Goal: Task Accomplishment & Management: Manage account settings

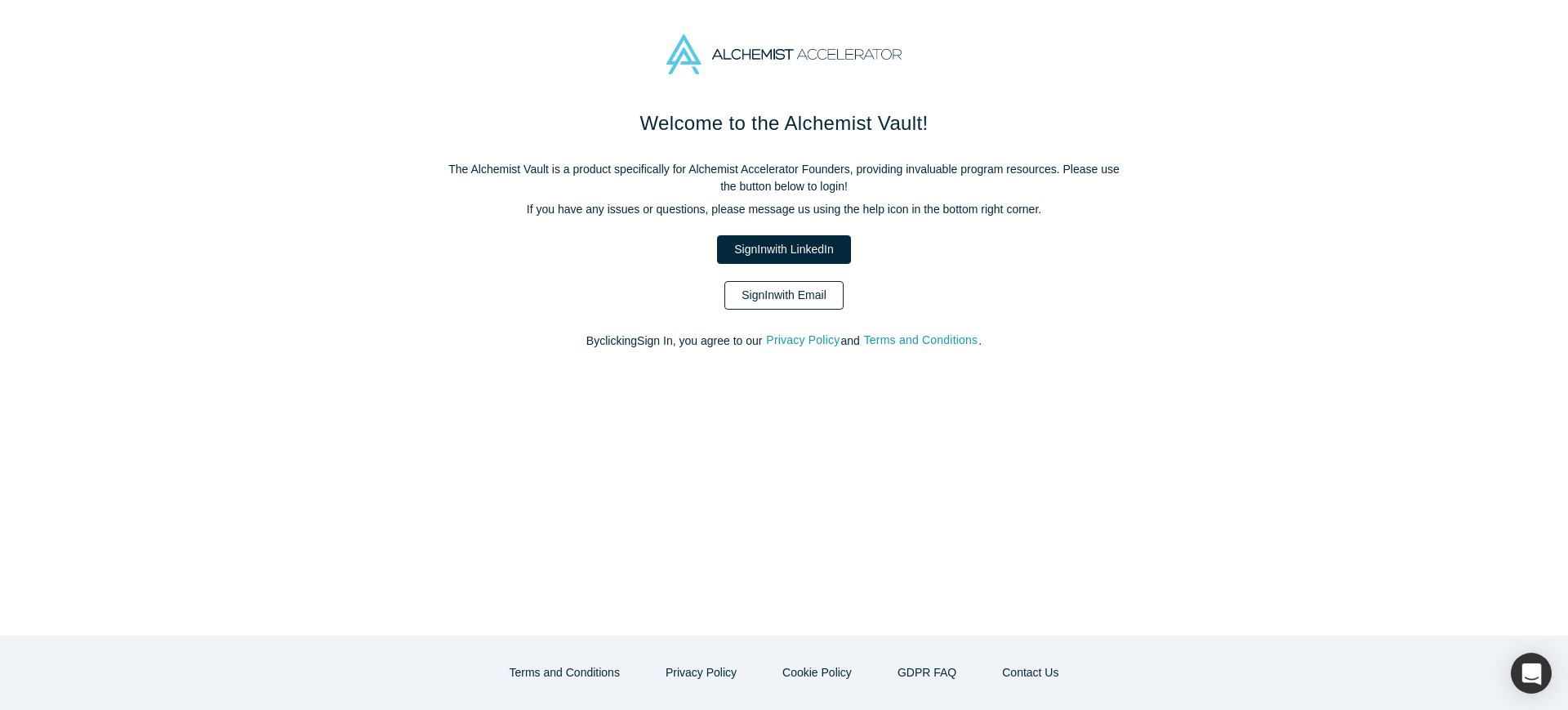
click at [747, 293] on link "Sign In with Email" at bounding box center [784, 295] width 119 height 29
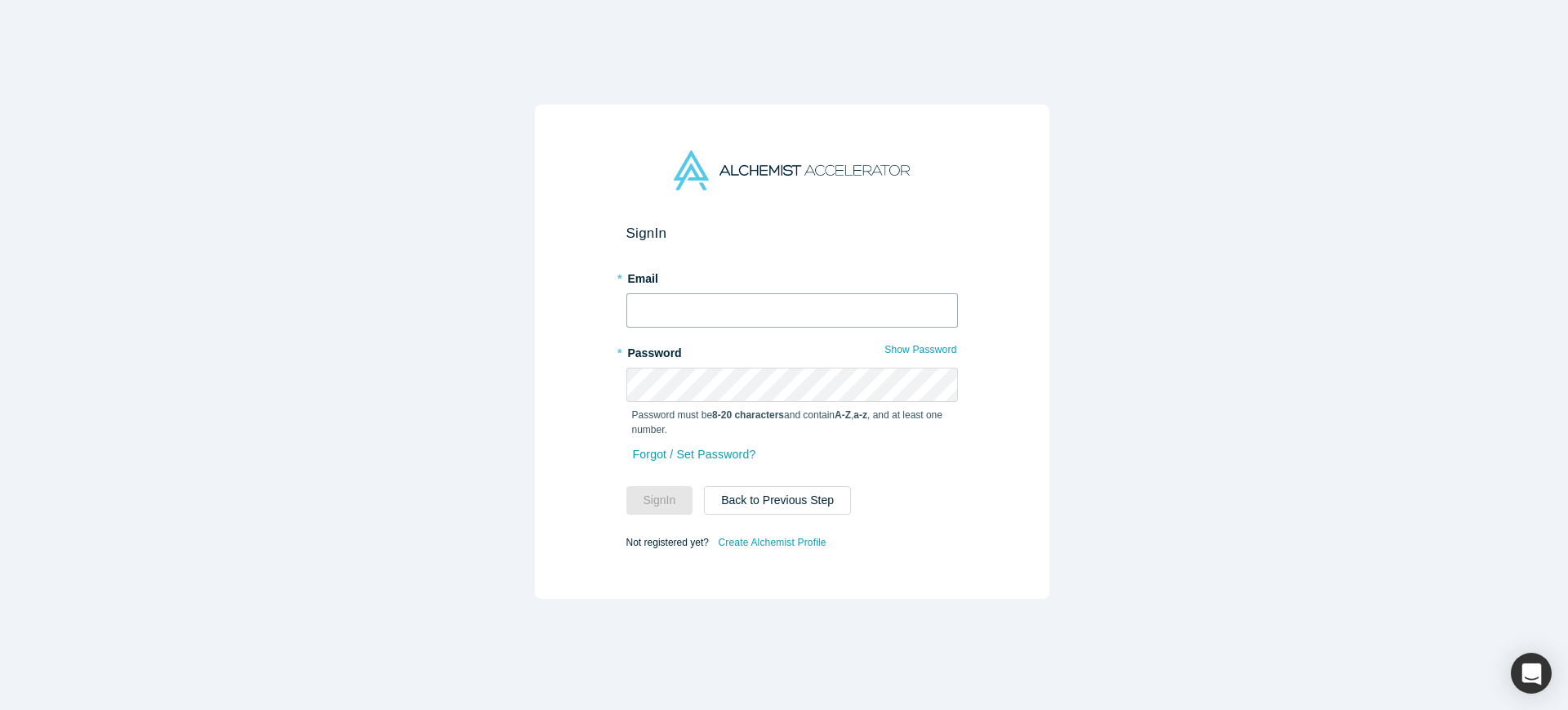
type input "[EMAIL_ADDRESS]"
click at [658, 486] on button "Sign In" at bounding box center [659, 500] width 67 height 29
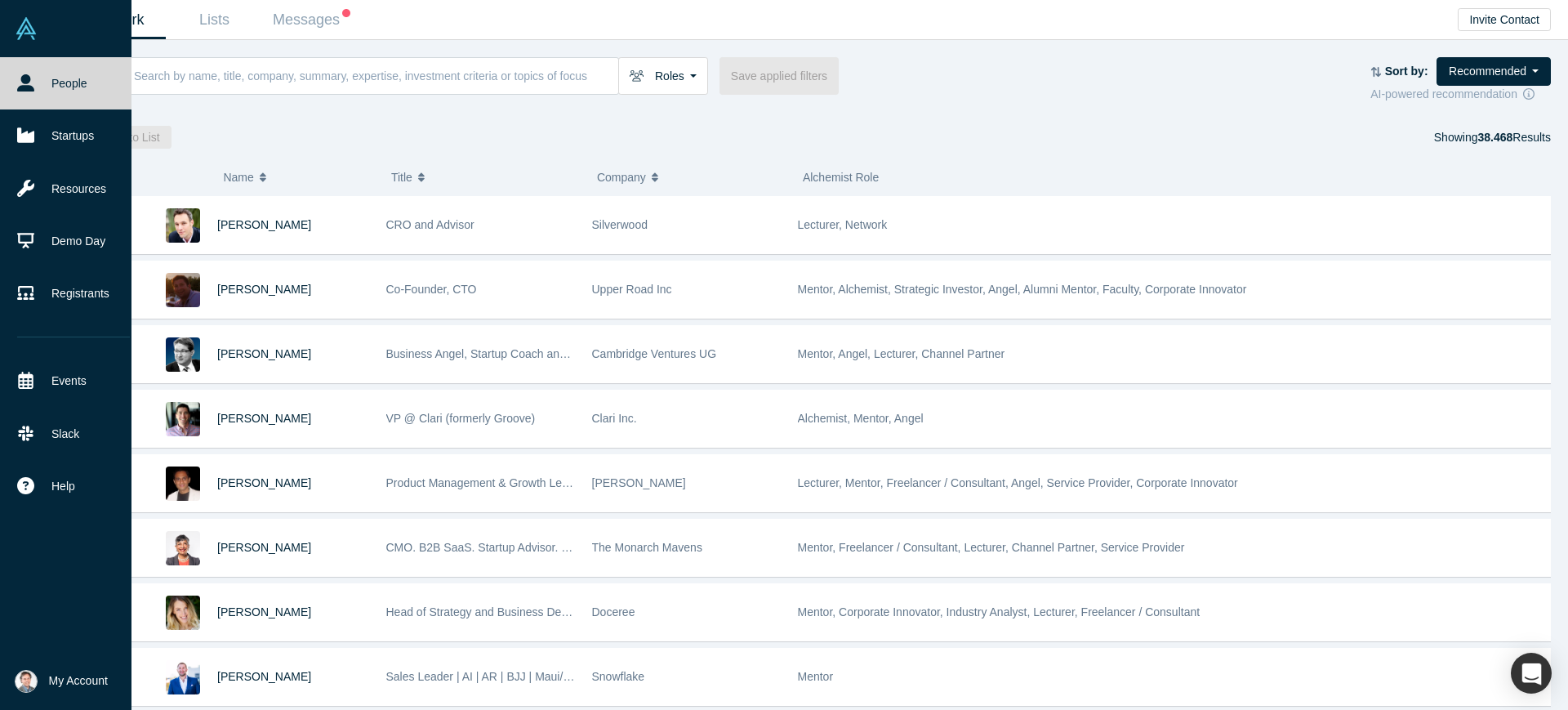
click at [37, 29] on link at bounding box center [65, 28] width 131 height 57
click at [63, 193] on link "Resources" at bounding box center [74, 188] width 147 height 52
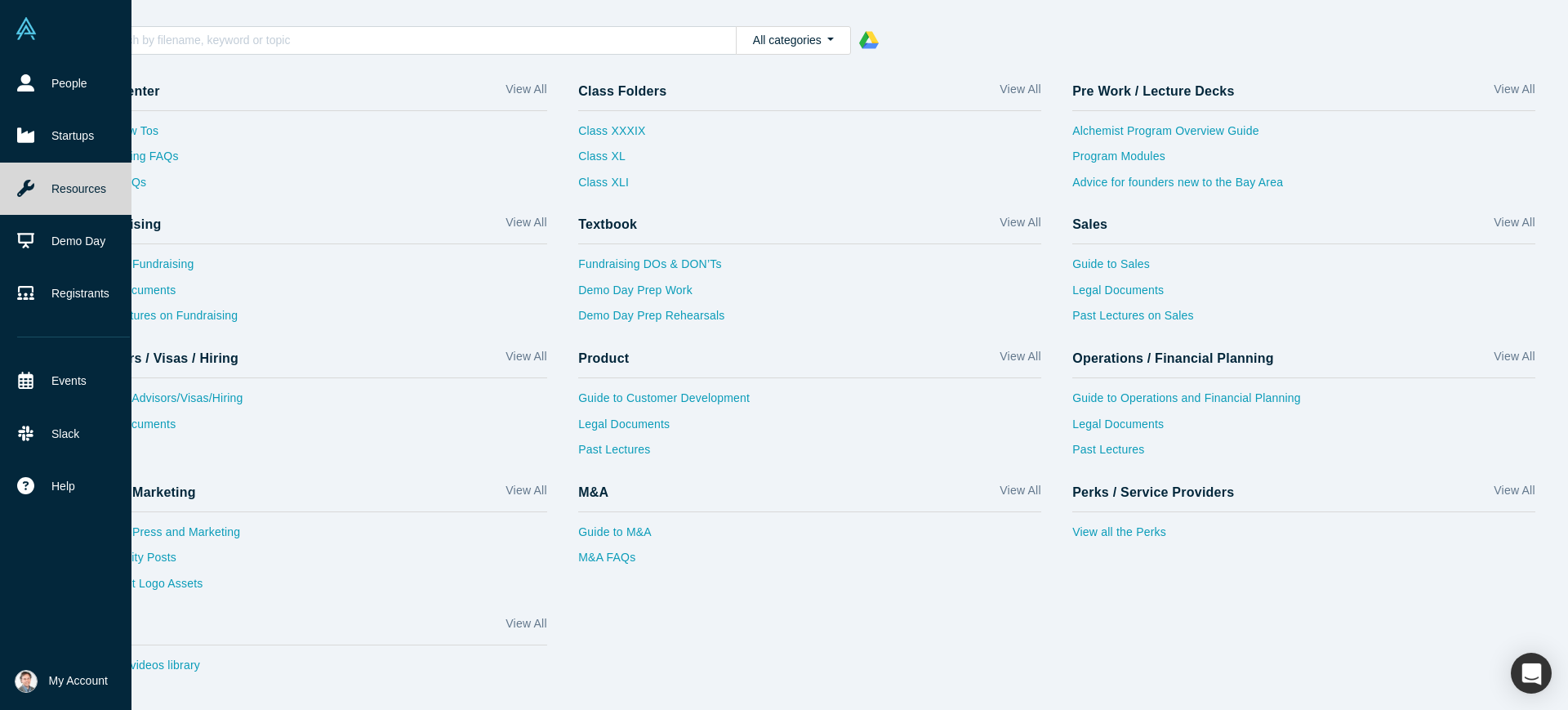
click at [54, 676] on span "My Account" at bounding box center [78, 681] width 59 height 17
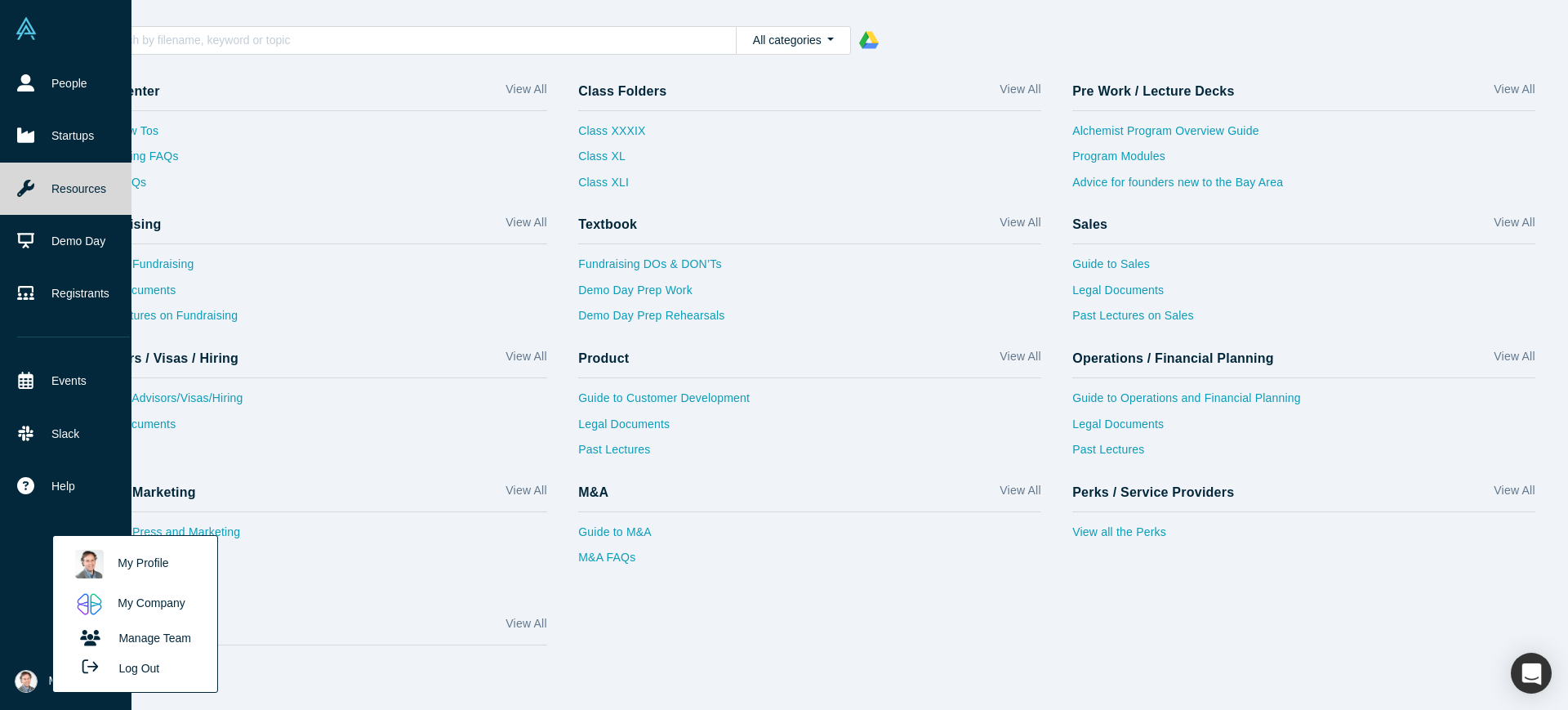
click at [145, 602] on link "My Company" at bounding box center [135, 604] width 135 height 40
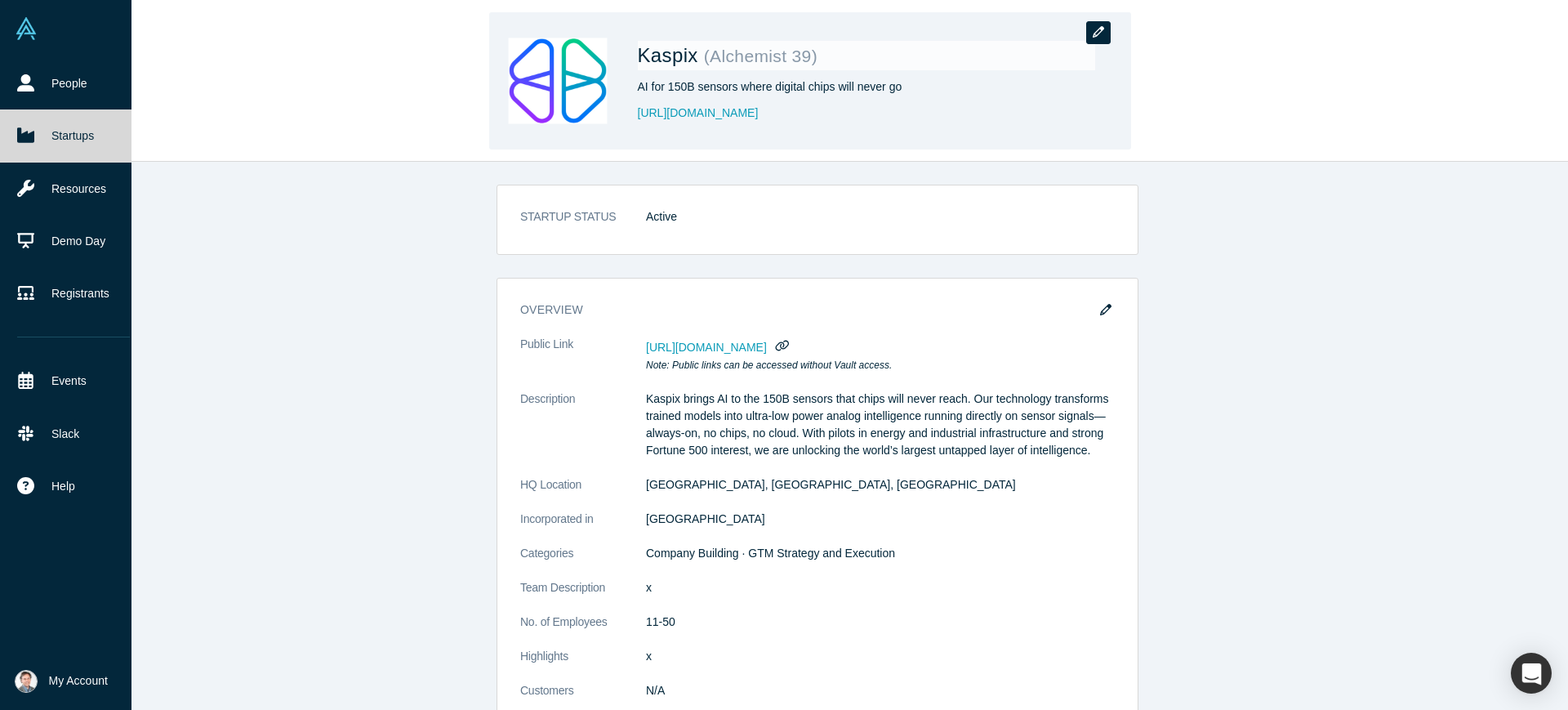
click at [1101, 34] on icon "button" at bounding box center [1099, 32] width 12 height 12
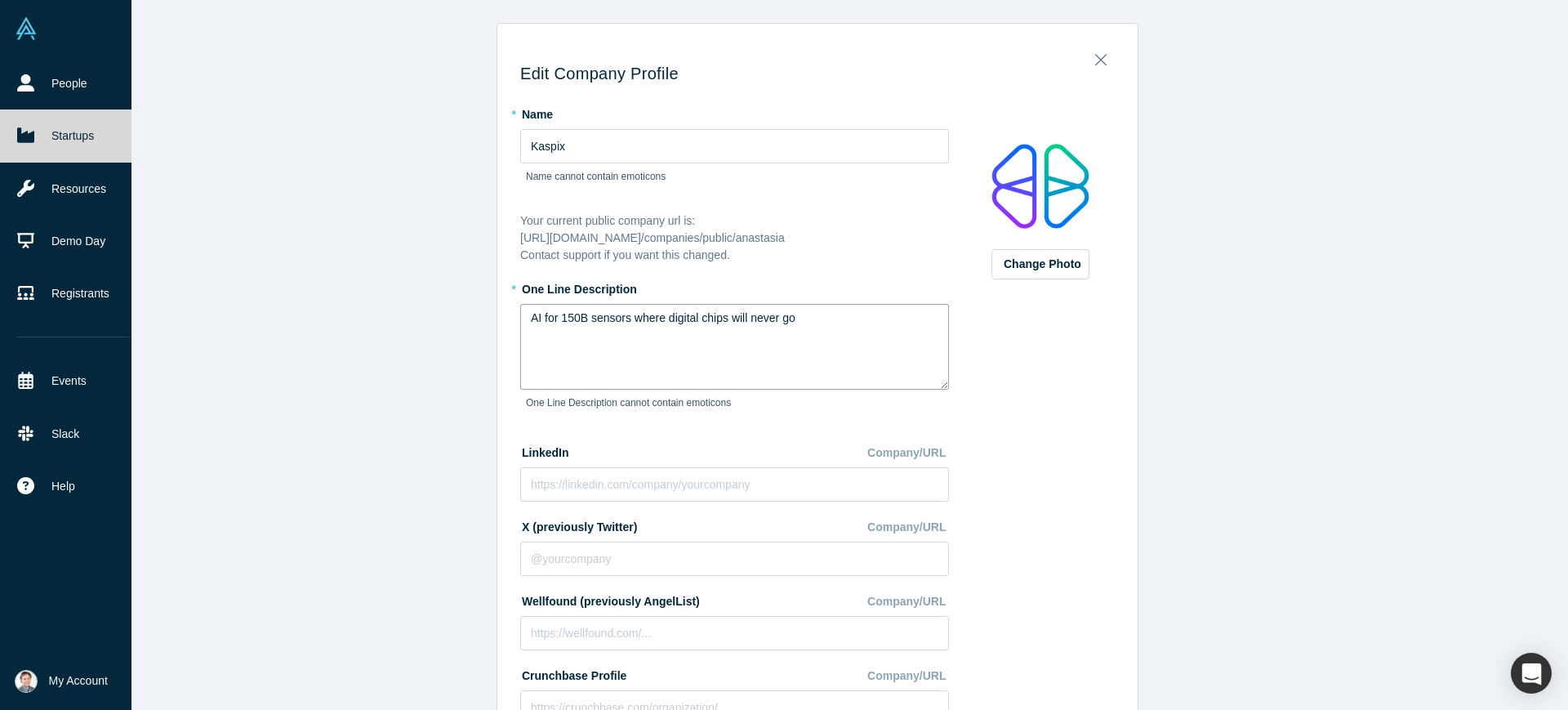
click at [562, 331] on textarea "AI for 150B sensors where digital chips will never go" at bounding box center [734, 347] width 429 height 86
click at [563, 336] on textarea "AI for 150B sensors where digital chips will never go" at bounding box center [734, 347] width 429 height 86
click at [858, 332] on textarea "AI for 170B sensors where digital chips will never go" at bounding box center [734, 347] width 429 height 86
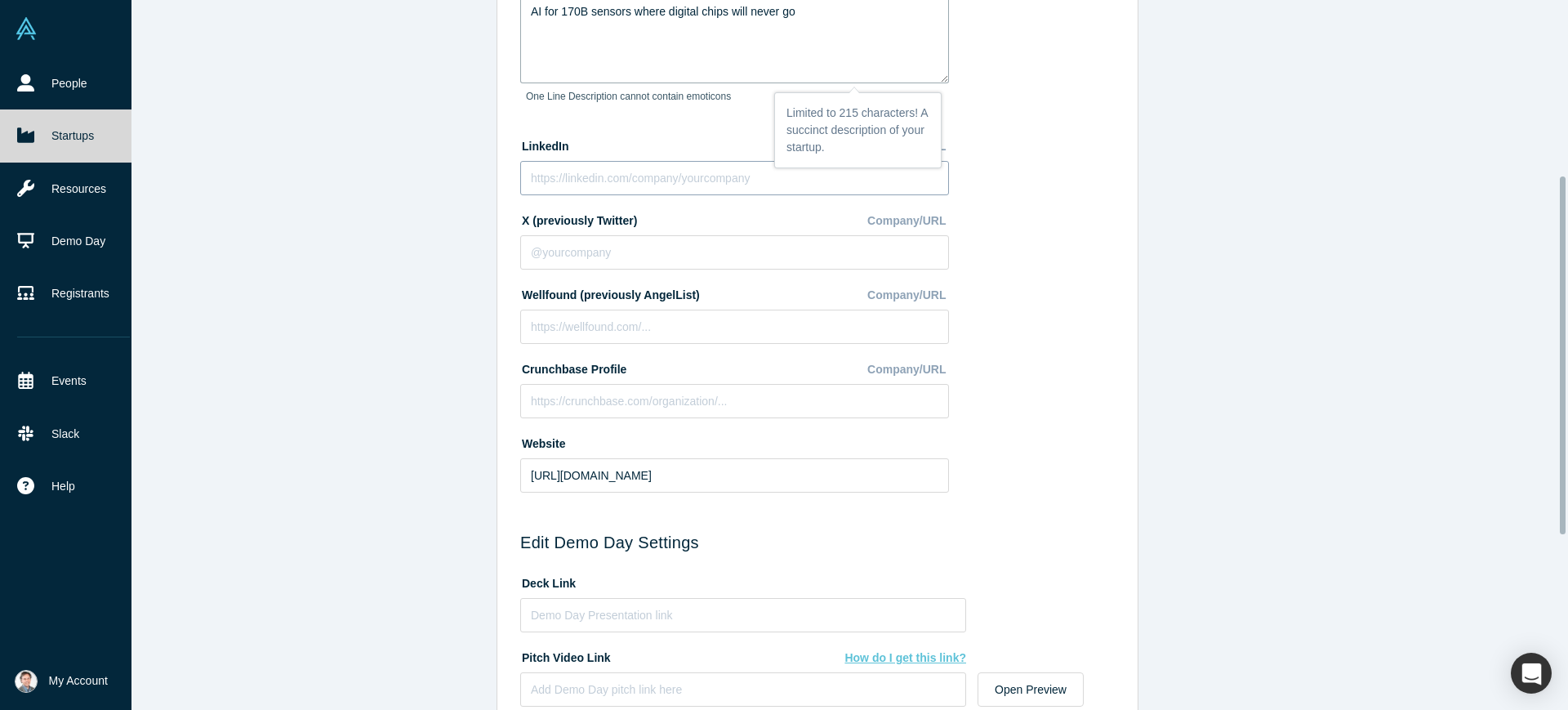
scroll to position [408, 0]
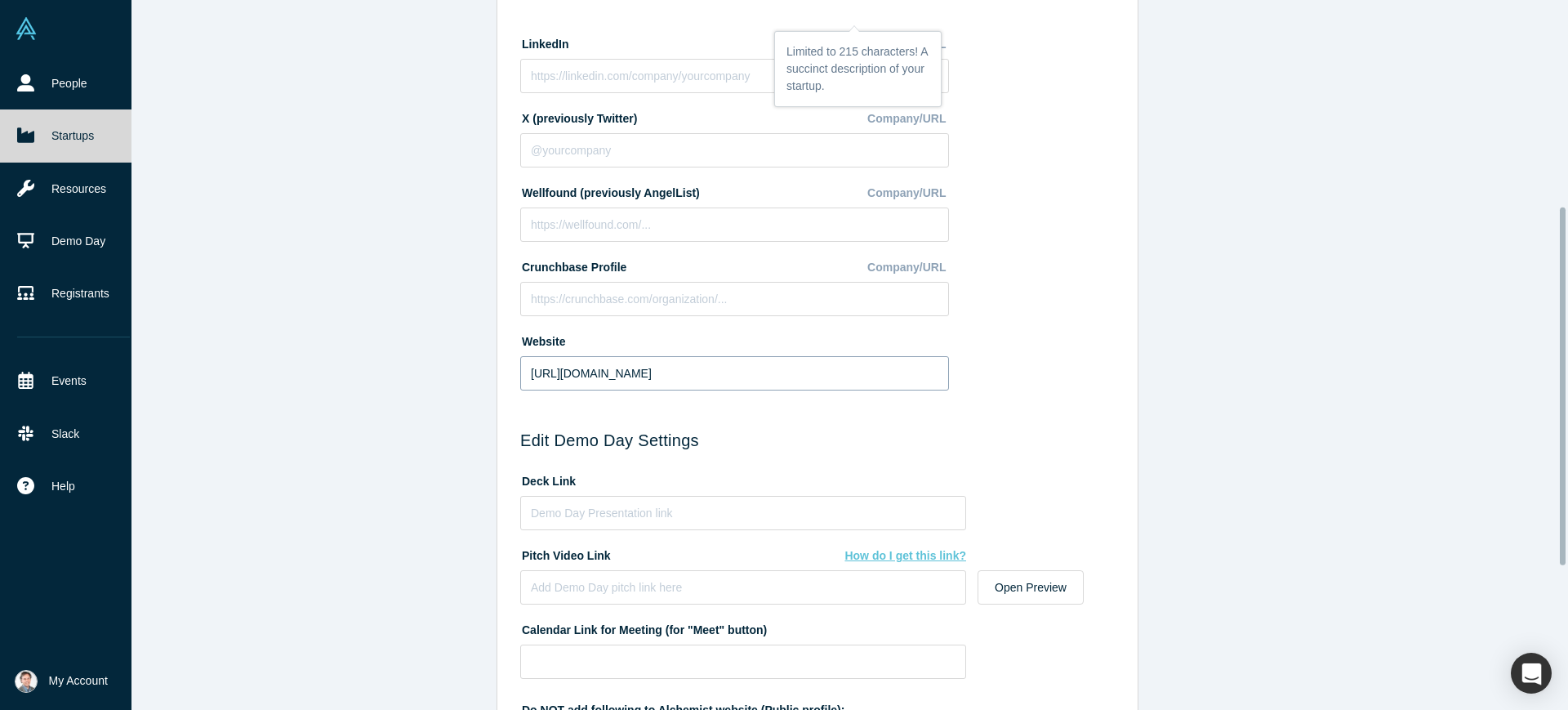
type textarea "AI for 170B sensors where digital chips will never go"
click at [699, 373] on input "[URL][DOMAIN_NAME]" at bounding box center [734, 374] width 429 height 35
type input "[URL][DOMAIN_NAME]"
click at [771, 420] on form "Edit Company Profile * Name Kaspix Name cannot contain emoticons Your current p…" at bounding box center [818, 307] width 595 height 1304
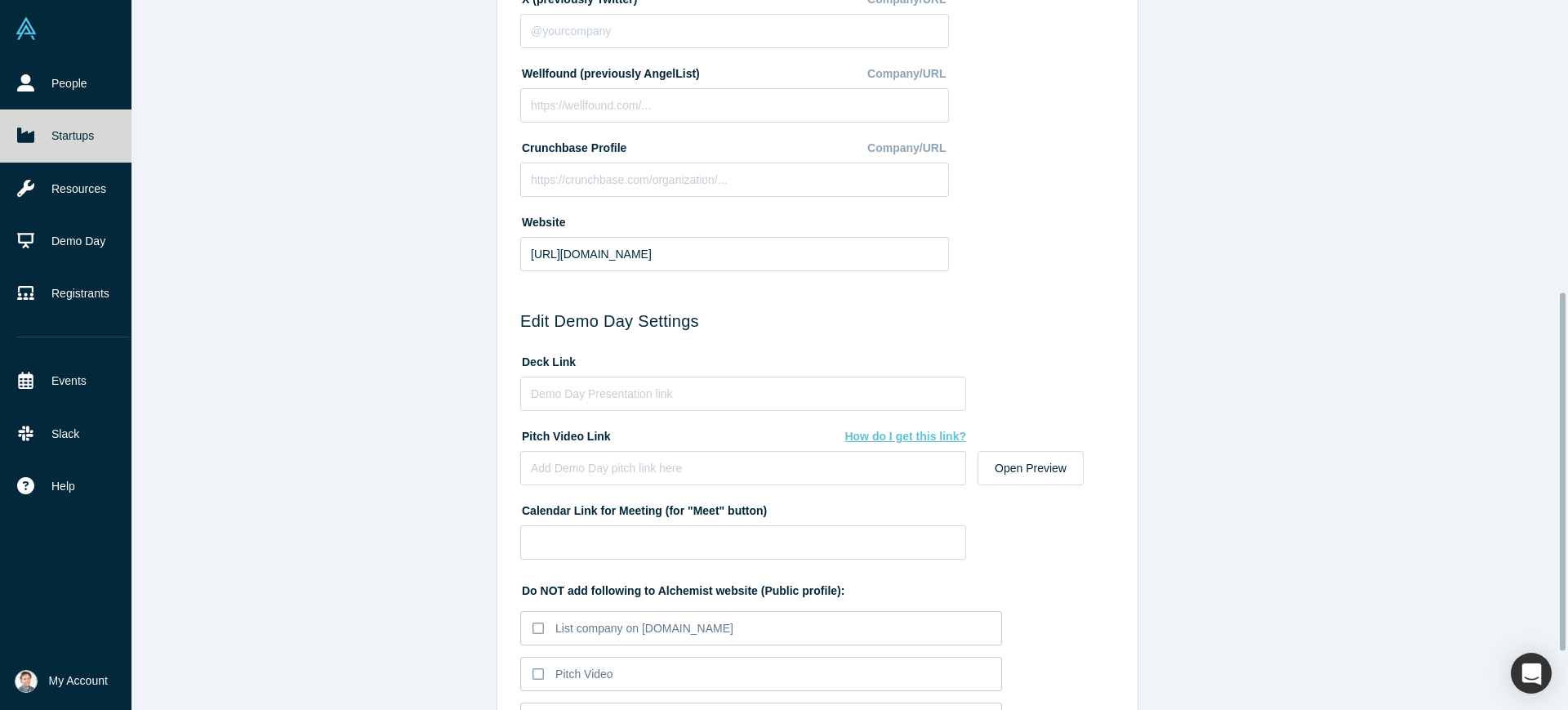
scroll to position [693, 0]
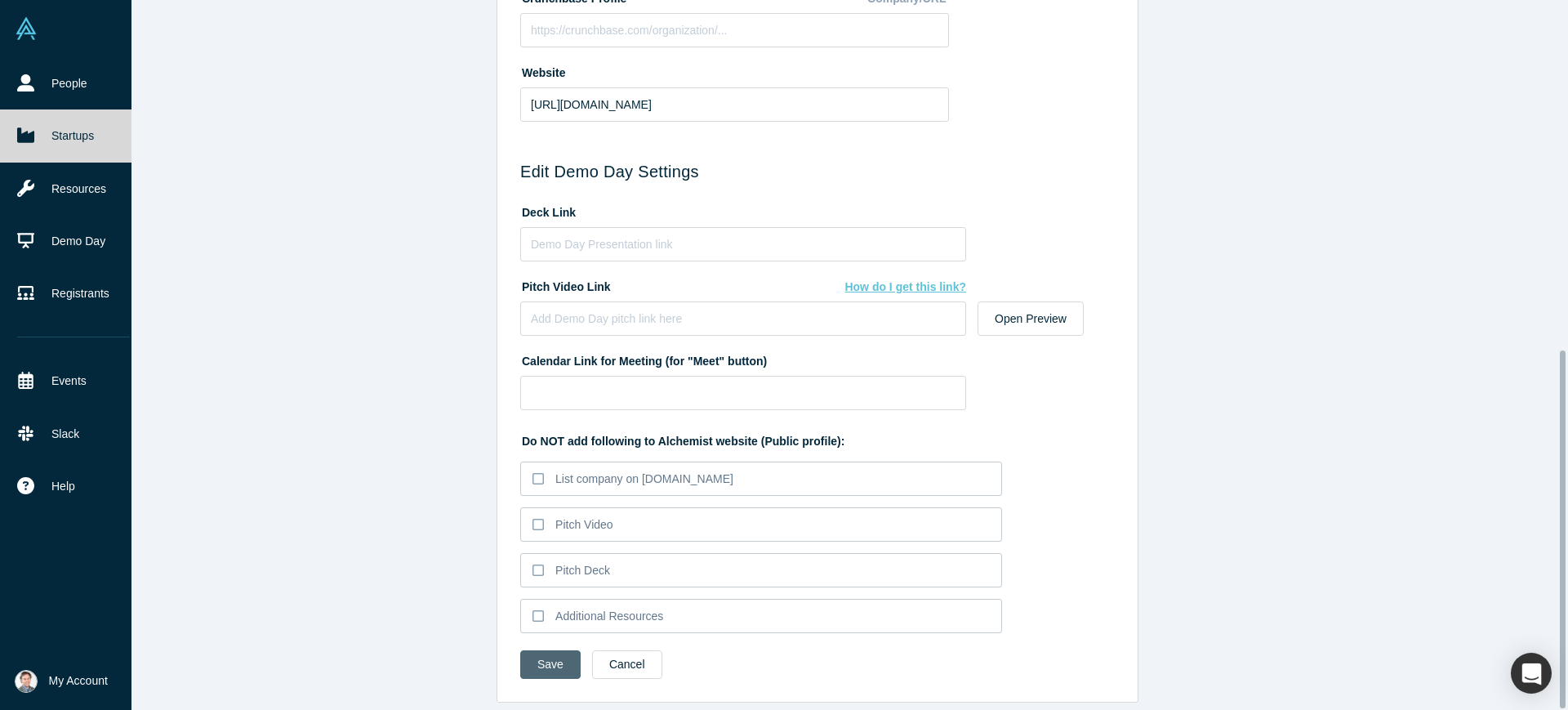
click at [539, 650] on button "Save" at bounding box center [550, 665] width 60 height 29
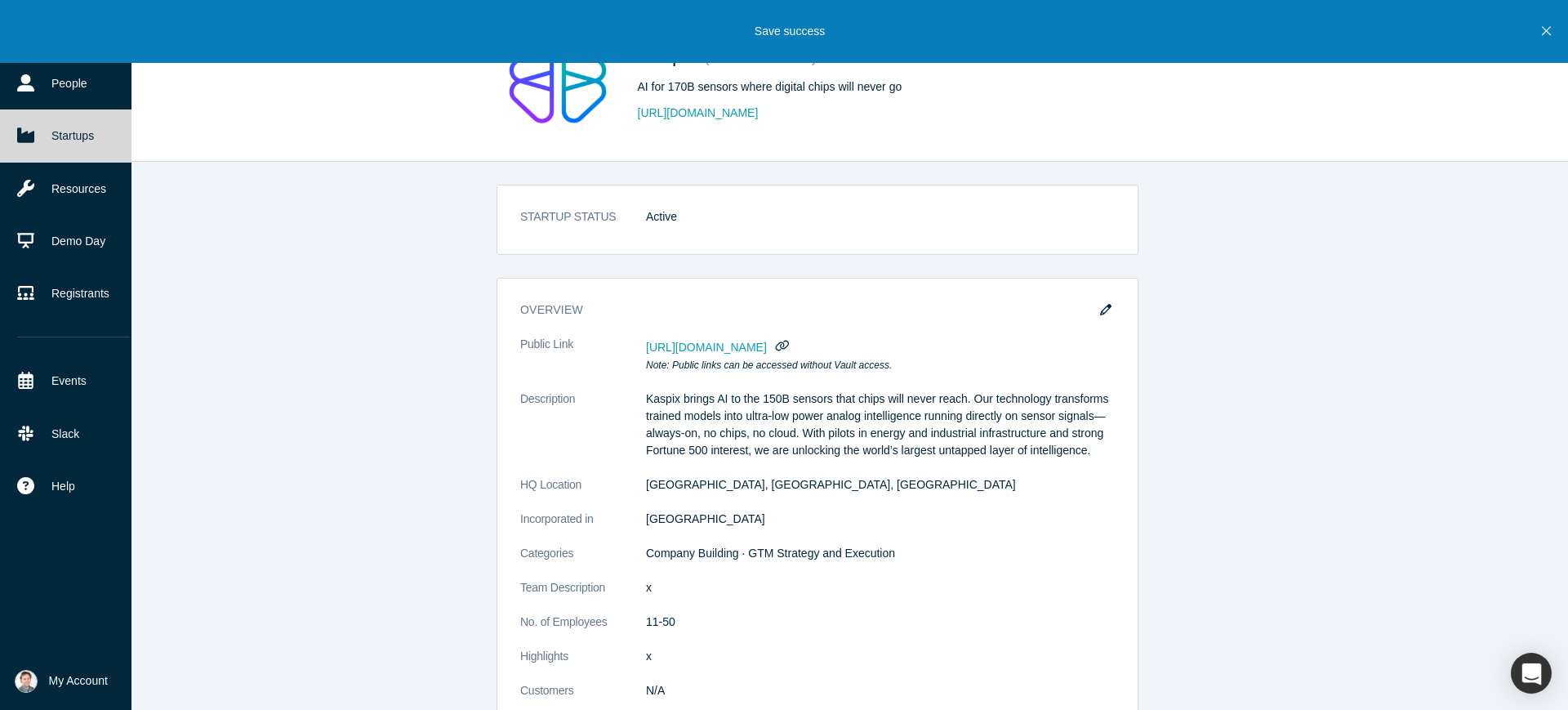
click at [1300, 267] on div "STARTUP STATUS Active overview Public Link [URL][DOMAIN_NAME] Note: Public link…" at bounding box center [817, 444] width 1532 height 564
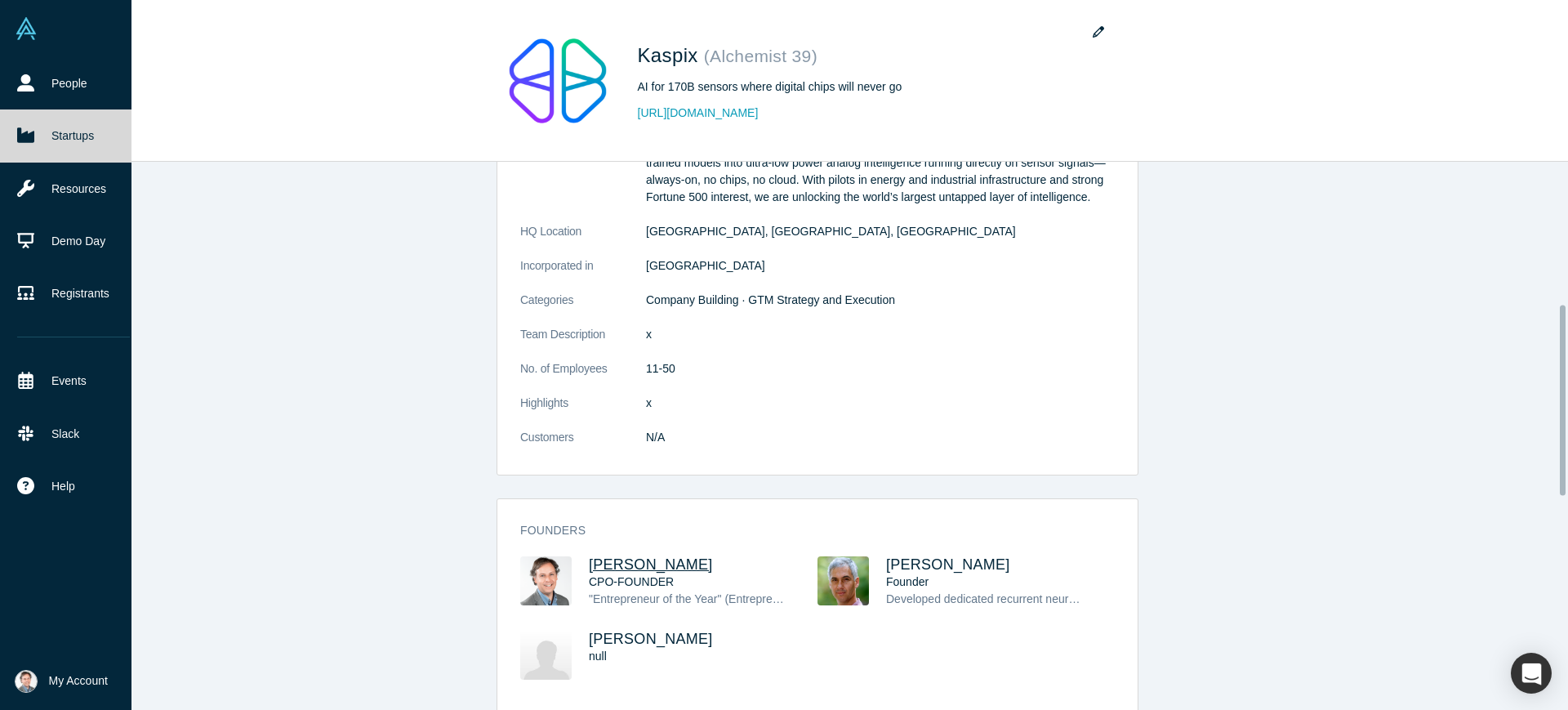
scroll to position [408, 0]
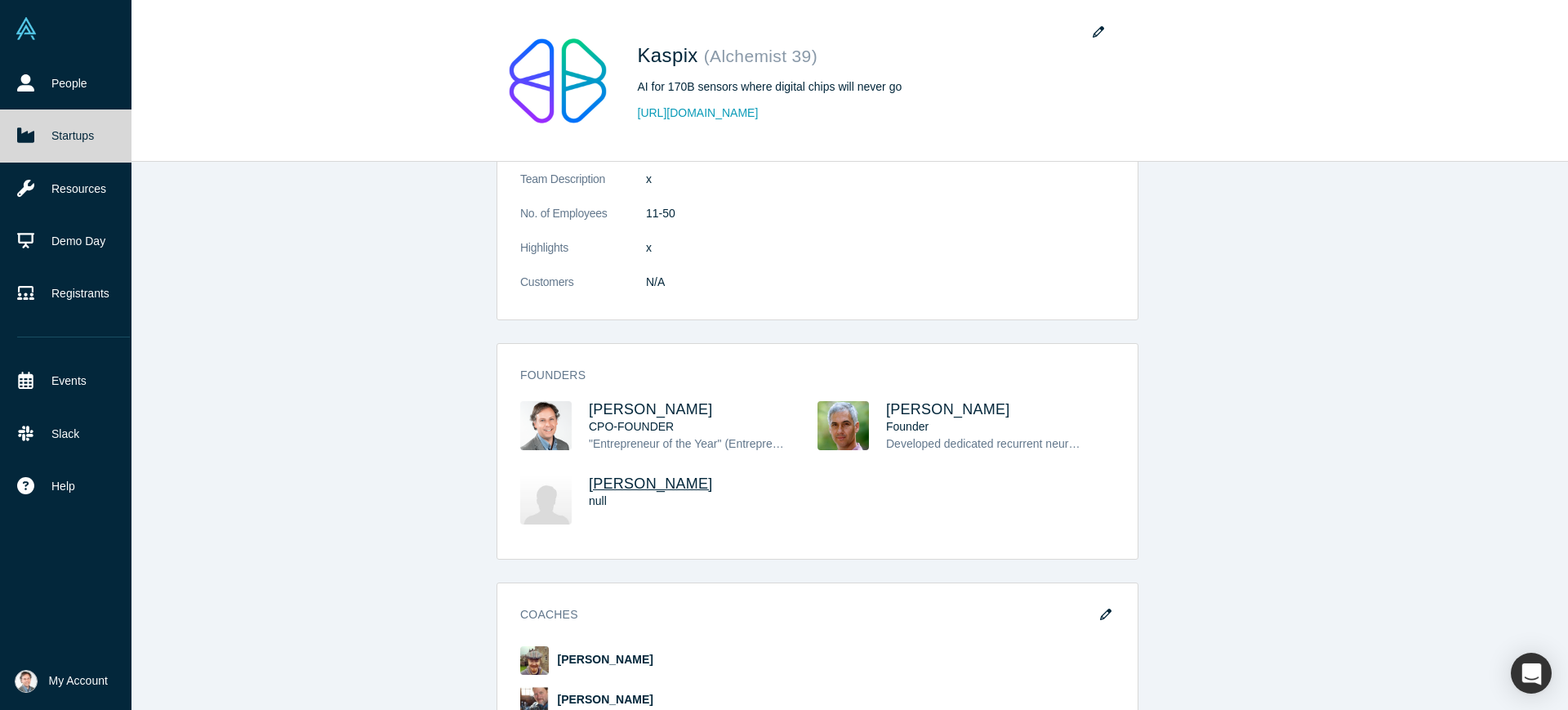
click at [603, 484] on span "[PERSON_NAME]" at bounding box center [651, 484] width 124 height 17
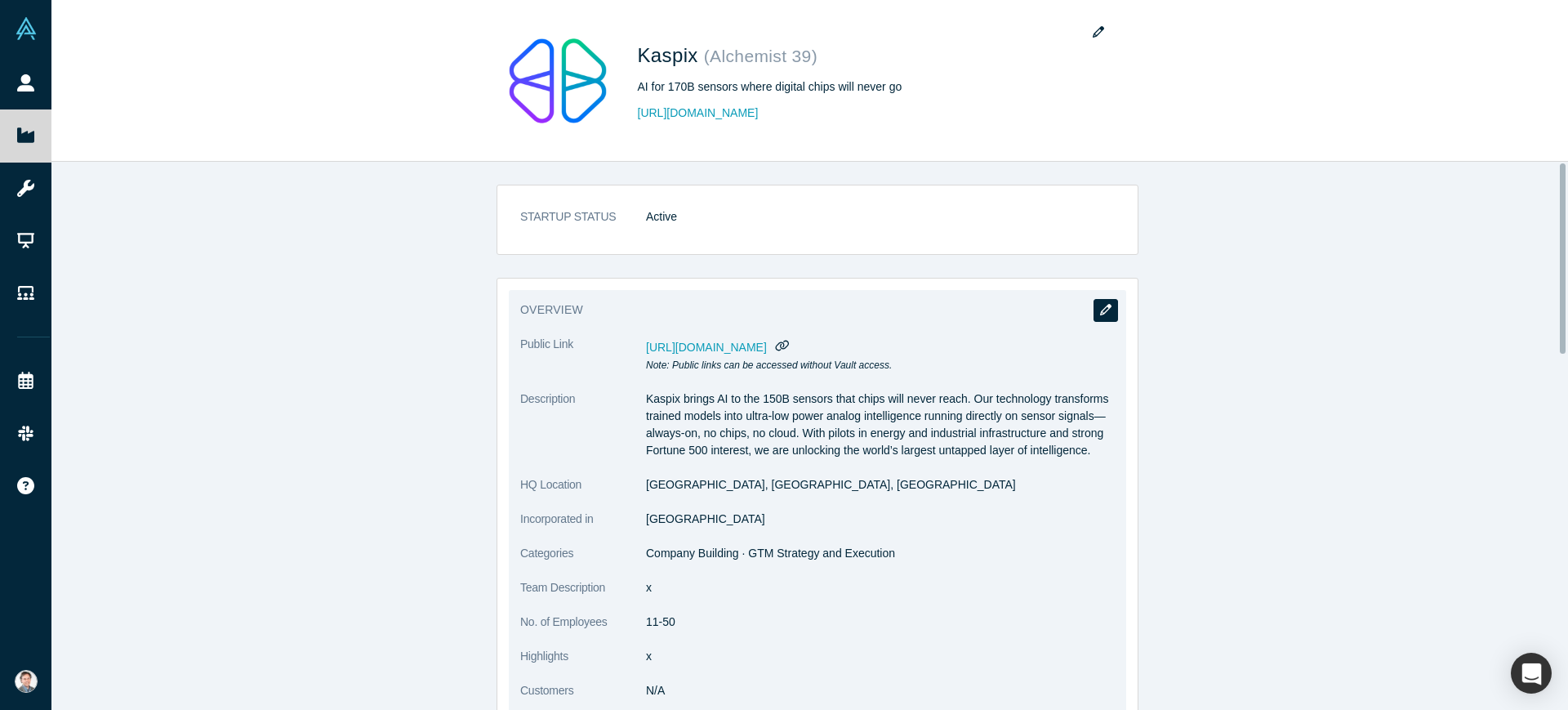
click at [1100, 314] on icon "button" at bounding box center [1106, 310] width 12 height 12
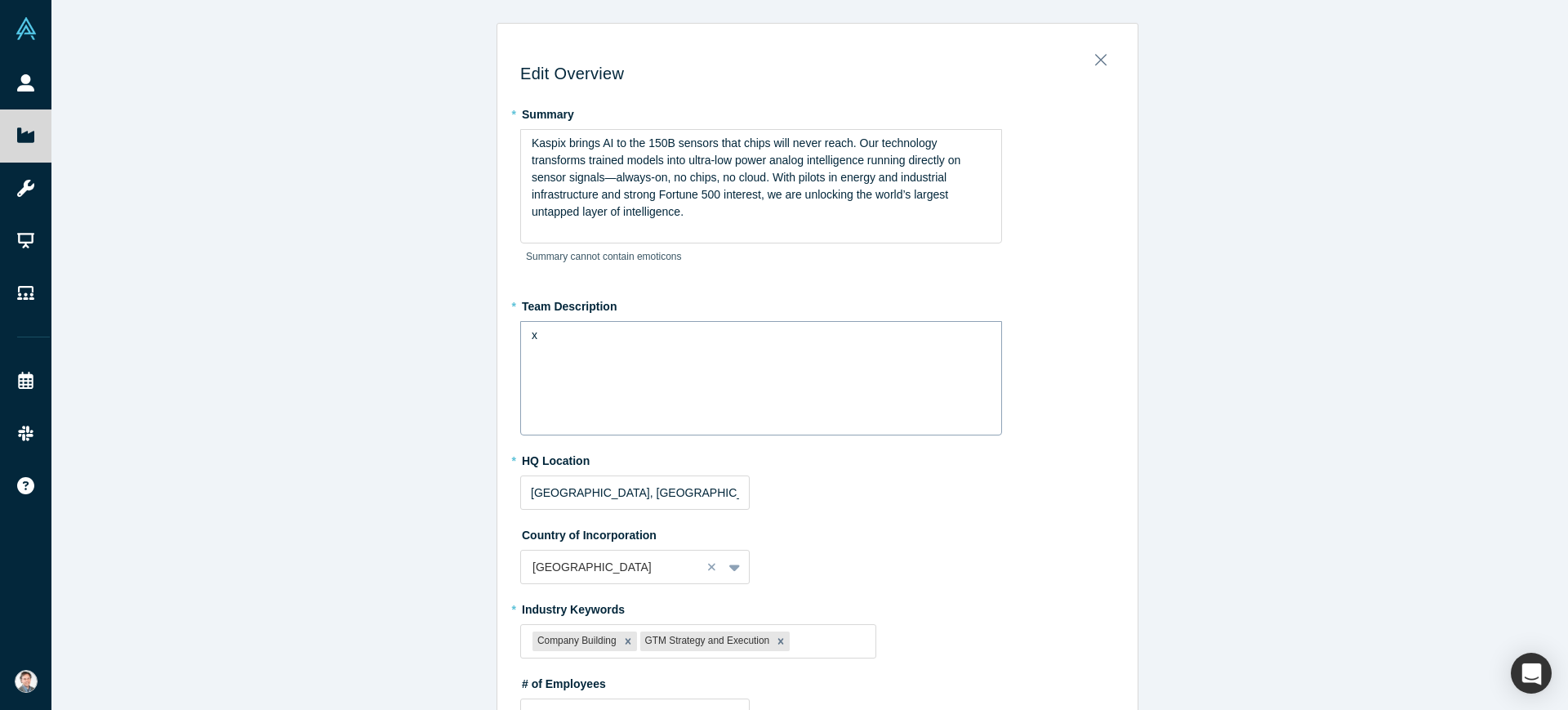
click at [582, 338] on div "x" at bounding box center [762, 335] width 460 height 17
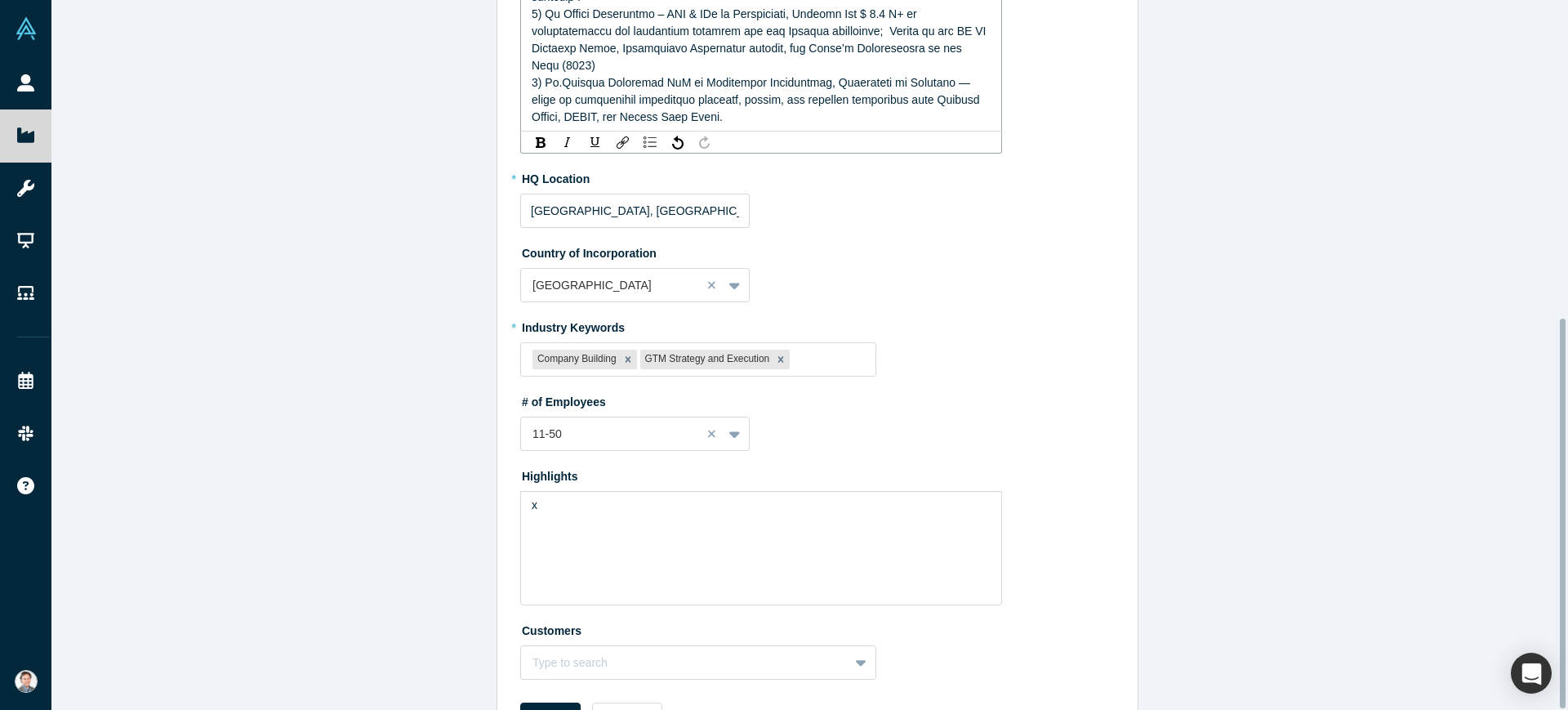
scroll to position [578, 0]
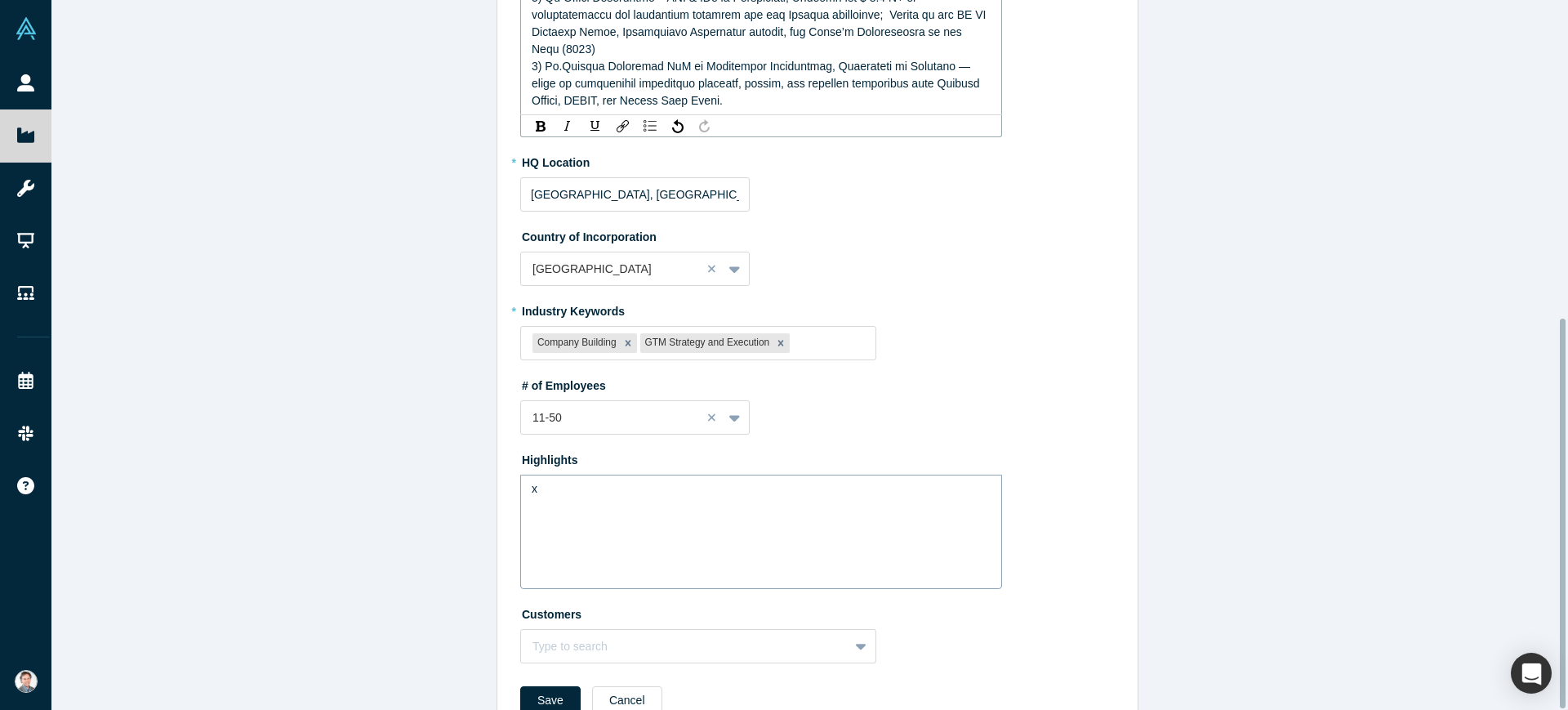
click at [629, 474] on div "x" at bounding box center [761, 531] width 482 height 114
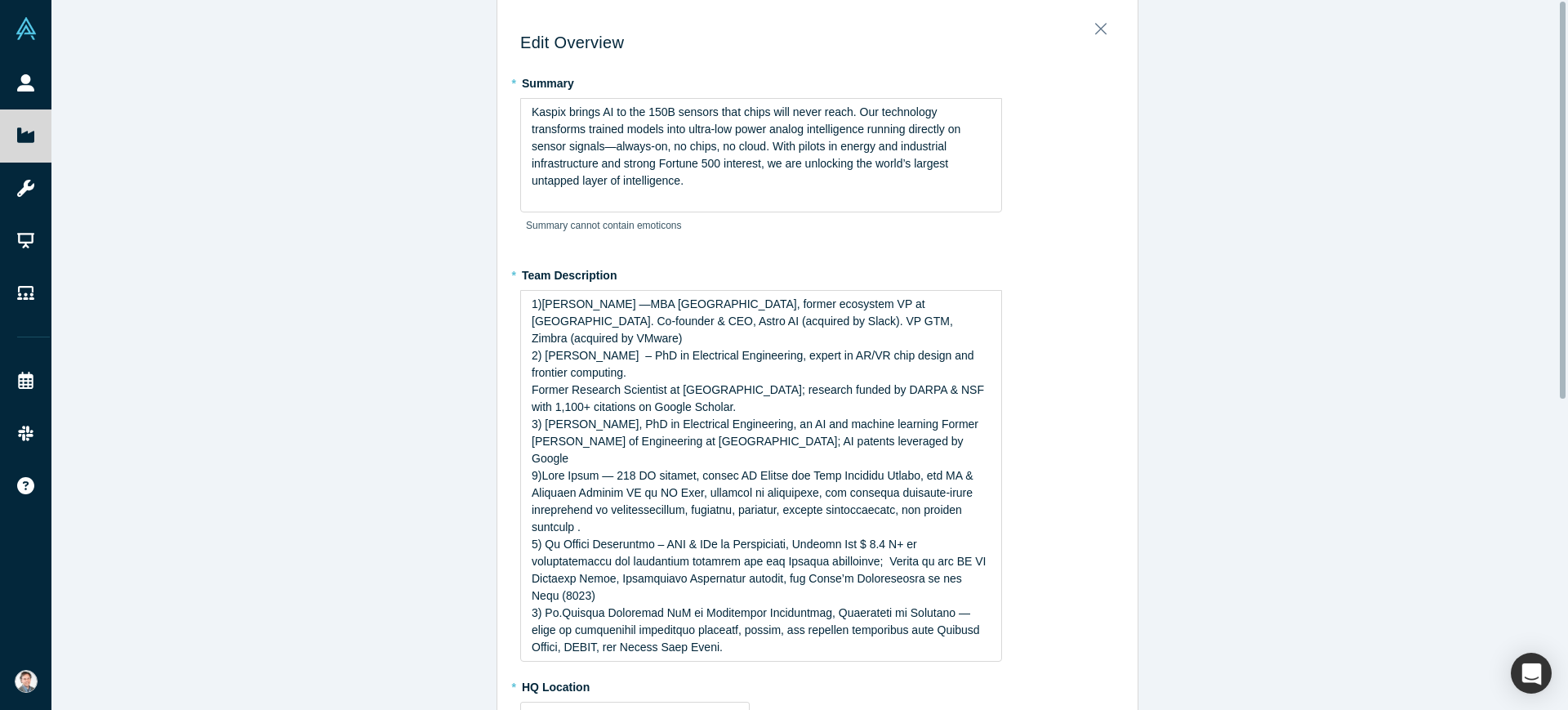
scroll to position [0, 0]
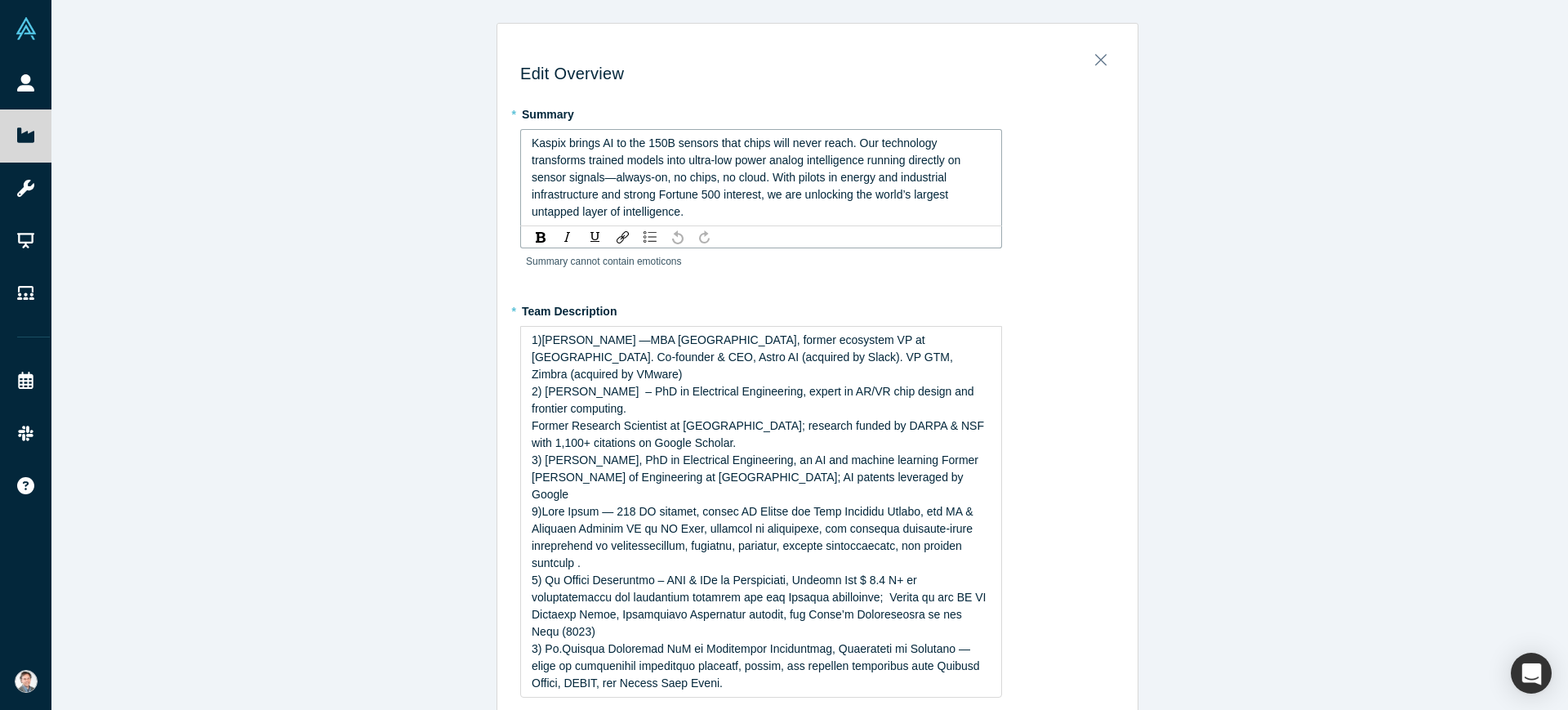
click at [656, 144] on span "Kaspix brings AI to the 150B sensors that chips will never reach. Our technolog…" at bounding box center [748, 177] width 432 height 82
click at [1030, 203] on div "* Summary Kaspix brings AI to the 170B sensors that chips will never reach. Our…" at bounding box center [818, 193] width 595 height 185
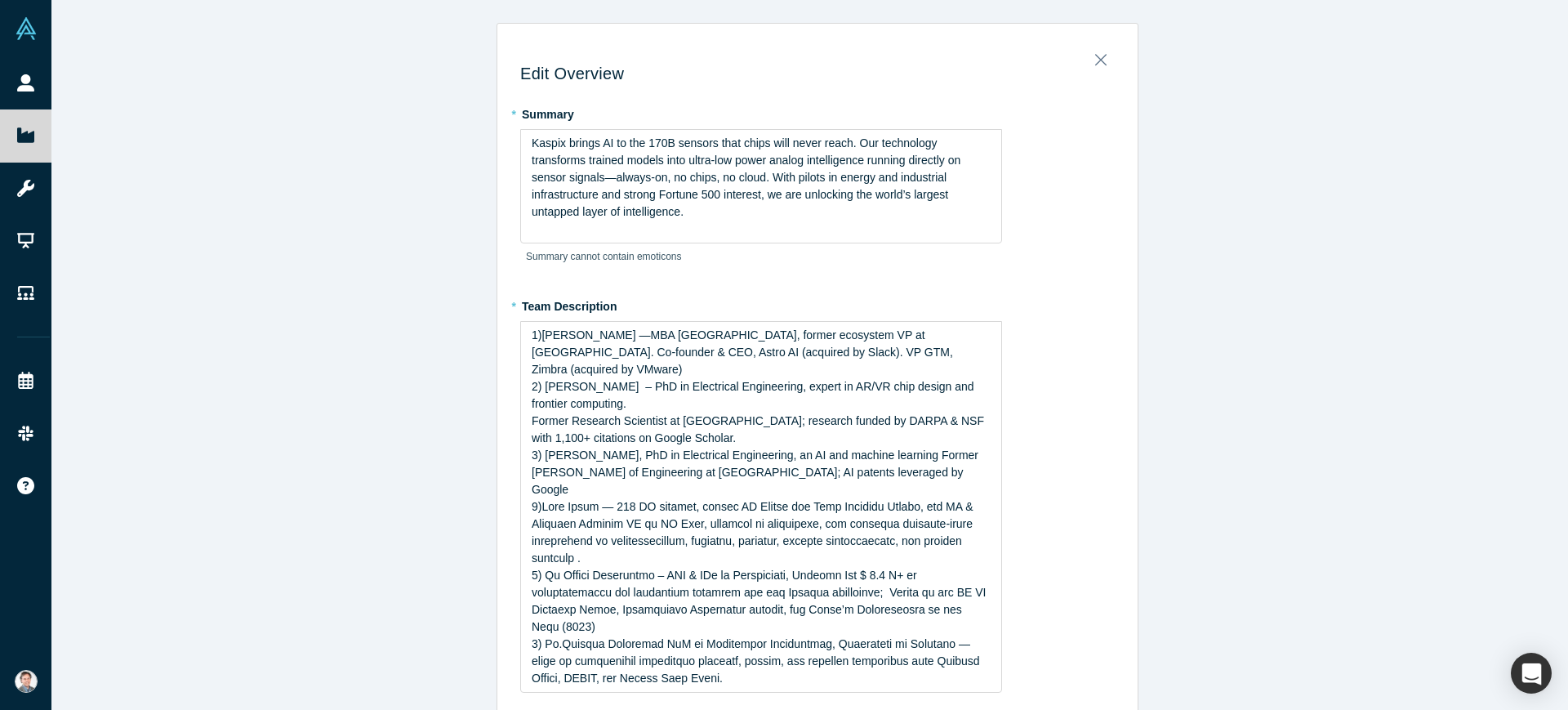
drag, startPoint x: 522, startPoint y: 146, endPoint x: 592, endPoint y: 198, distance: 87.2
click at [592, 198] on div "Kaspix brings AI to the 170B sensors that chips will never reach. Our technolog…" at bounding box center [761, 186] width 482 height 114
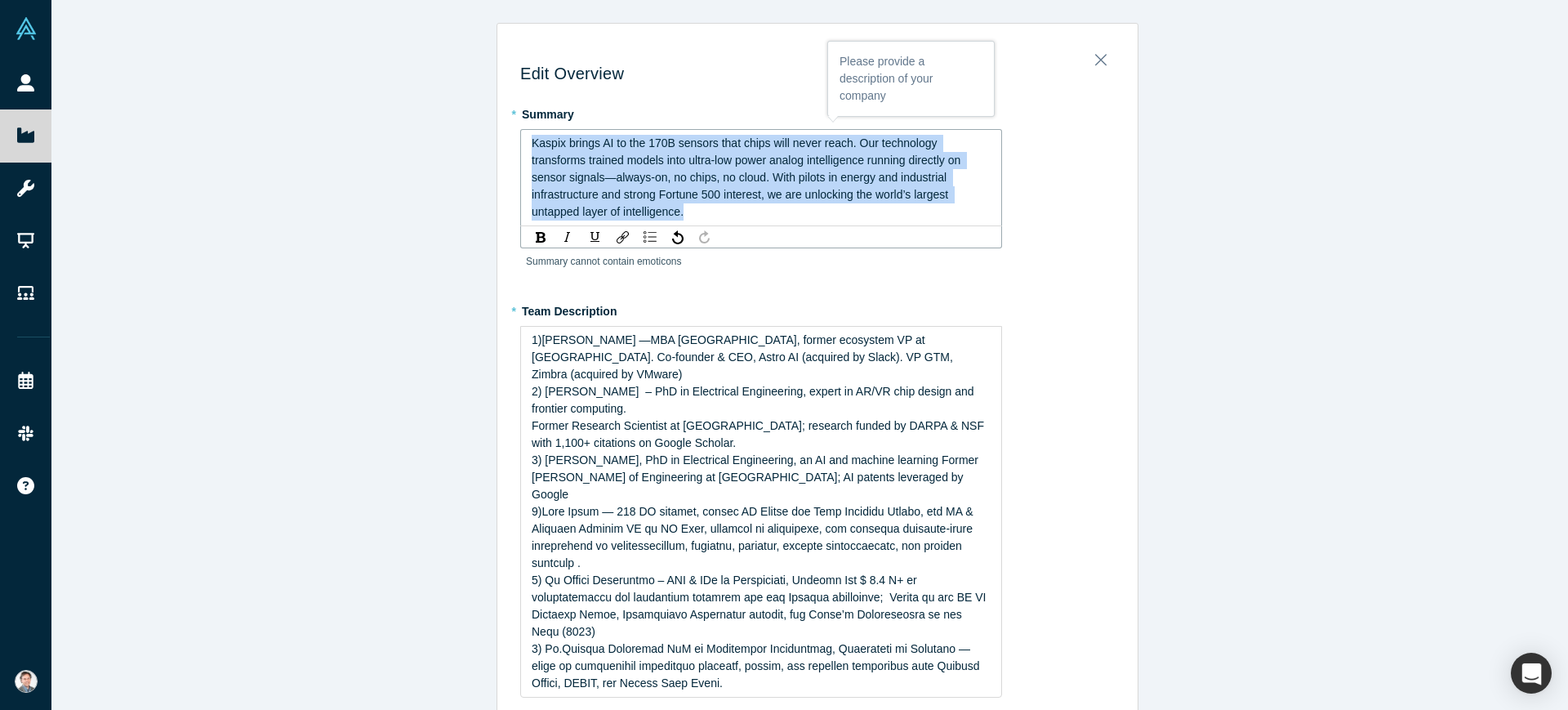
drag, startPoint x: 540, startPoint y: 196, endPoint x: 509, endPoint y: 138, distance: 65.8
click at [509, 138] on div "Edit Overview * Summary Kaspix brings AI to the 170B sensors that chips will ne…" at bounding box center [817, 667] width 640 height 1263
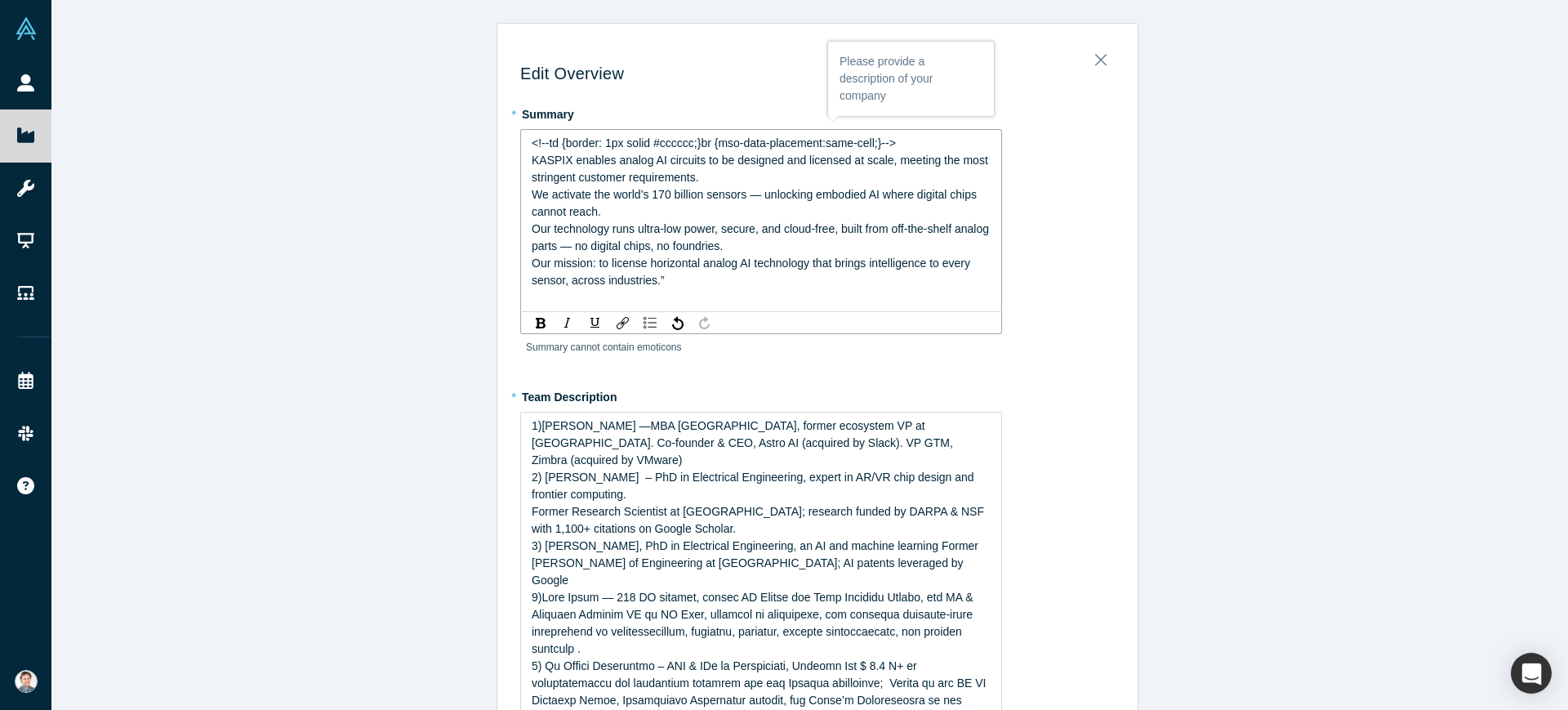
drag, startPoint x: 524, startPoint y: 145, endPoint x: 899, endPoint y: 145, distance: 375.0
click at [893, 150] on div "<!--td {border: 1px solid #cccccc;}br {mso-data-placement:same-cell;}--> KASPIX…" at bounding box center [762, 221] width 461 height 172
drag, startPoint x: 897, startPoint y: 145, endPoint x: 520, endPoint y: 124, distance: 377.6
click at [520, 124] on div "* Summary <!--td {border: 1px solid #cccccc;}br {mso-data-placement:same-cell;}…" at bounding box center [818, 236] width 595 height 271
click at [532, 163] on span "KASPIX enables analog AI circuits to be designed and licensed at scale, meeting…" at bounding box center [762, 169] width 460 height 31
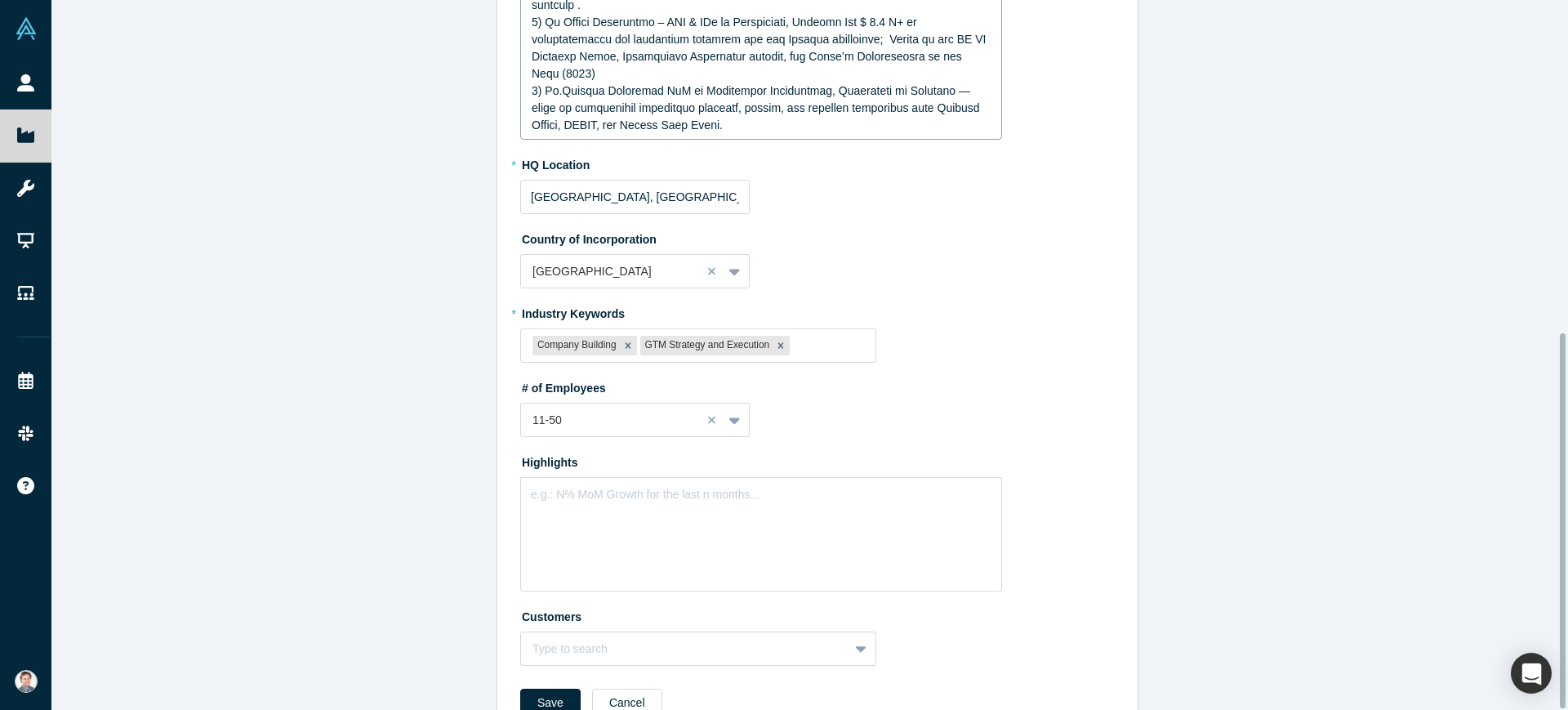
scroll to position [629, 0]
click at [786, 474] on div "e.g.: N% MoM Growth for the last n months..." at bounding box center [761, 531] width 482 height 114
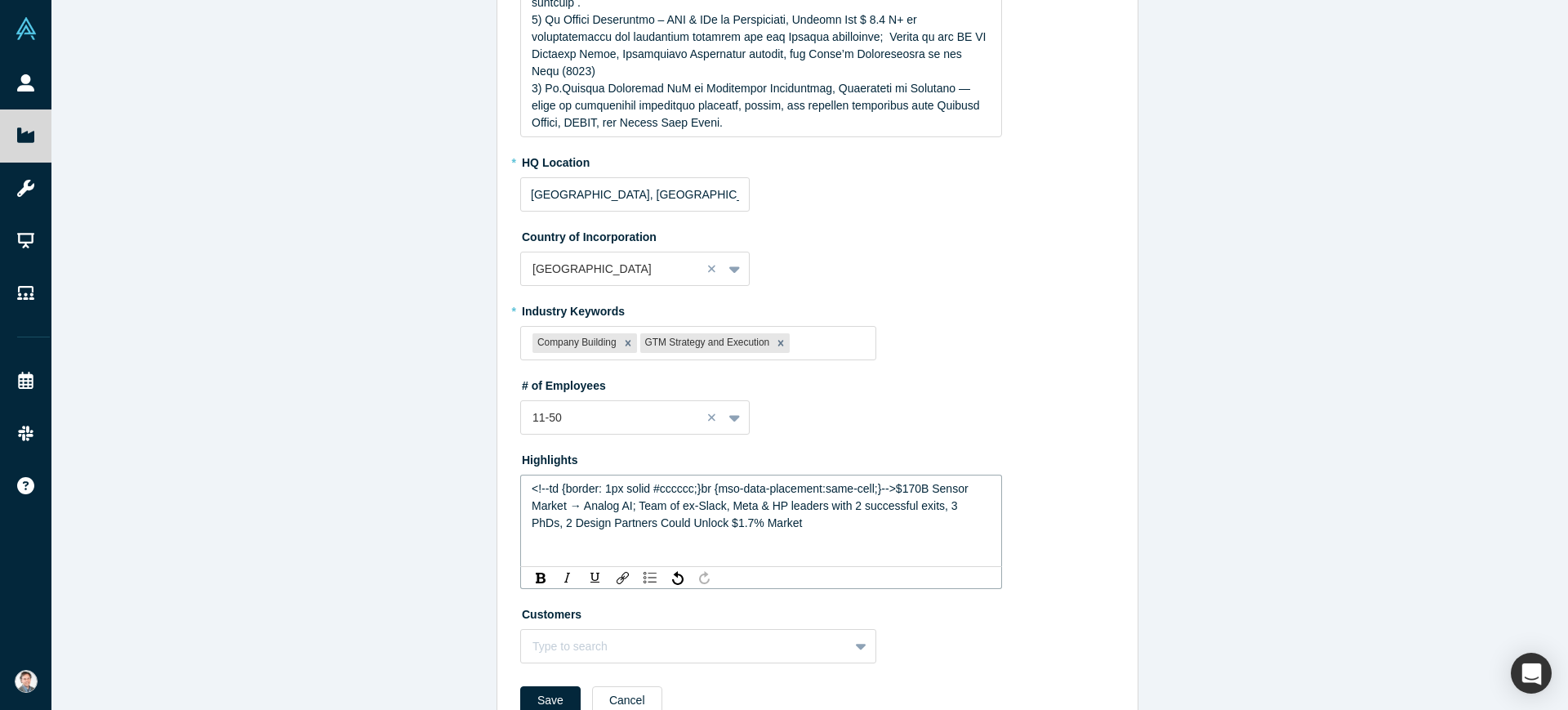
click at [971, 482] on span "<!--td {border: 1px solid #cccccc;}br {mso-data-placement:same-cell;}-->$170B S…" at bounding box center [752, 505] width 440 height 47
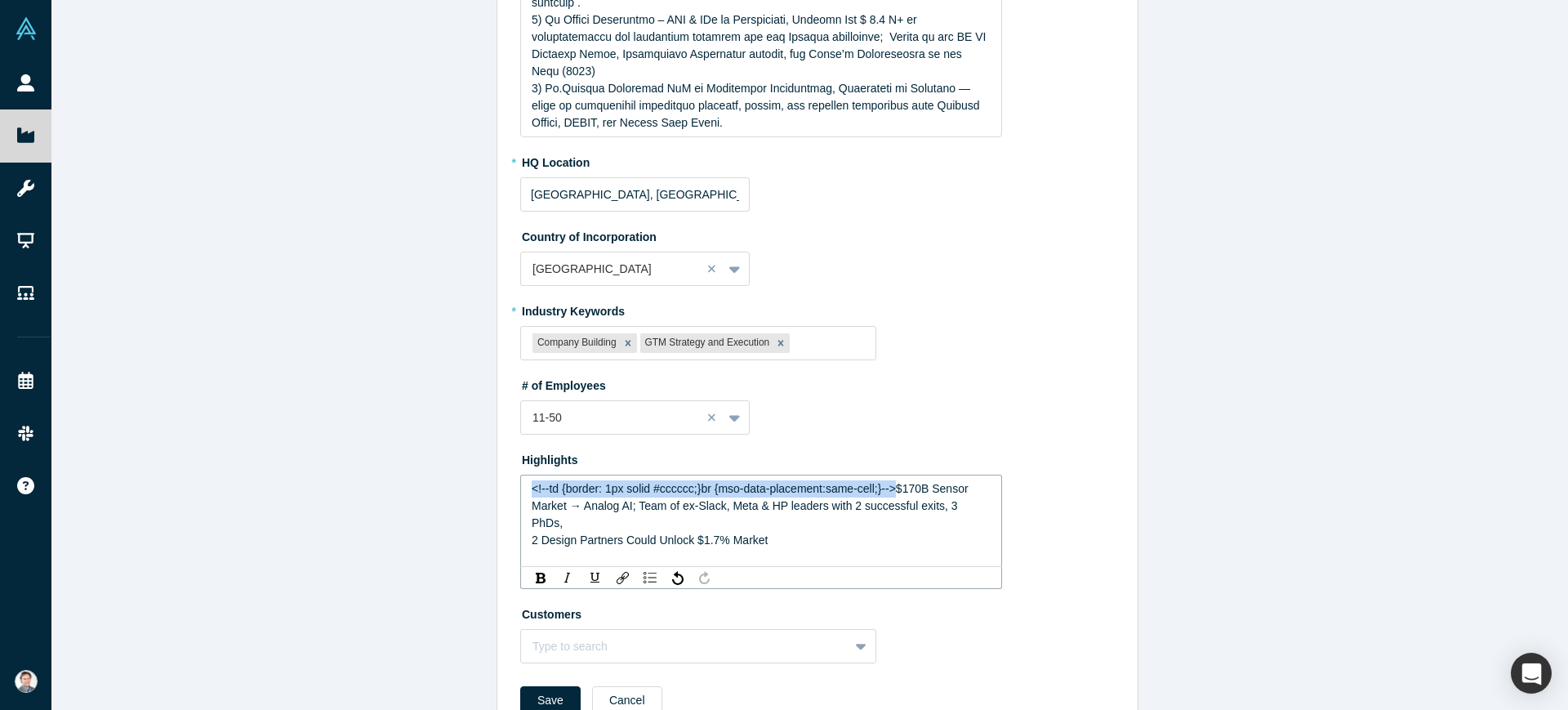
drag, startPoint x: 528, startPoint y: 434, endPoint x: 891, endPoint y: 435, distance: 363.0
click at [891, 482] on span "<!--td {border: 1px solid #cccccc;}br {mso-data-placement:same-cell;}-->$170B S…" at bounding box center [752, 505] width 440 height 47
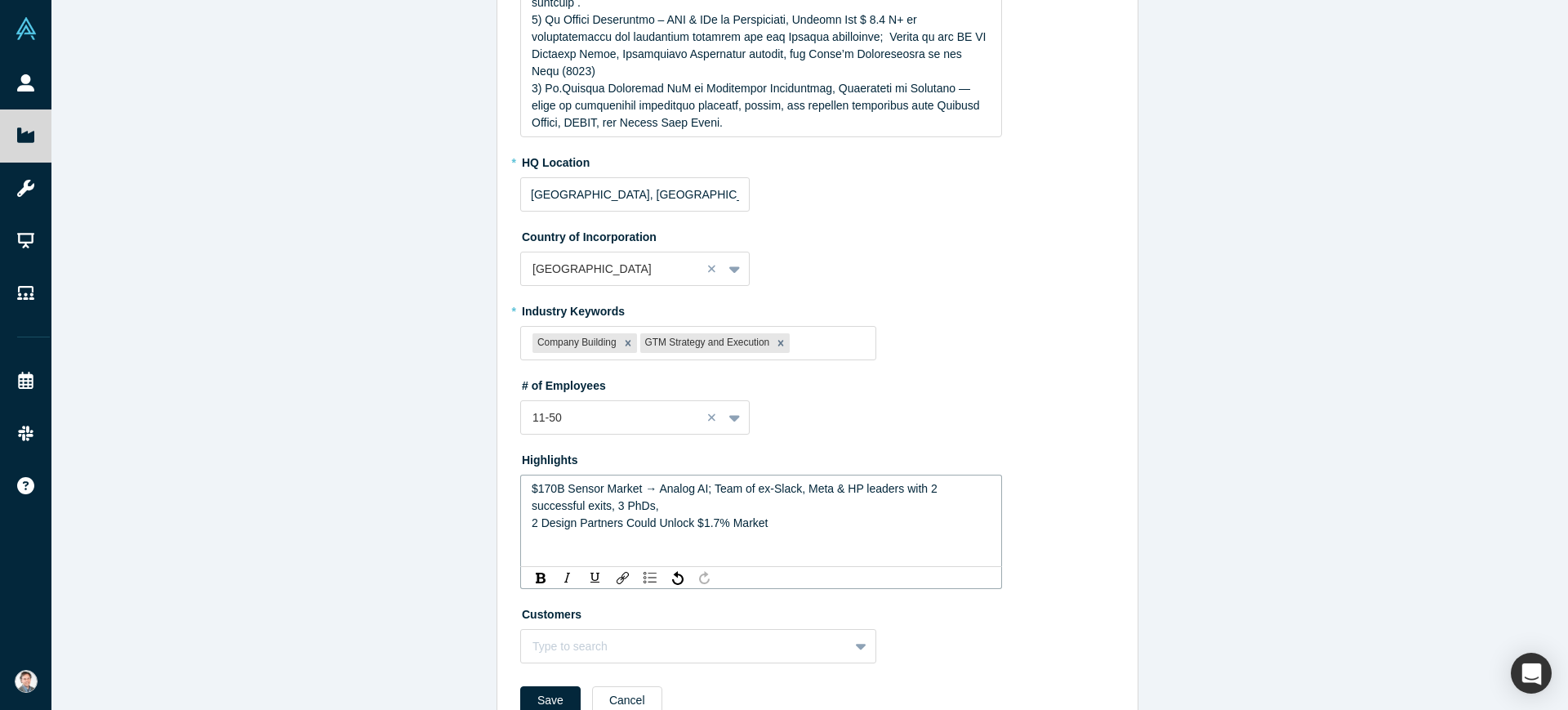
click at [706, 482] on span "$170B Sensor Market → Analog AI; Team of ex-Slack, Meta & HP leaders with 2 suc…" at bounding box center [736, 497] width 409 height 31
click at [703, 482] on span "$170B Sensor Market → Analog AI; Team of ex-Slack, Meta & HP leaders with 2 suc…" at bounding box center [736, 497] width 409 height 31
click at [532, 517] on span "2 Design Partners Could Unlock $1.7% Market" at bounding box center [650, 523] width 236 height 13
click at [532, 499] on span "Team of ex-Slack, Meta & HP leaders with 2 successful exits, 3 PhDs," at bounding box center [708, 506] width 353 height 13
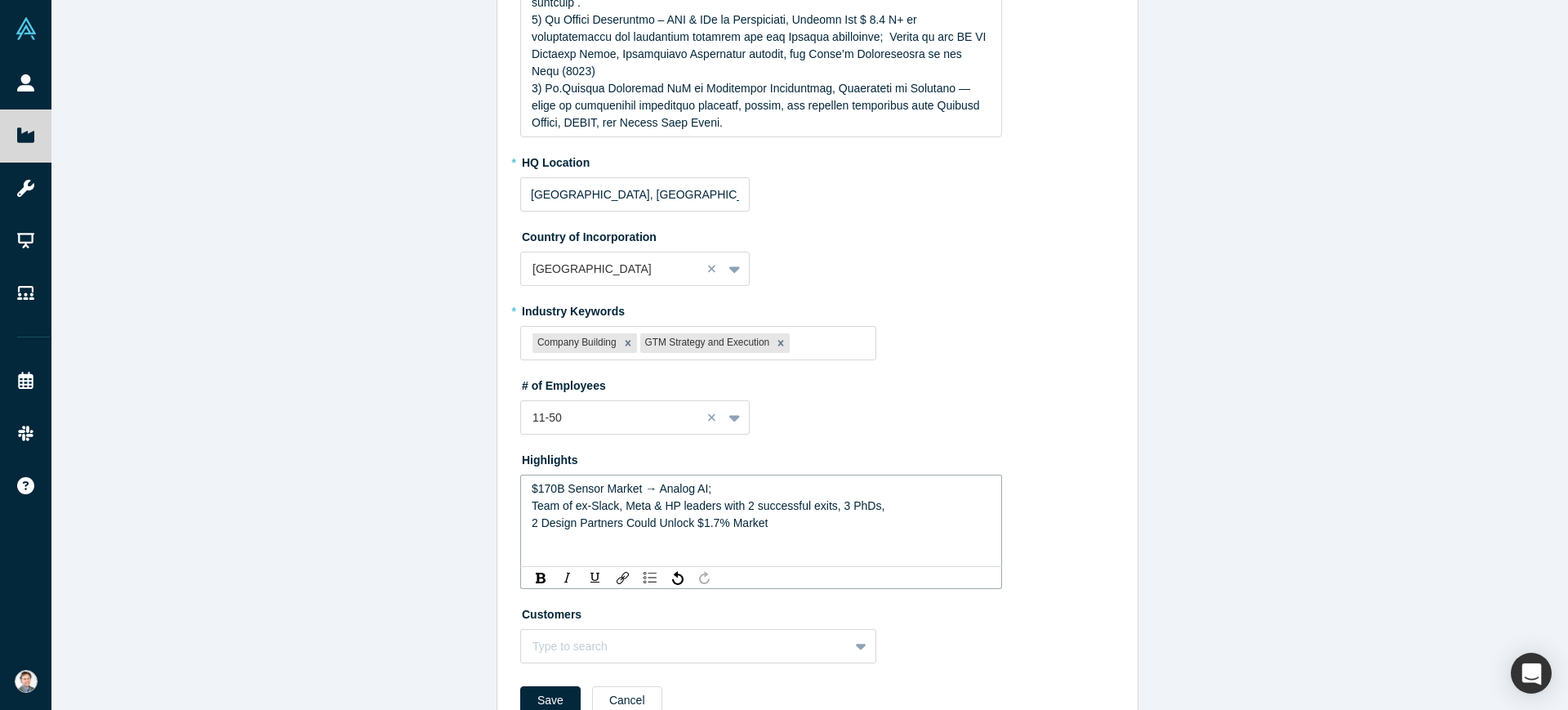
click at [531, 480] on div "$170B Sensor Market → Analog AI; Team of ex-Slack, Meta & HP leaders with 2 suc…" at bounding box center [762, 506] width 461 height 51
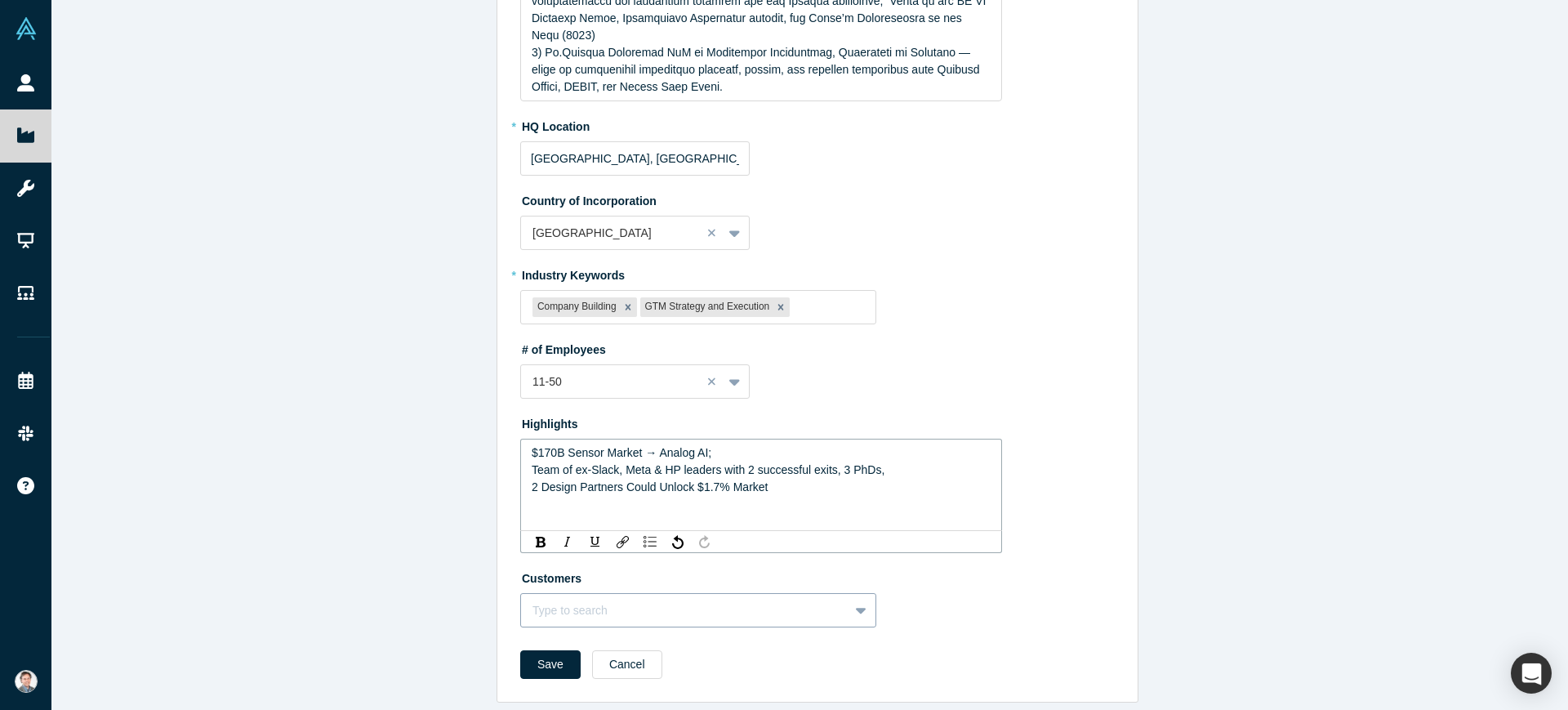
click at [570, 599] on div "Type to search" at bounding box center [698, 611] width 356 height 35
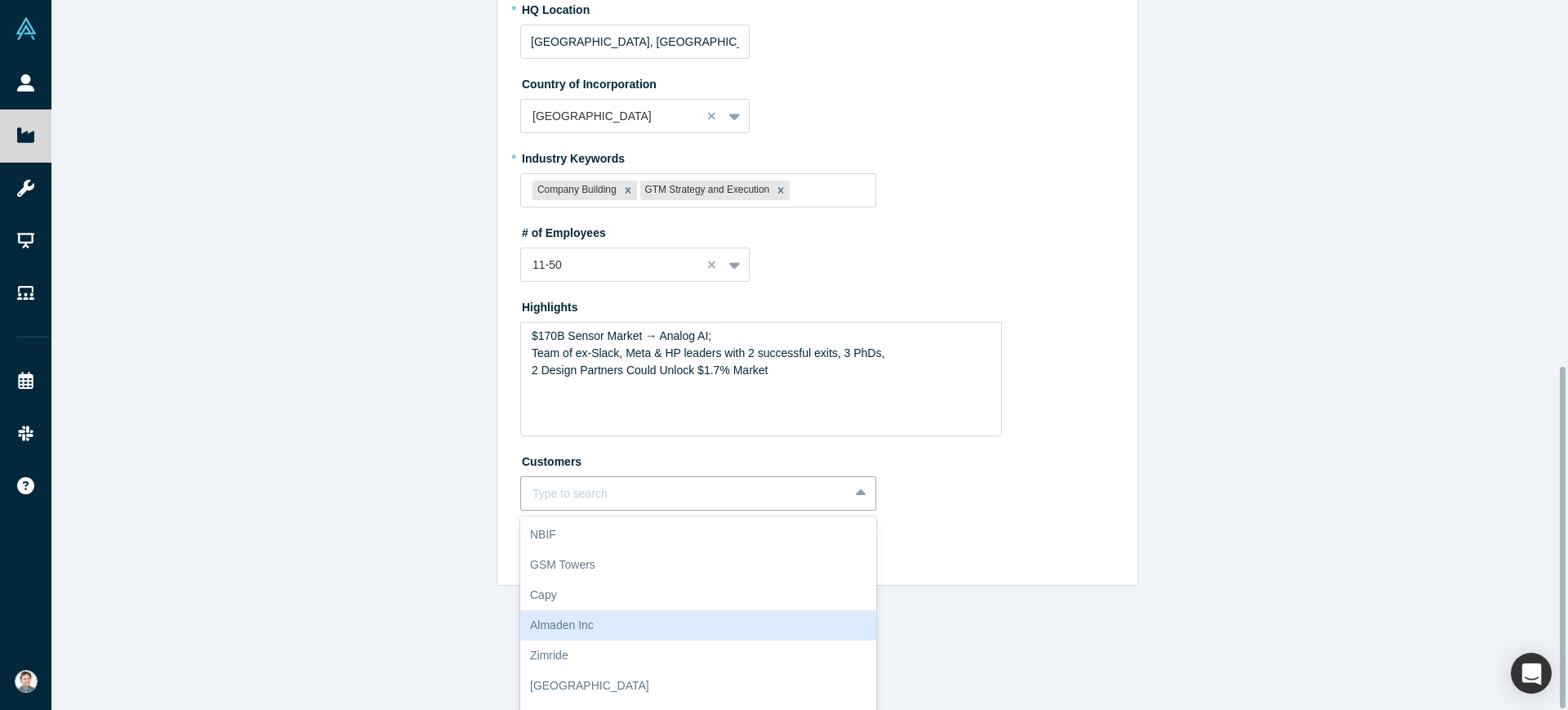
click at [424, 573] on div "Edit Overview * Summary KASPIX enables analog AI circuits to be designed and li…" at bounding box center [817, 363] width 1532 height 726
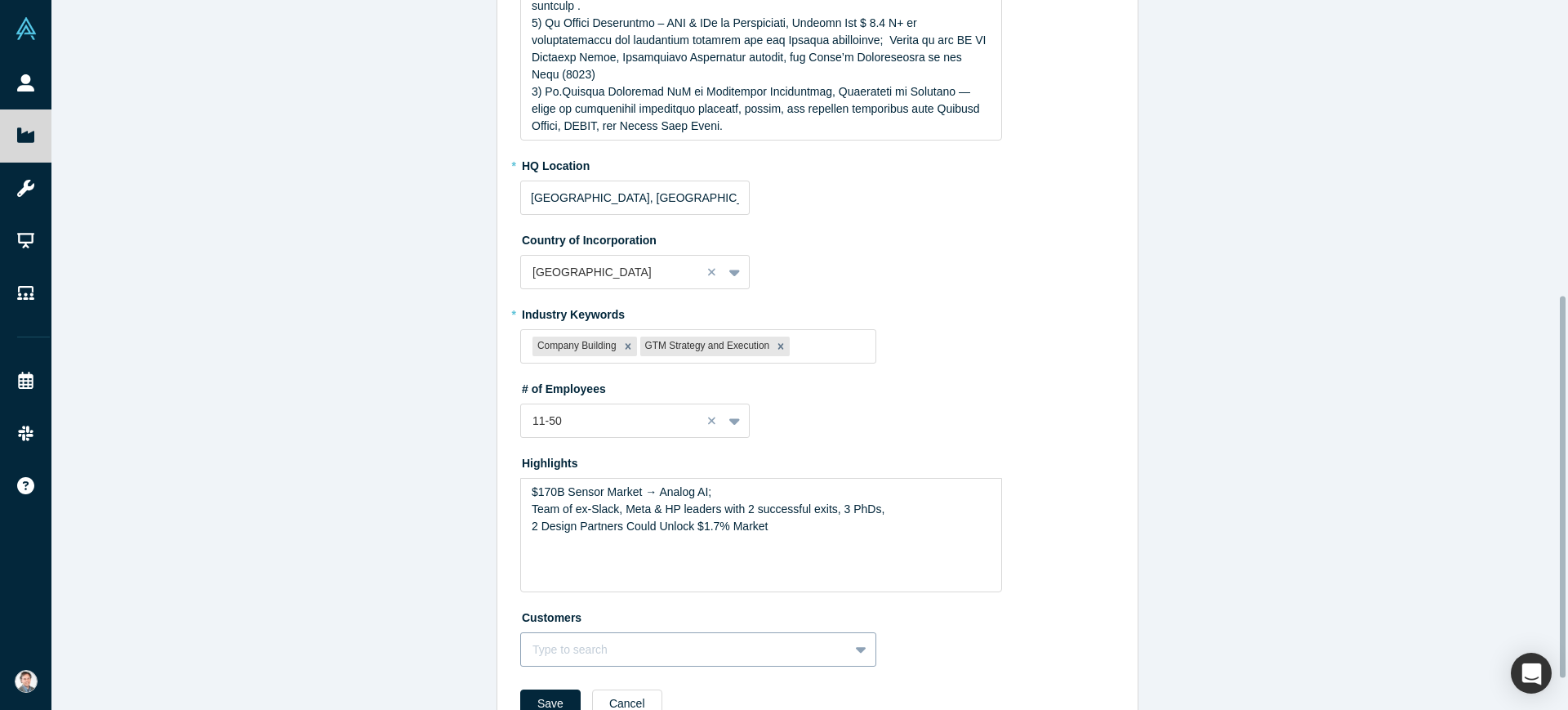
scroll to position [608, 0]
click at [553, 686] on button "Save" at bounding box center [550, 700] width 60 height 29
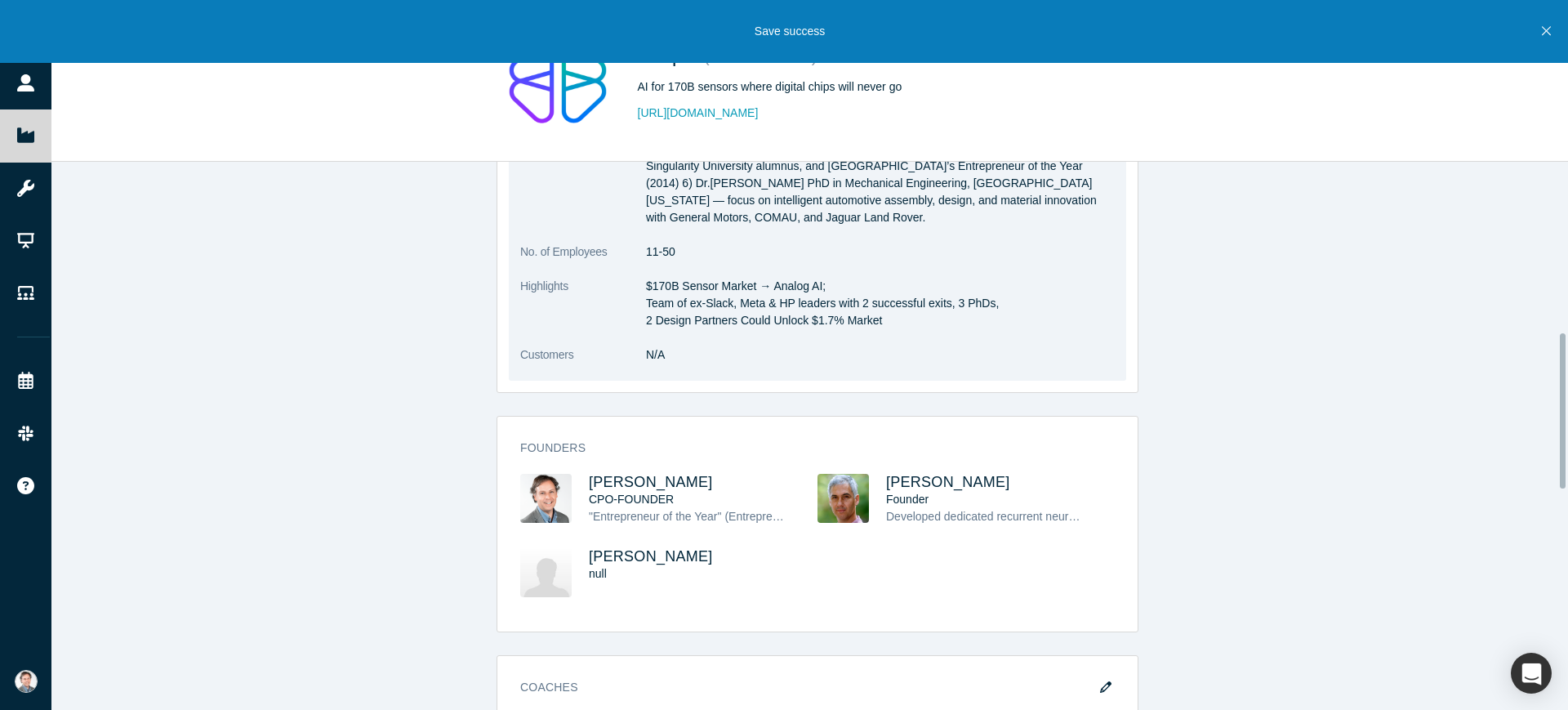
scroll to position [715, 0]
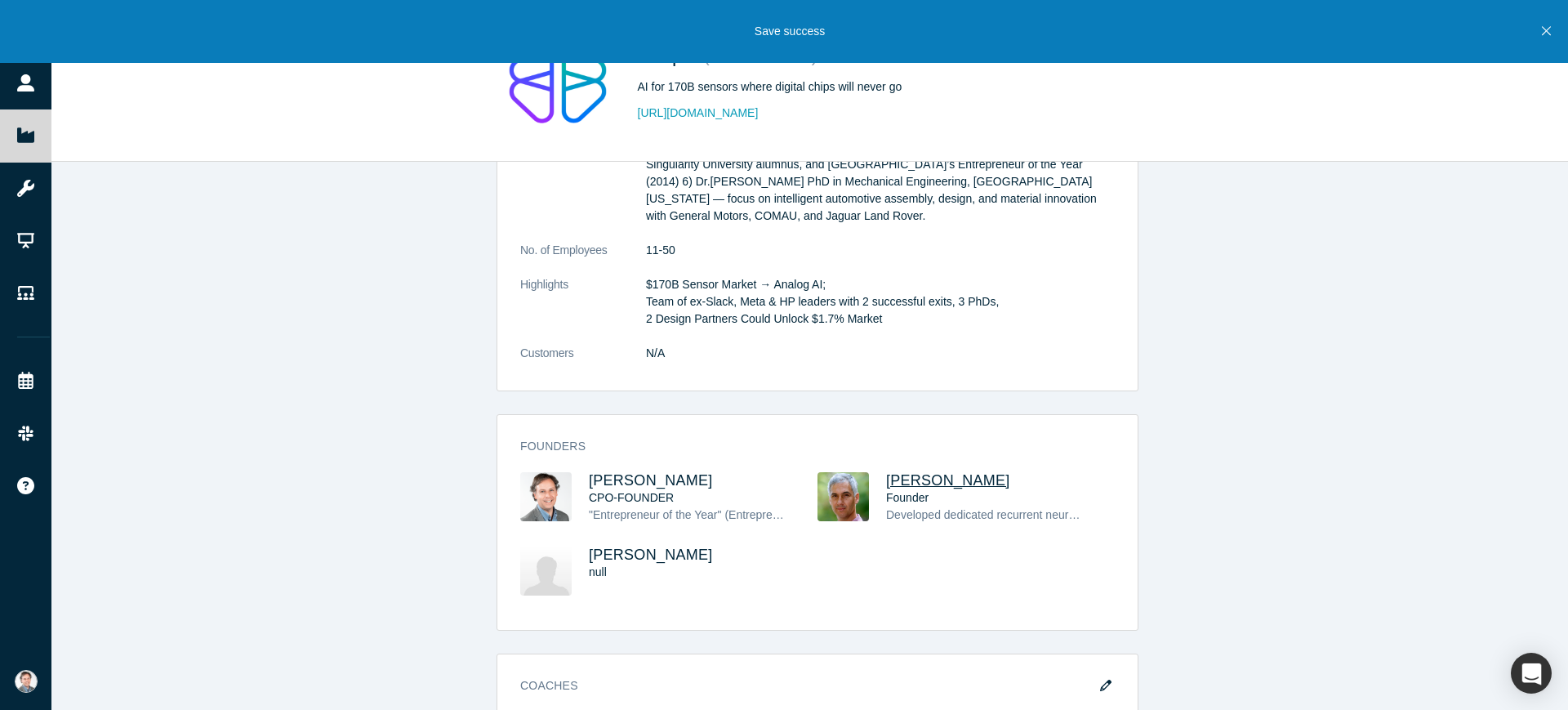
click at [911, 472] on span "[PERSON_NAME]" at bounding box center [948, 480] width 124 height 17
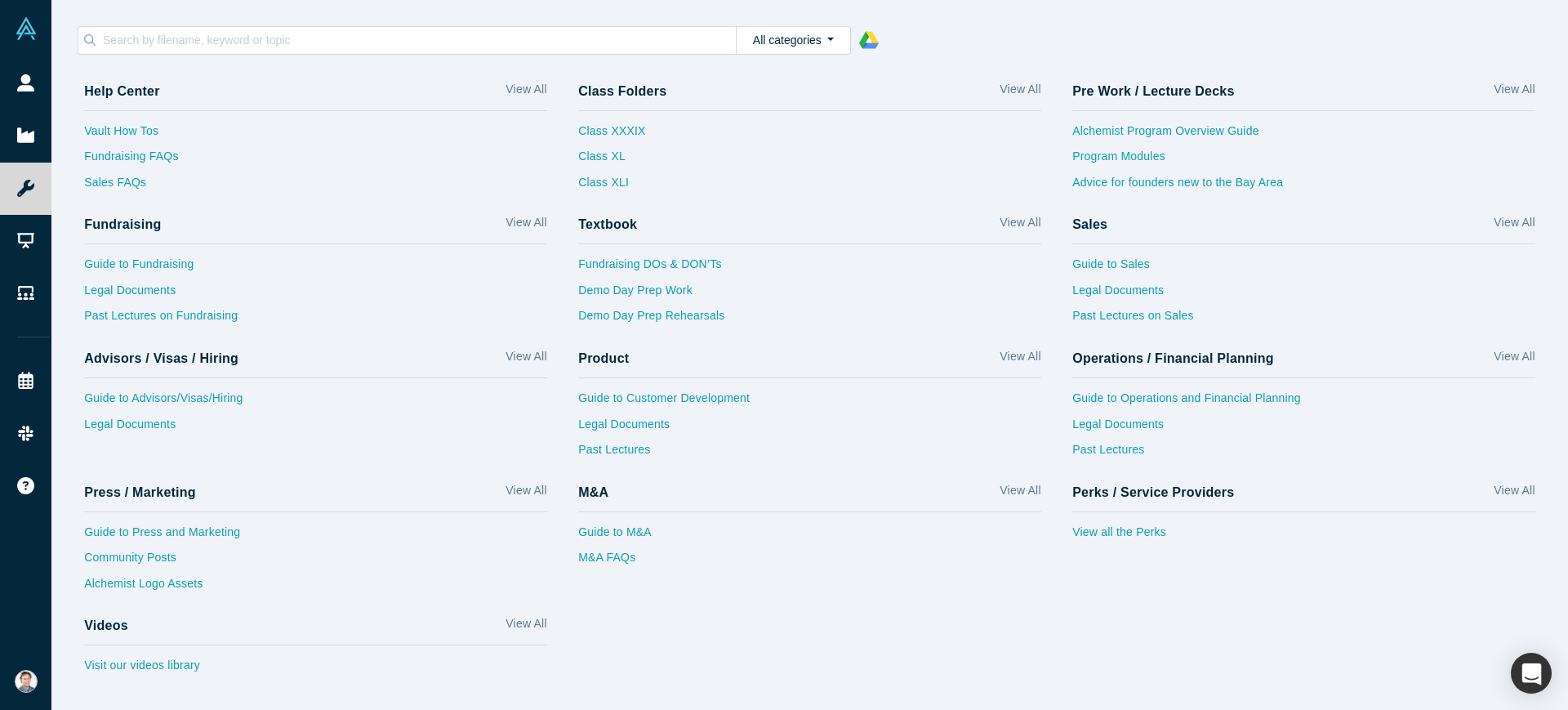
click at [49, 673] on span "My Account" at bounding box center [49, 681] width 0 height 17
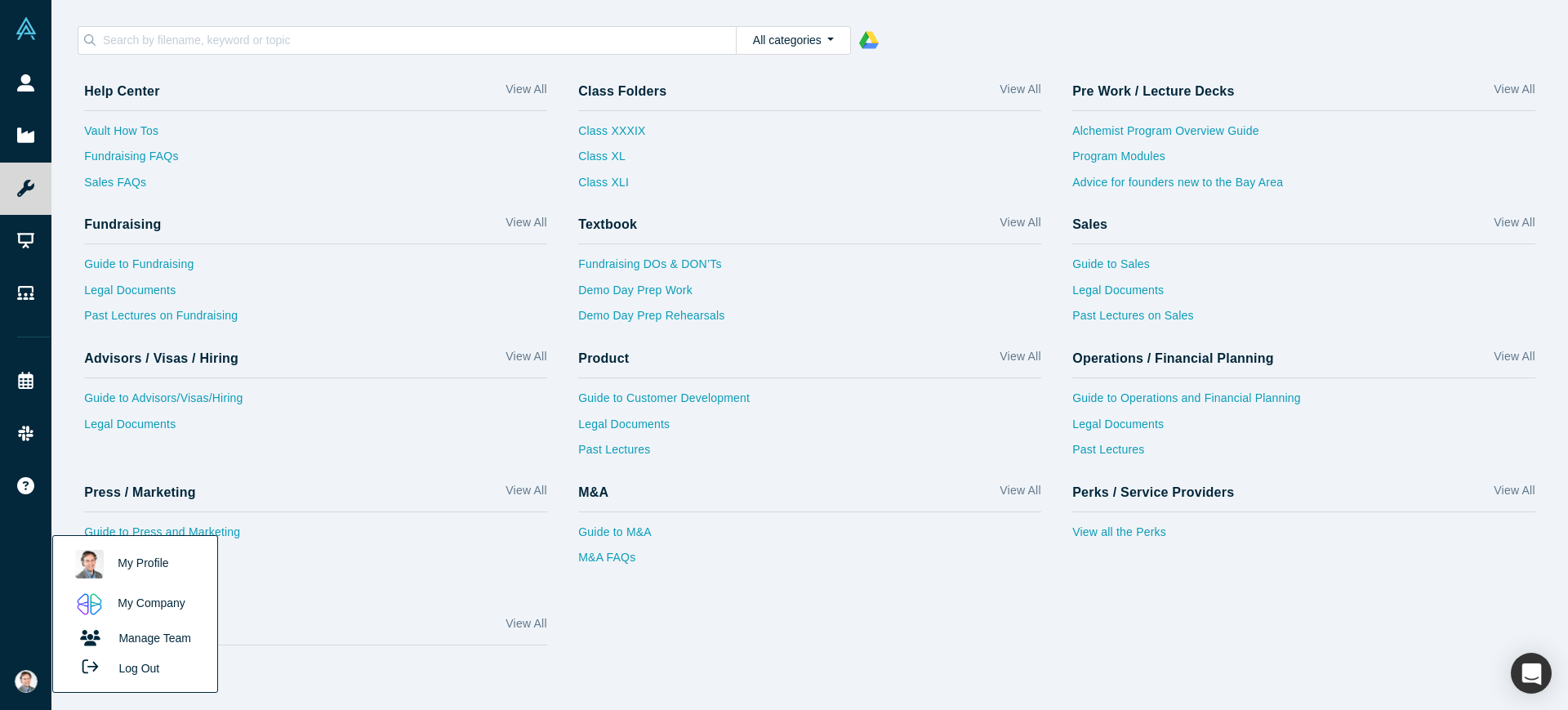
click at [123, 563] on link "My Profile" at bounding box center [135, 564] width 135 height 40
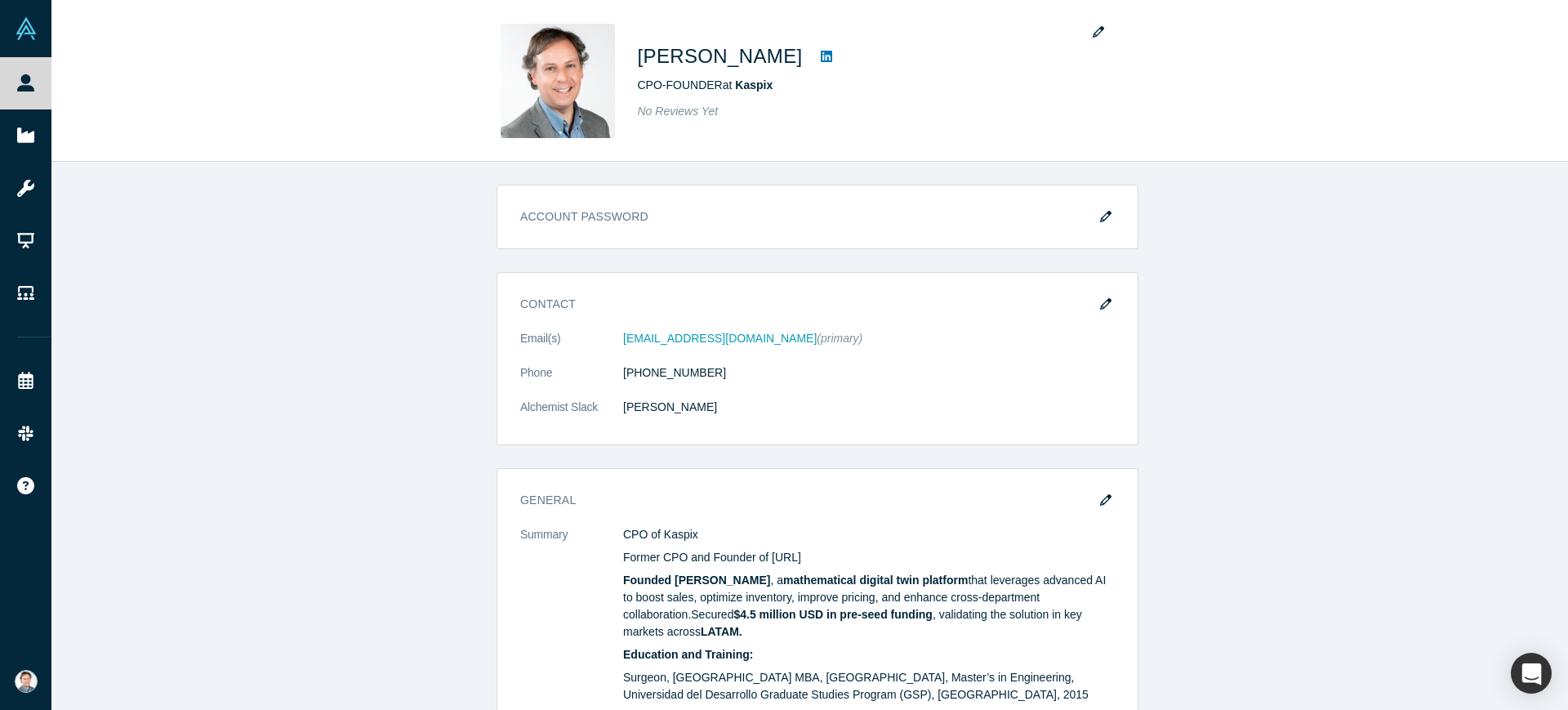
click at [49, 680] on span "My Account" at bounding box center [49, 681] width 0 height 17
click at [127, 640] on link "Manage Team" at bounding box center [135, 638] width 135 height 29
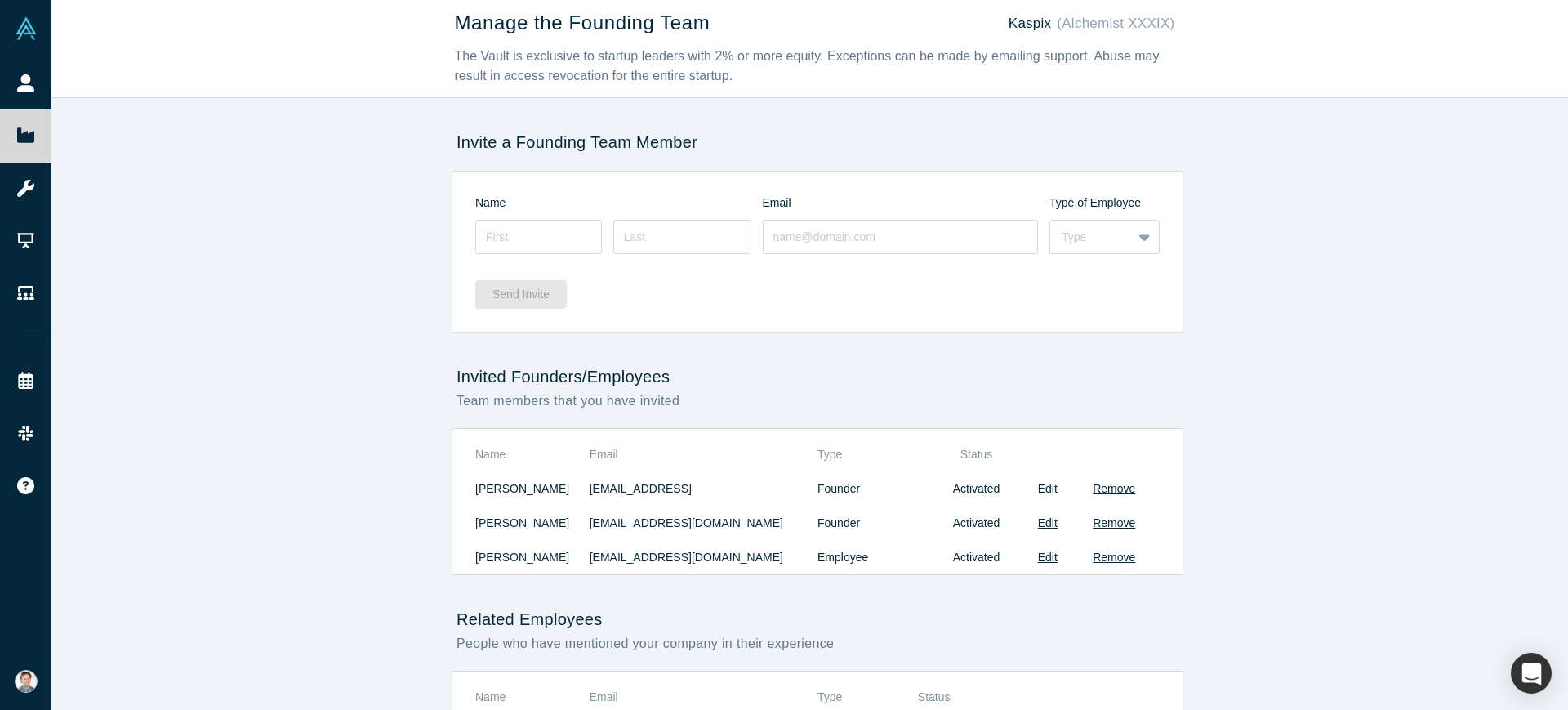
click at [1041, 490] on button "Edit" at bounding box center [1048, 488] width 20 height 17
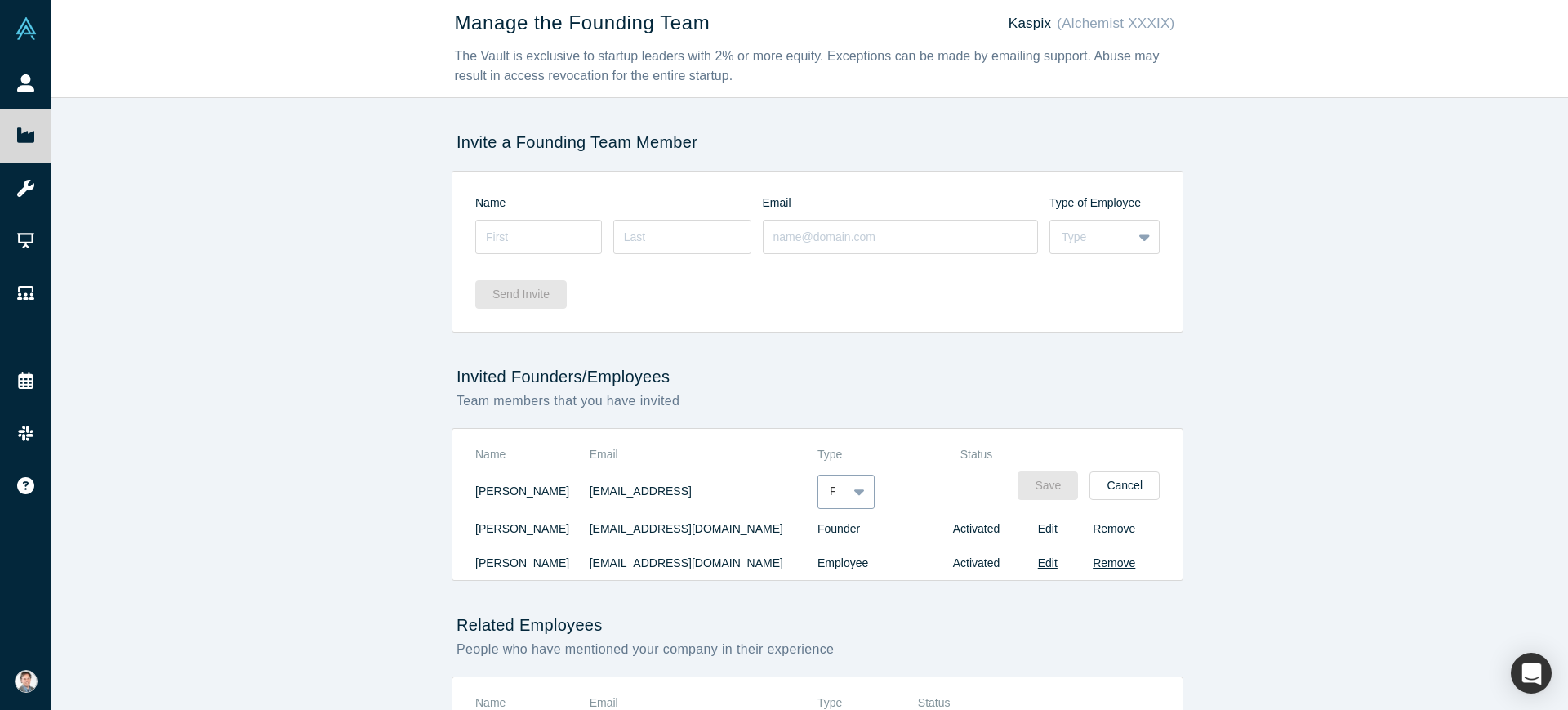
click at [848, 501] on div at bounding box center [861, 492] width 26 height 30
click at [903, 485] on div "2 results available. Use Up and Down to choose options, press Enter to select t…" at bounding box center [875, 492] width 114 height 35
click at [641, 492] on td "[EMAIL_ADDRESS]" at bounding box center [704, 491] width 228 height 40
click at [714, 512] on td "[EMAIL_ADDRESS][DOMAIN_NAME]" at bounding box center [704, 529] width 228 height 35
click at [1045, 533] on button "Edit" at bounding box center [1048, 529] width 20 height 17
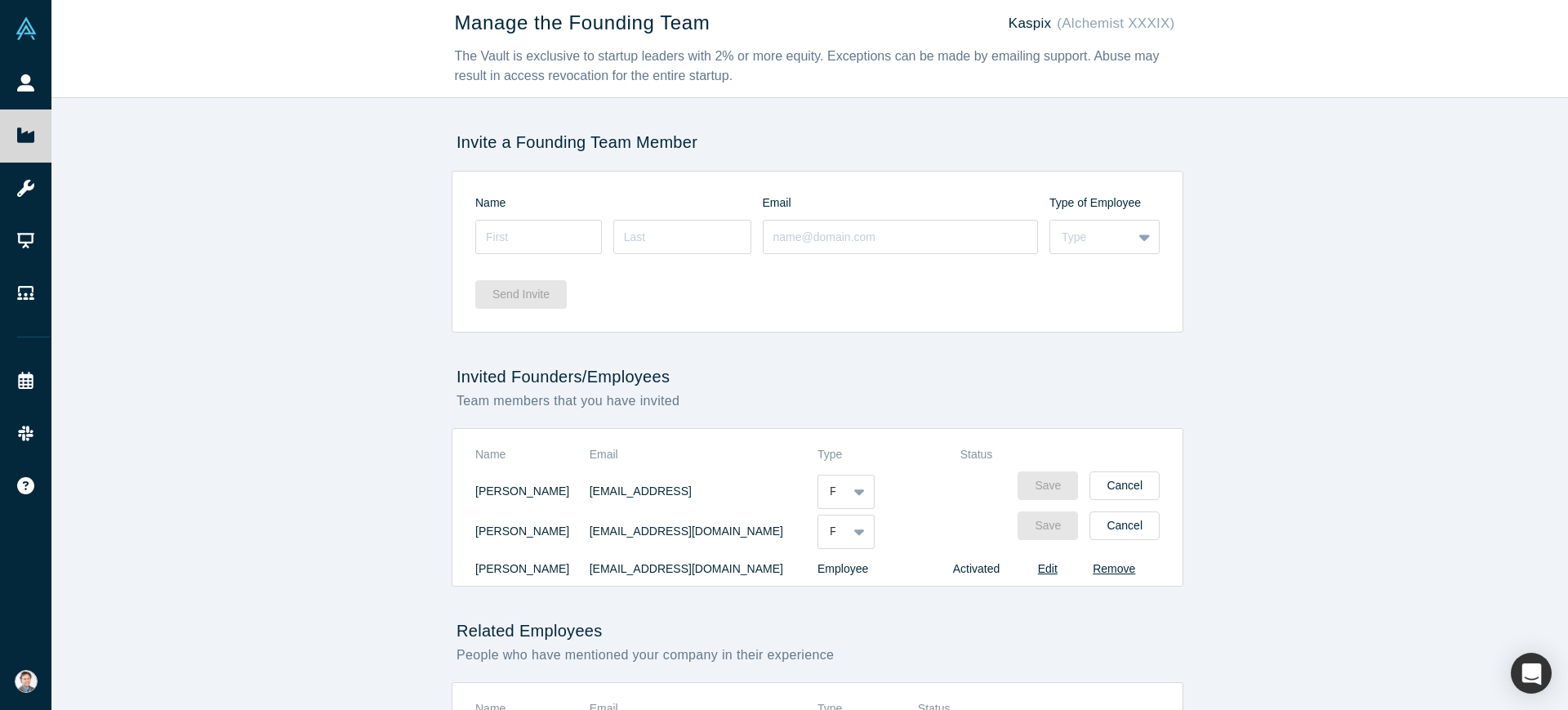
click at [720, 529] on td "[EMAIL_ADDRESS][DOMAIN_NAME]" at bounding box center [704, 531] width 228 height 40
click at [1123, 520] on button "Cancel" at bounding box center [1124, 526] width 70 height 29
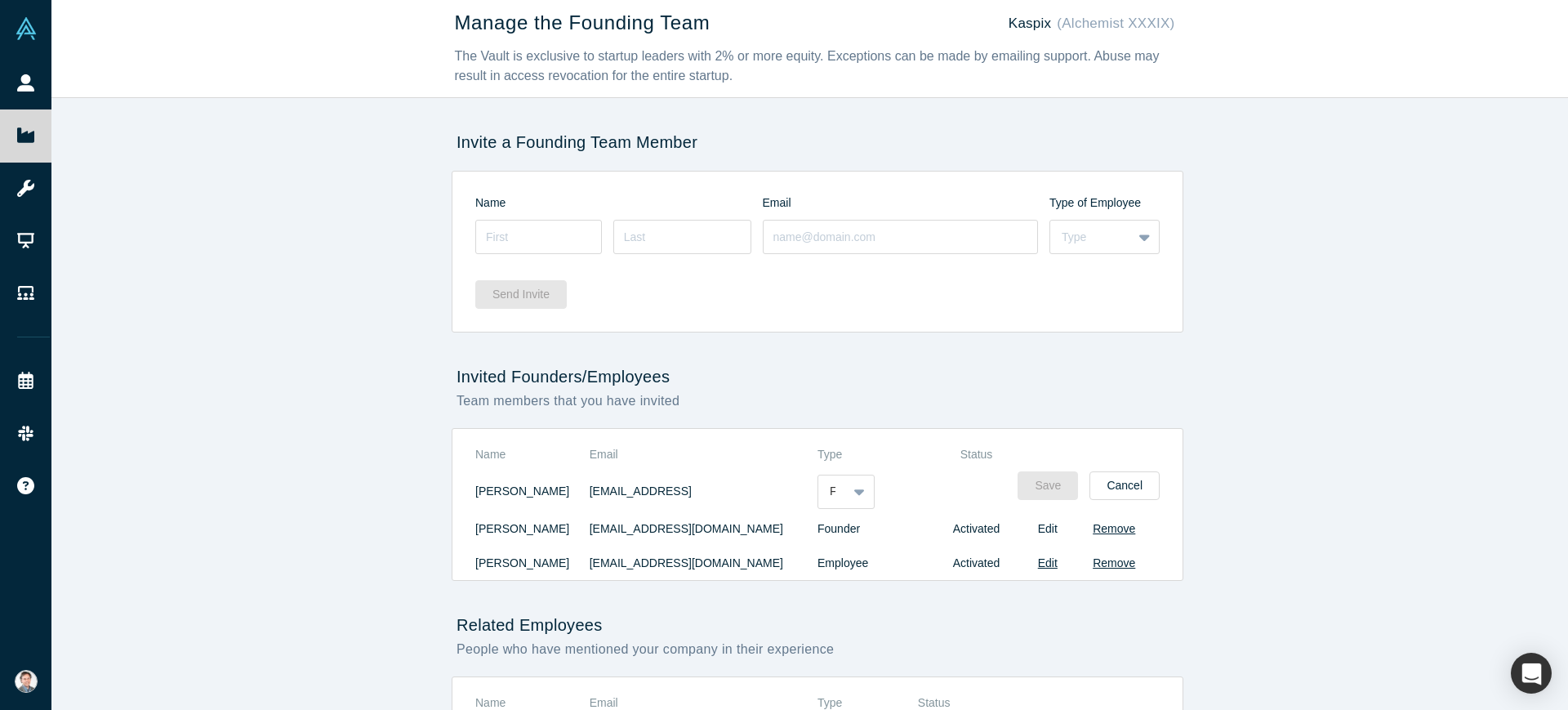
click at [1043, 531] on button "Edit" at bounding box center [1048, 529] width 20 height 17
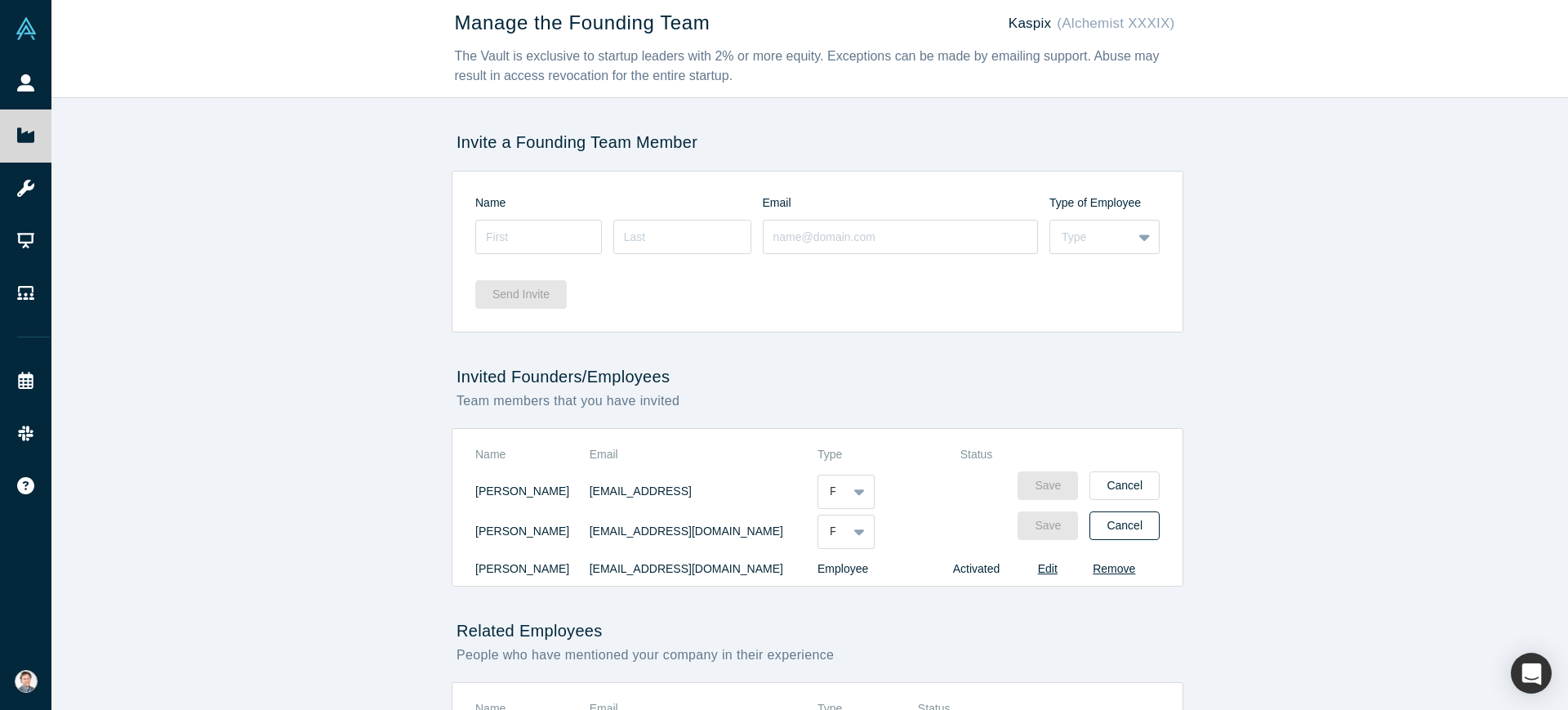
click at [1112, 531] on button "Cancel" at bounding box center [1124, 526] width 70 height 29
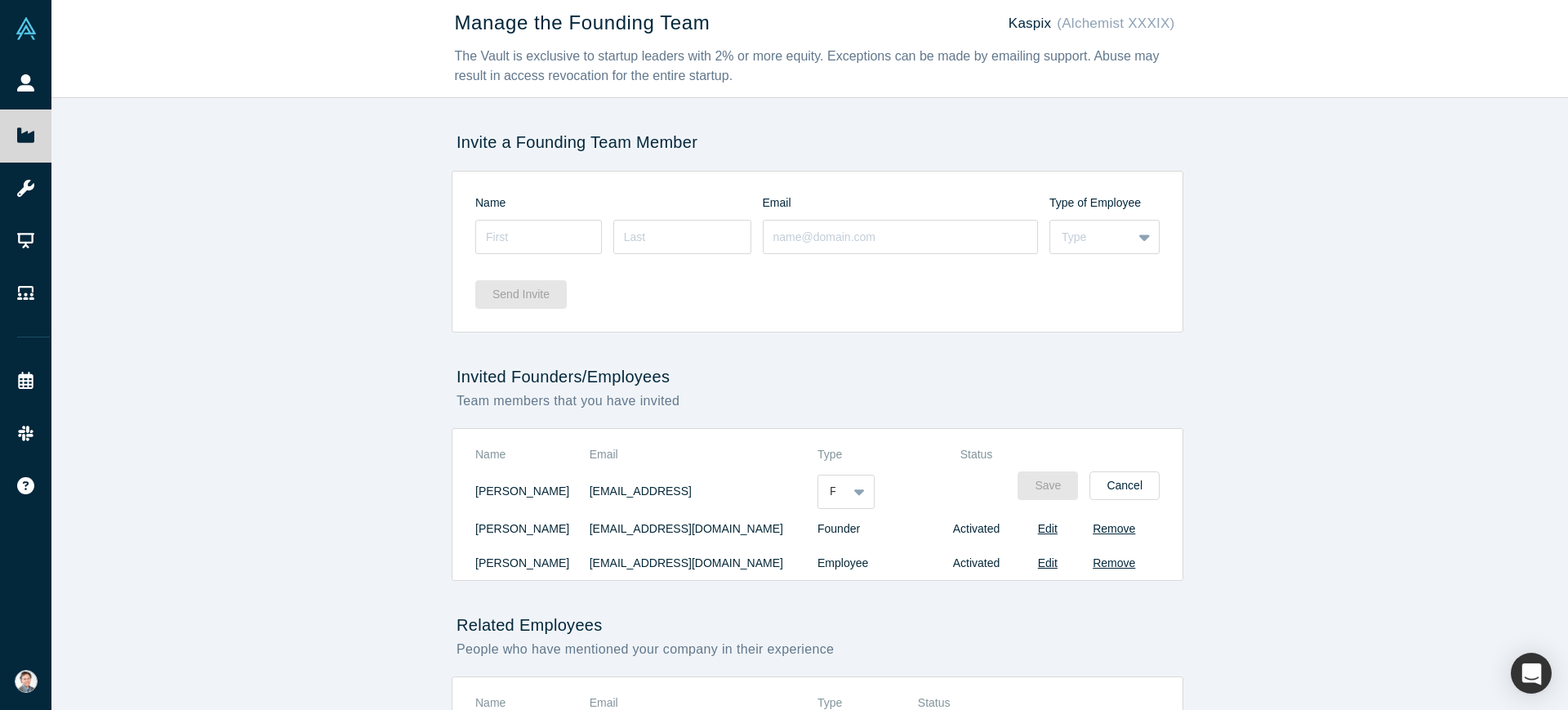
click at [1112, 531] on button "Remove" at bounding box center [1114, 529] width 42 height 17
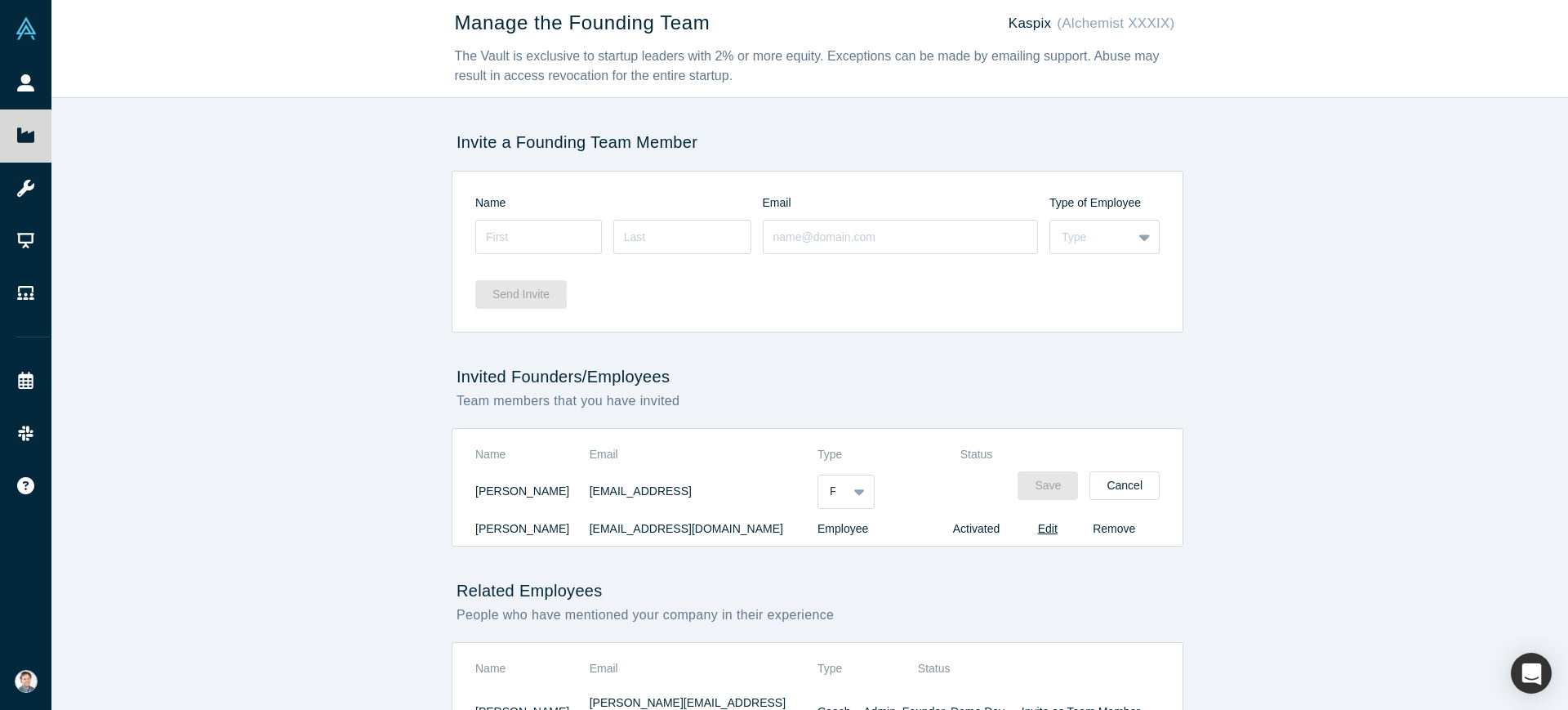
click at [1102, 533] on button "Remove" at bounding box center [1114, 529] width 42 height 17
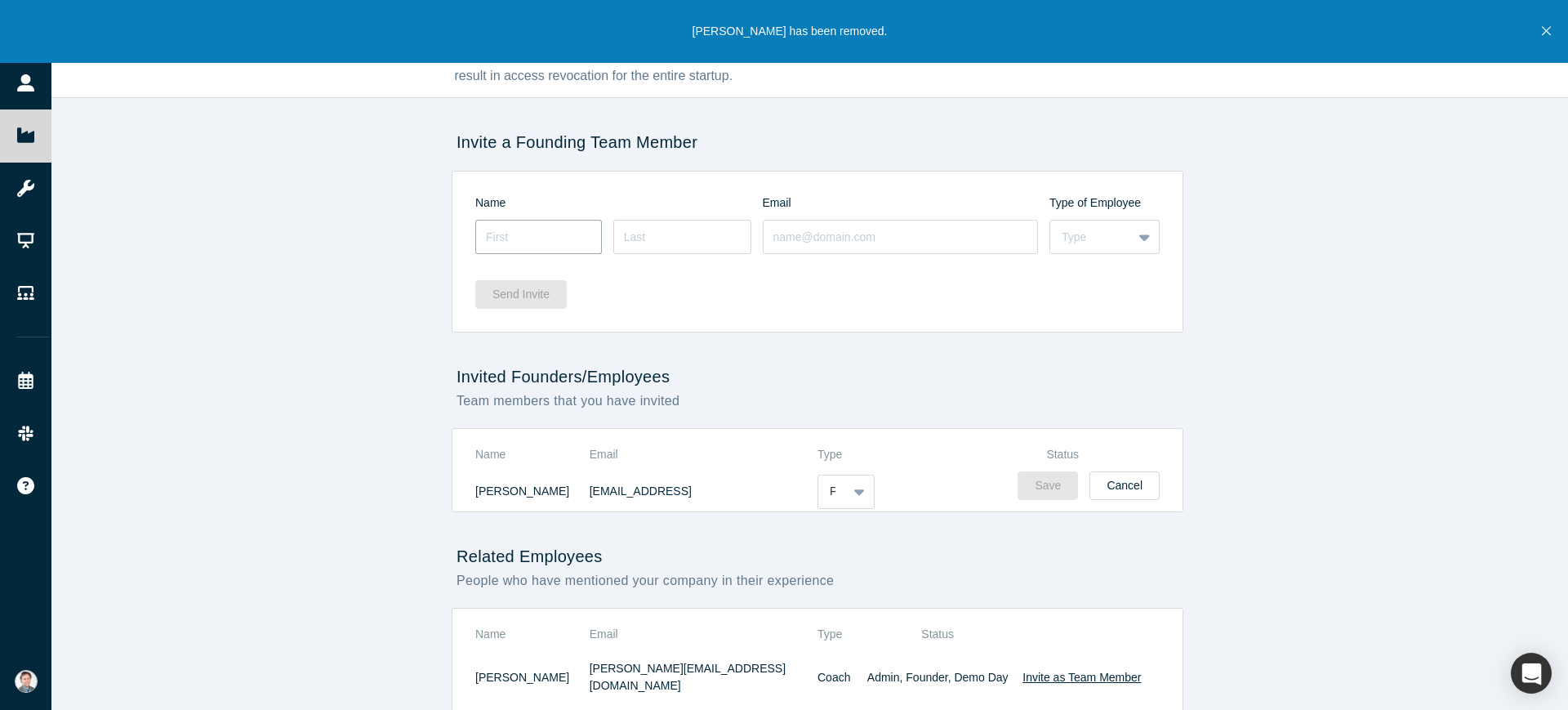
click at [518, 238] on input at bounding box center [538, 237] width 126 height 35
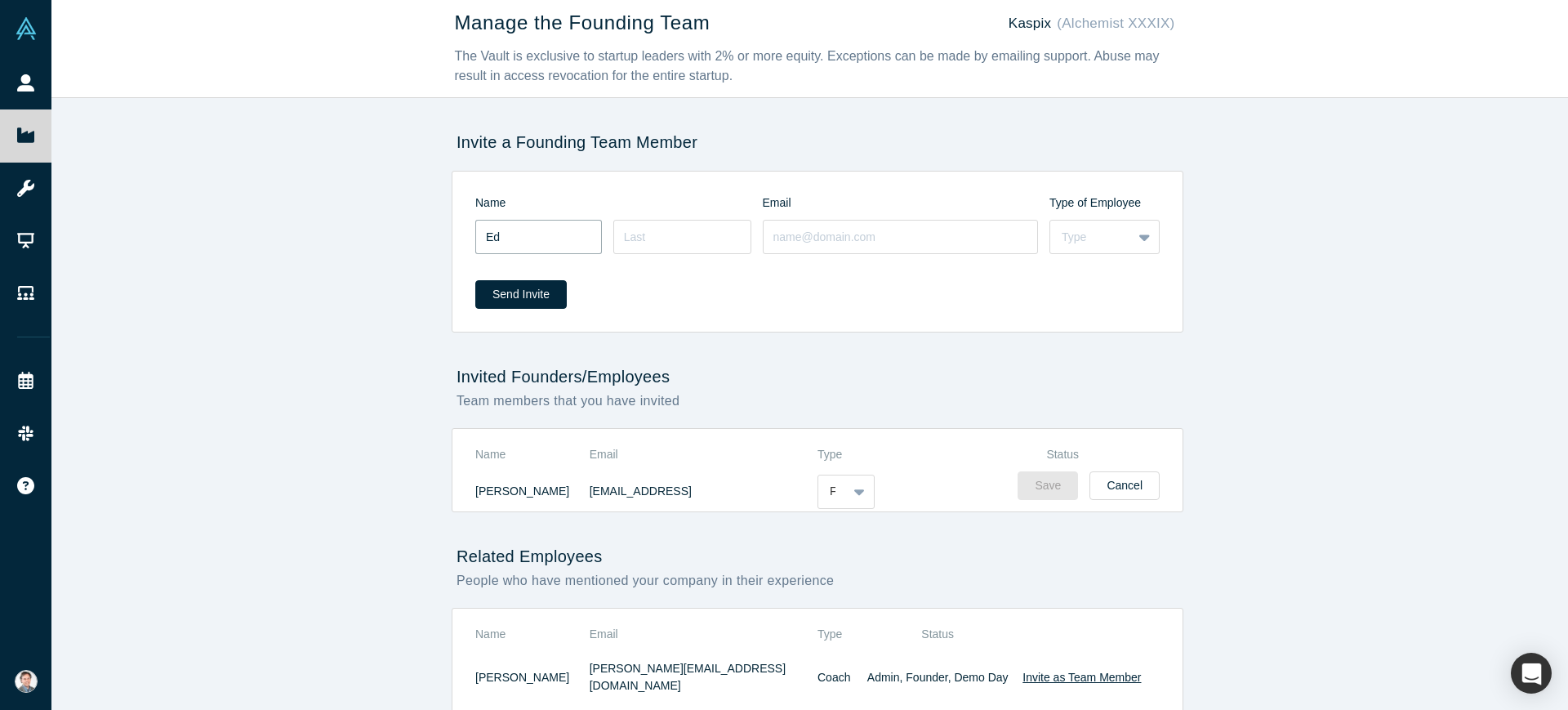
type input "[PERSON_NAME]"
click at [649, 234] on input at bounding box center [682, 237] width 138 height 35
type input "Izquierdoi"
click at [827, 244] on input at bounding box center [900, 237] width 276 height 35
type input "[EMAIL_ADDRESS][DOMAIN_NAME]"
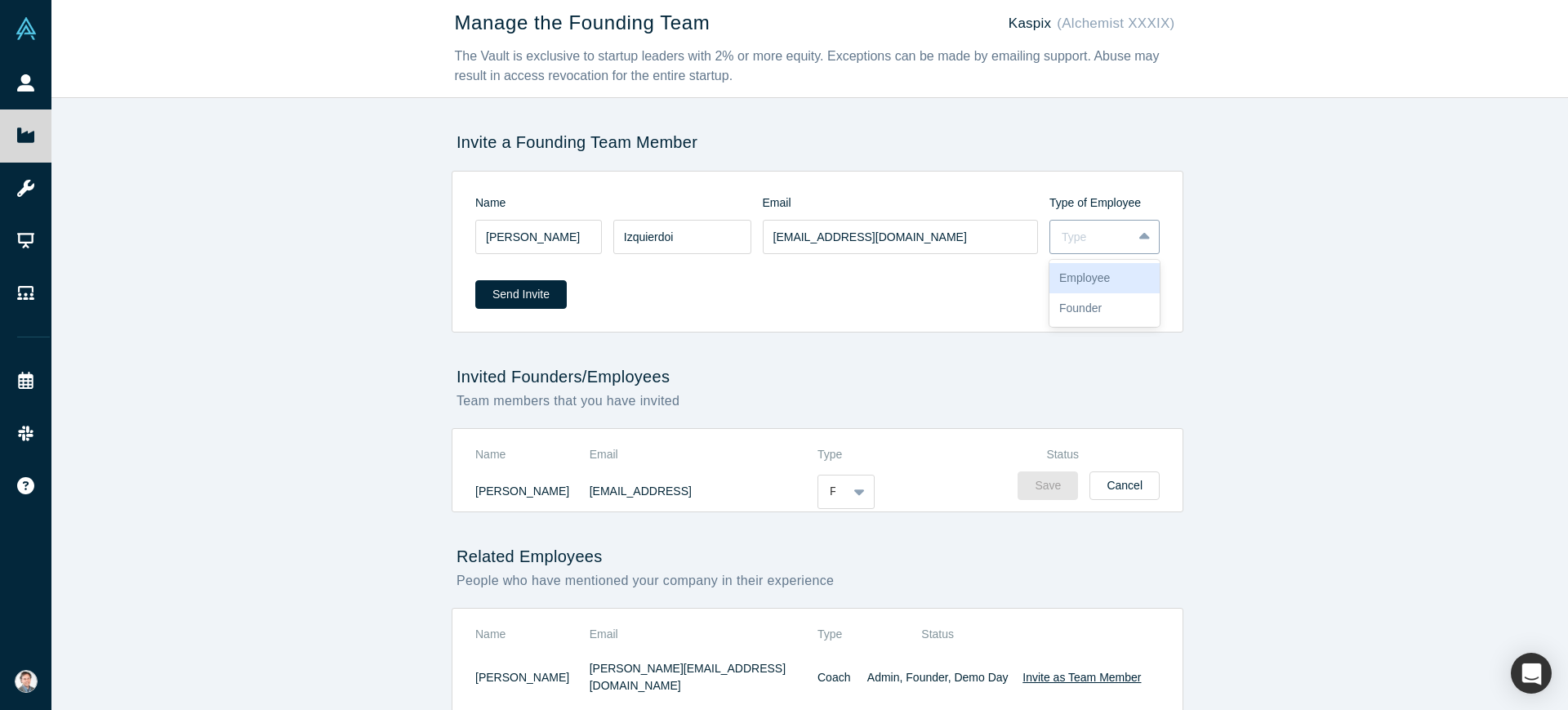
click at [1097, 241] on div "Type" at bounding box center [1090, 237] width 59 height 17
click at [1086, 307] on div "Founder" at bounding box center [1104, 308] width 110 height 31
click at [682, 235] on input "Izquierdoi" at bounding box center [682, 237] width 138 height 35
type input "[PERSON_NAME]"
click at [535, 293] on button "Send Invite" at bounding box center [520, 294] width 92 height 29
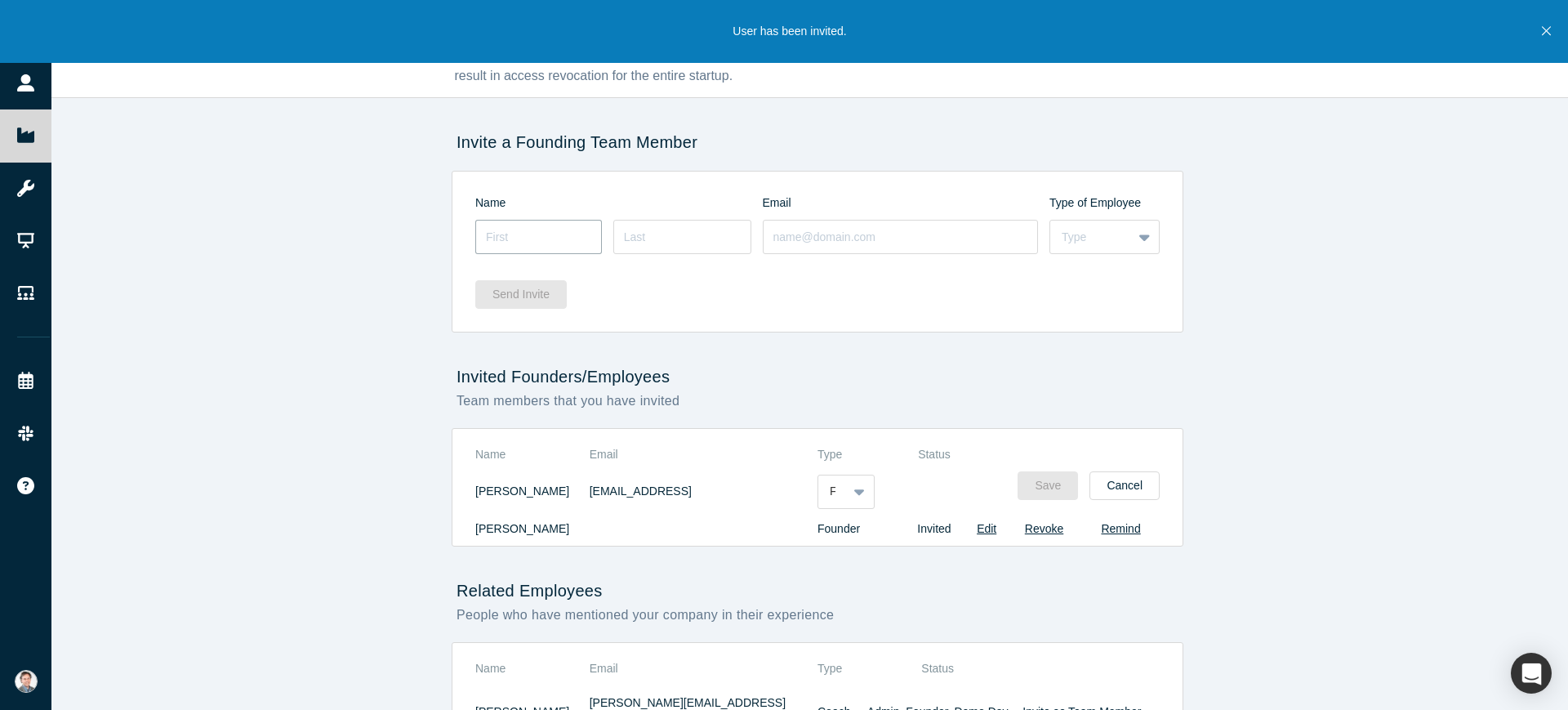
click at [528, 239] on input at bounding box center [538, 237] width 126 height 35
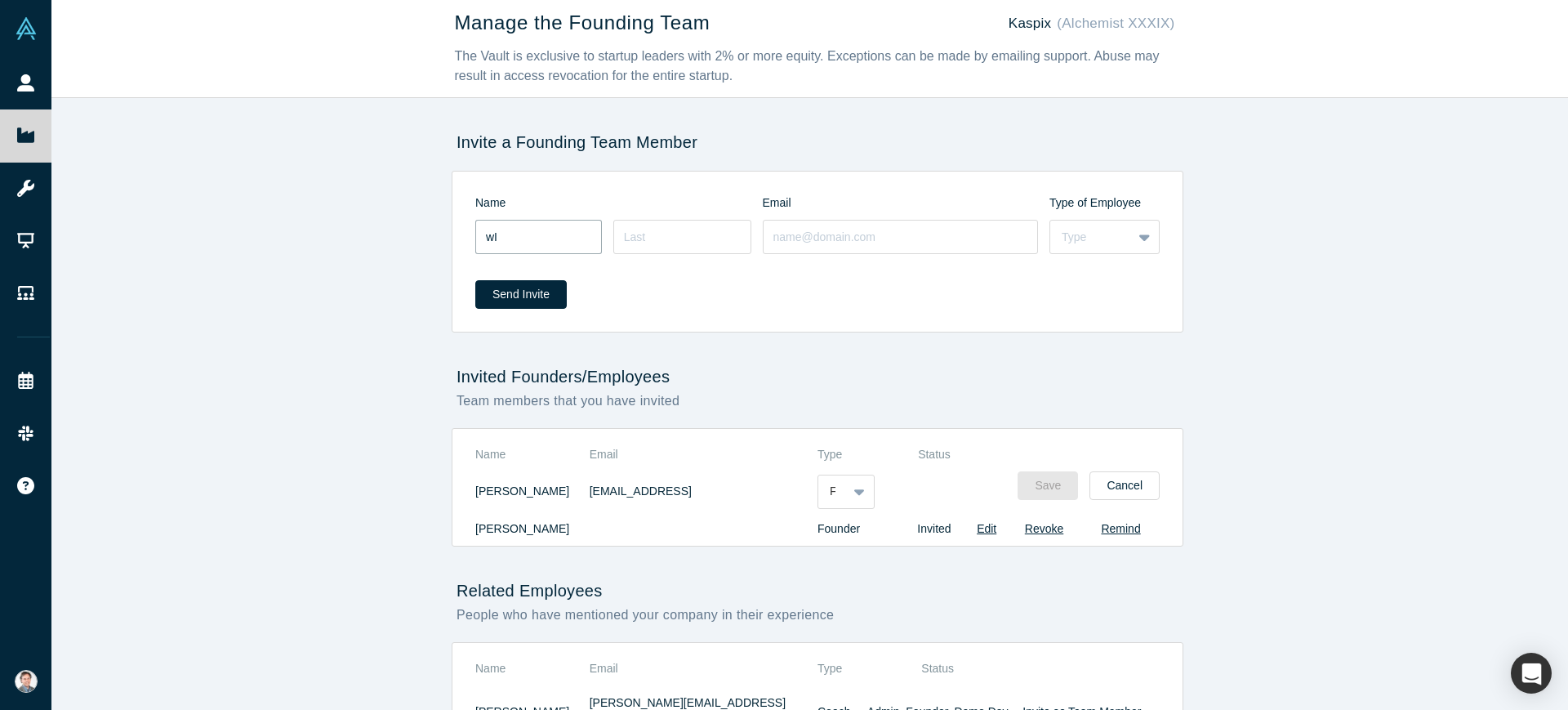
type input "w"
type input "Will"
click at [651, 232] on input at bounding box center [682, 237] width 138 height 35
type input "[PERSON_NAME]"
click at [781, 239] on input at bounding box center [900, 237] width 276 height 35
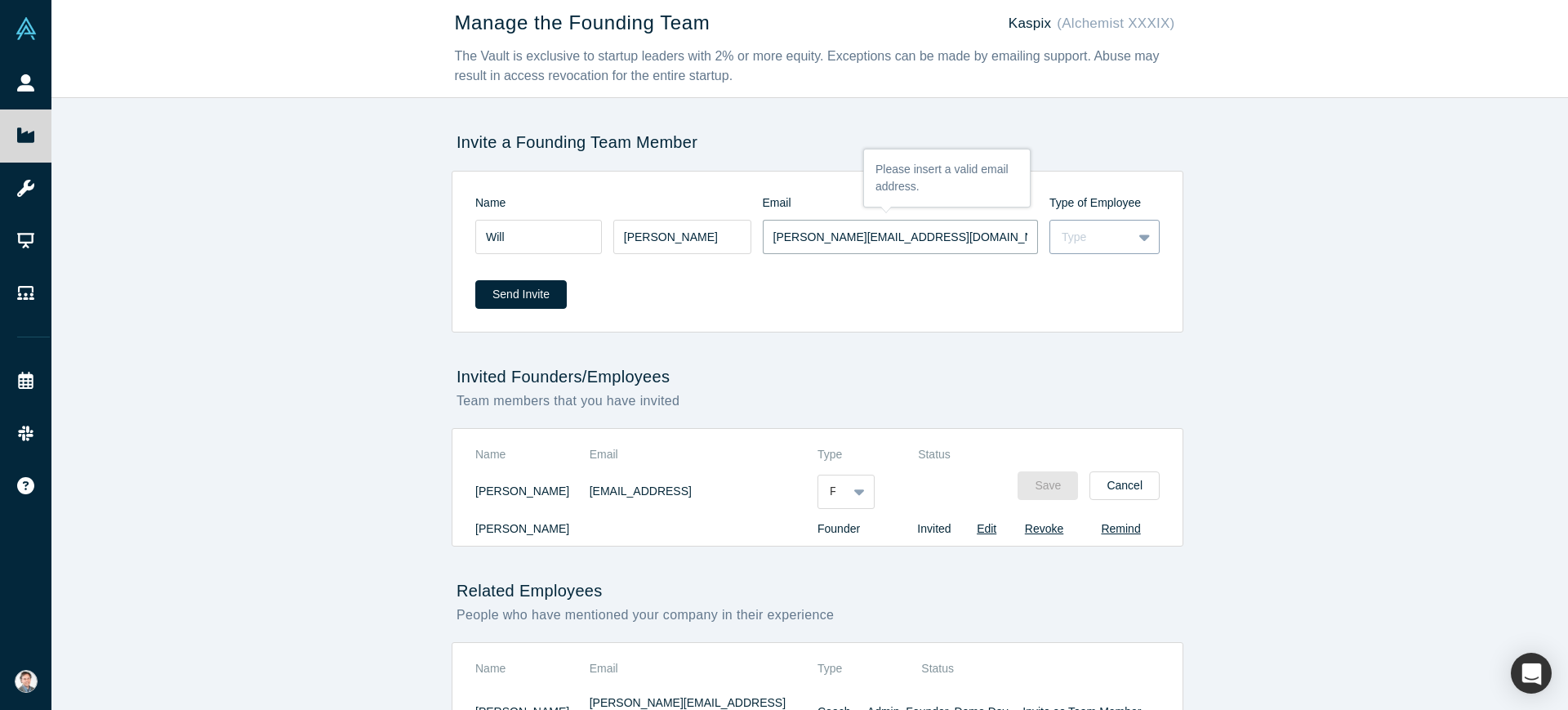
type input "[PERSON_NAME][EMAIL_ADDRESS][DOMAIN_NAME]"
click at [1086, 239] on div "Type" at bounding box center [1090, 237] width 59 height 17
click at [1081, 273] on div "Employee" at bounding box center [1104, 278] width 110 height 31
click at [511, 301] on button "Send Invite" at bounding box center [520, 294] width 92 height 29
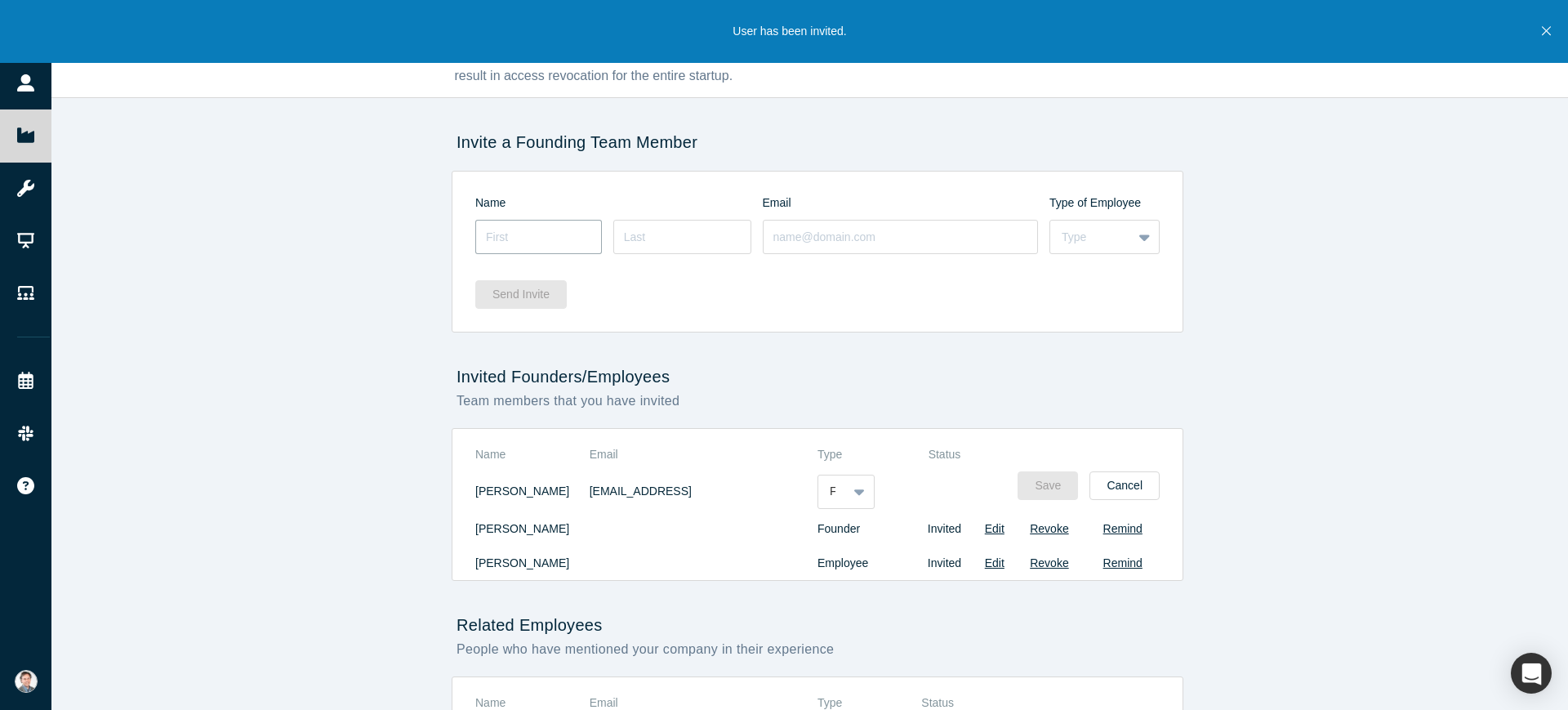
click at [500, 242] on input at bounding box center [538, 237] width 126 height 35
type input "[PERSON_NAME]"
click at [642, 232] on input at bounding box center [682, 237] width 138 height 35
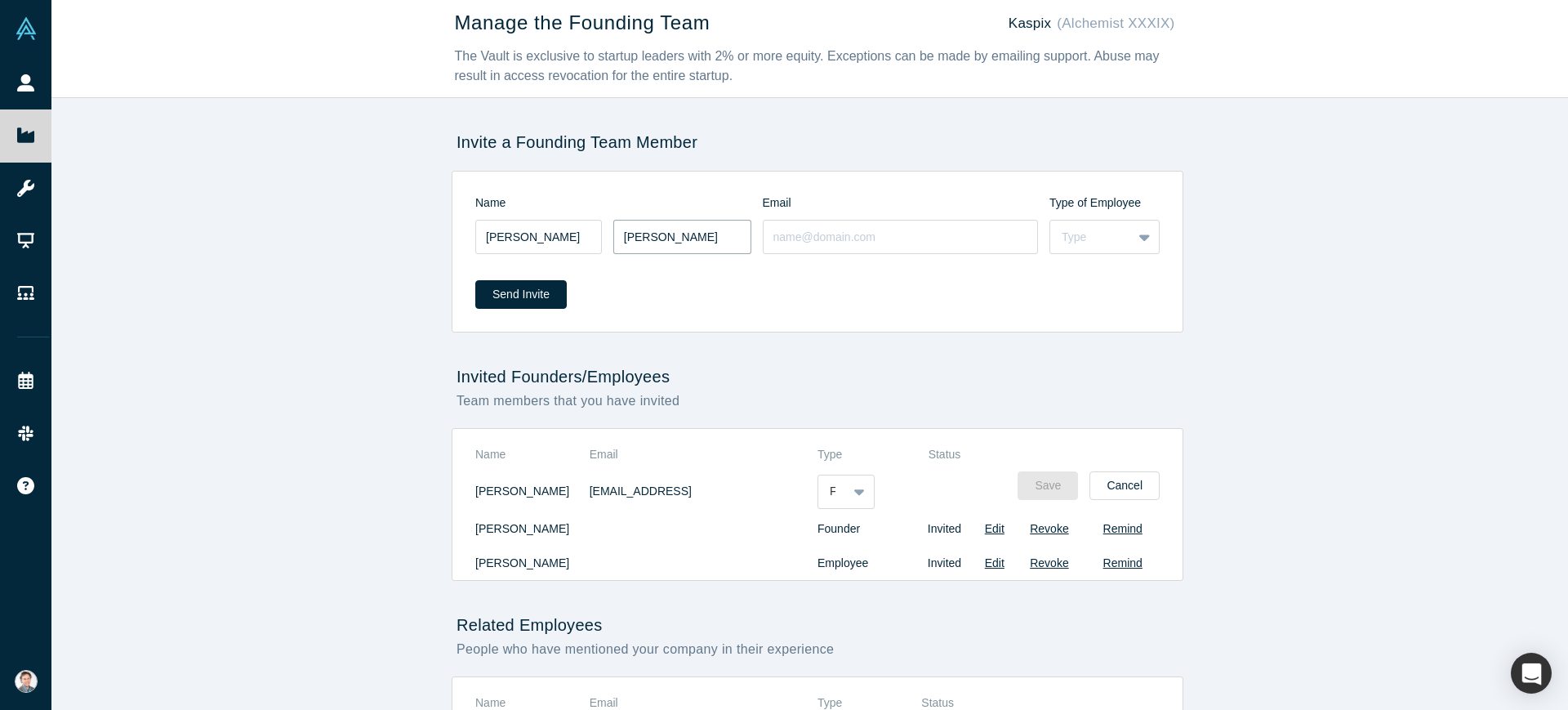
type input "[PERSON_NAME]"
click at [770, 236] on input at bounding box center [900, 237] width 276 height 35
type input "[EMAIL_ADDRESS][DOMAIN_NAME]"
click at [914, 298] on div "Send Invite" at bounding box center [817, 288] width 684 height 63
click at [1024, 318] on div "Send Invite" at bounding box center [817, 288] width 684 height 63
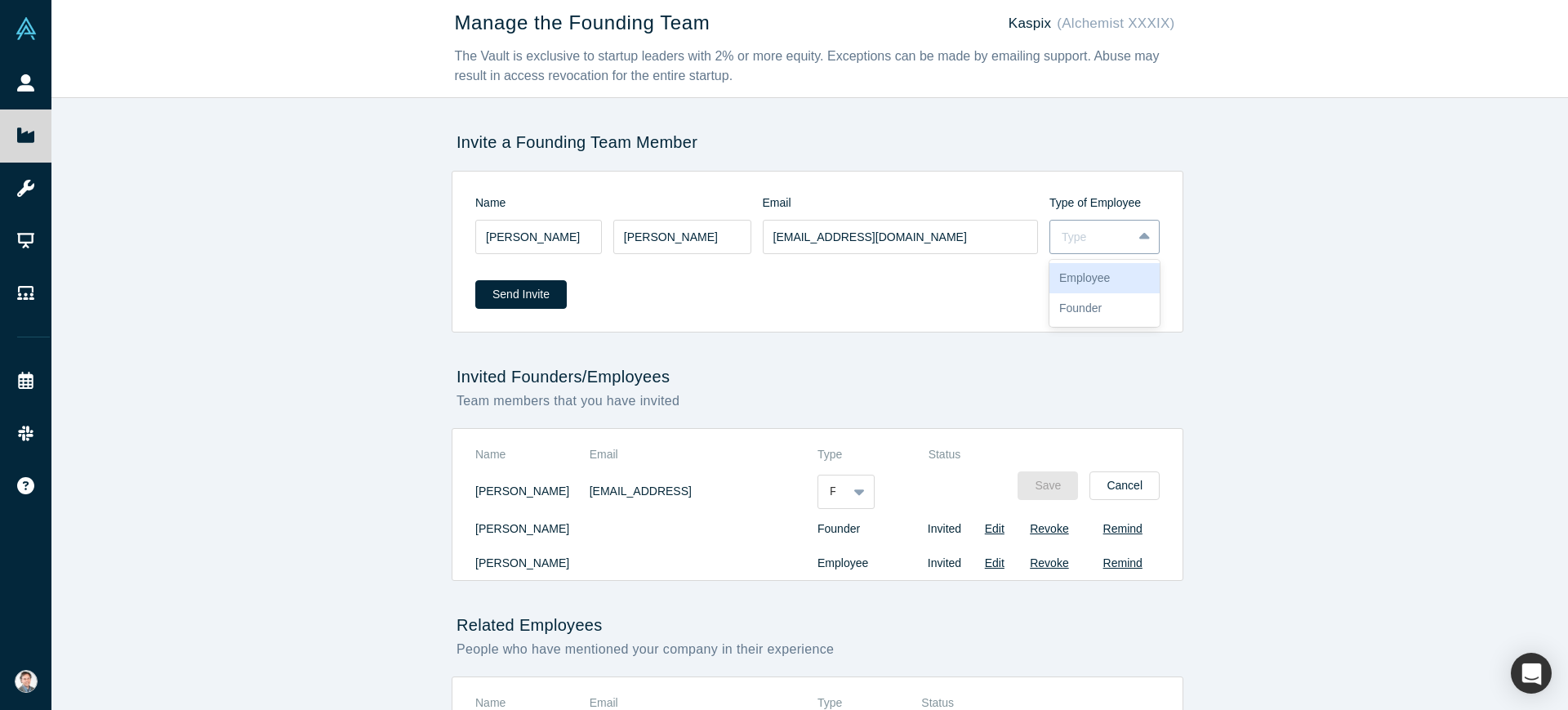
click at [1079, 241] on div "Type" at bounding box center [1090, 237] width 59 height 17
click at [1081, 283] on div "Employee" at bounding box center [1104, 278] width 110 height 31
click at [520, 289] on button "Send Invite" at bounding box center [520, 294] width 92 height 29
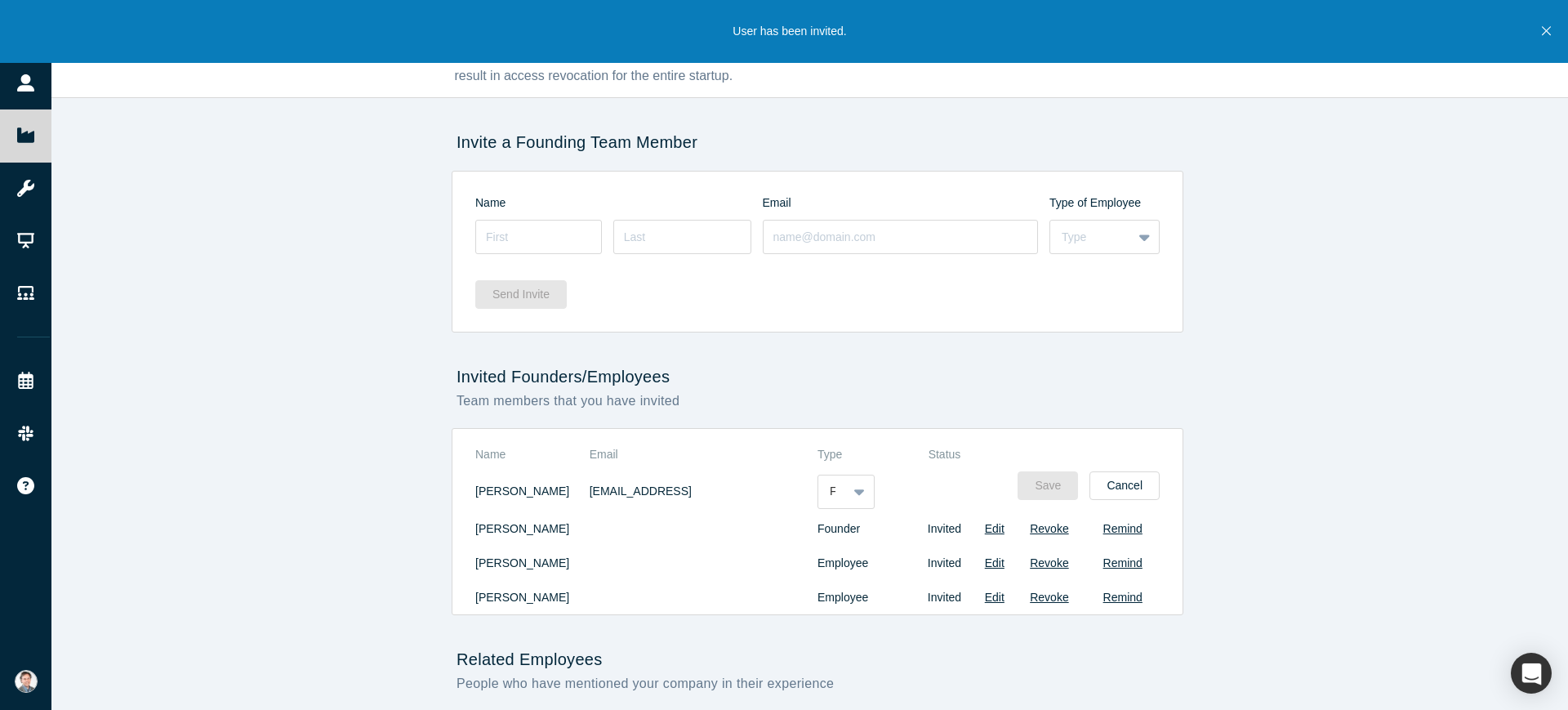
click at [809, 358] on div "Manage the Founding Team Kaspix (Alchemist XXXIX) The Vault is exclusive to sta…" at bounding box center [817, 363] width 1532 height 726
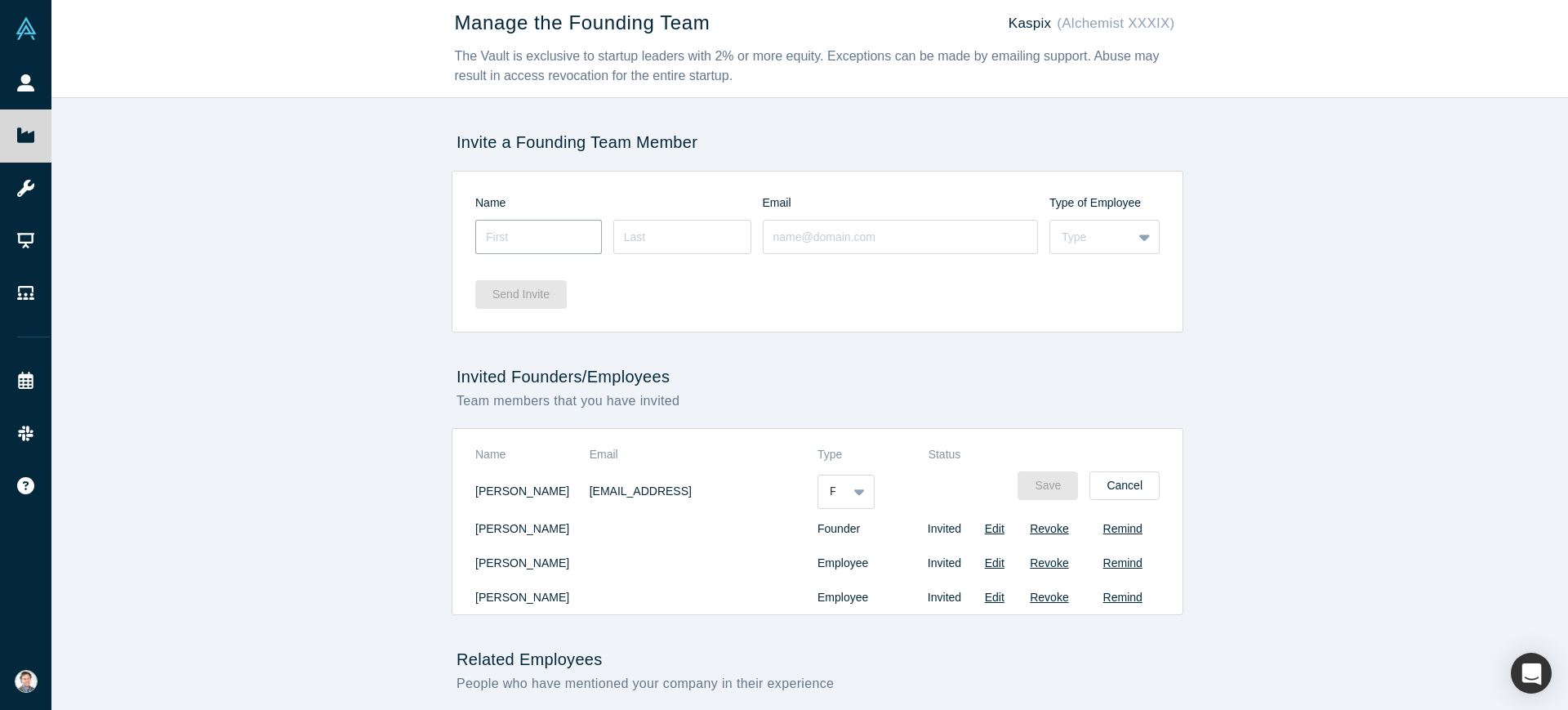
click at [522, 232] on input at bounding box center [538, 237] width 126 height 35
type input "[PERSON_NAME]"
click at [677, 235] on input at bounding box center [682, 237] width 138 height 35
paste input "[PERSON_NAME]"
type input "[PERSON_NAME]"
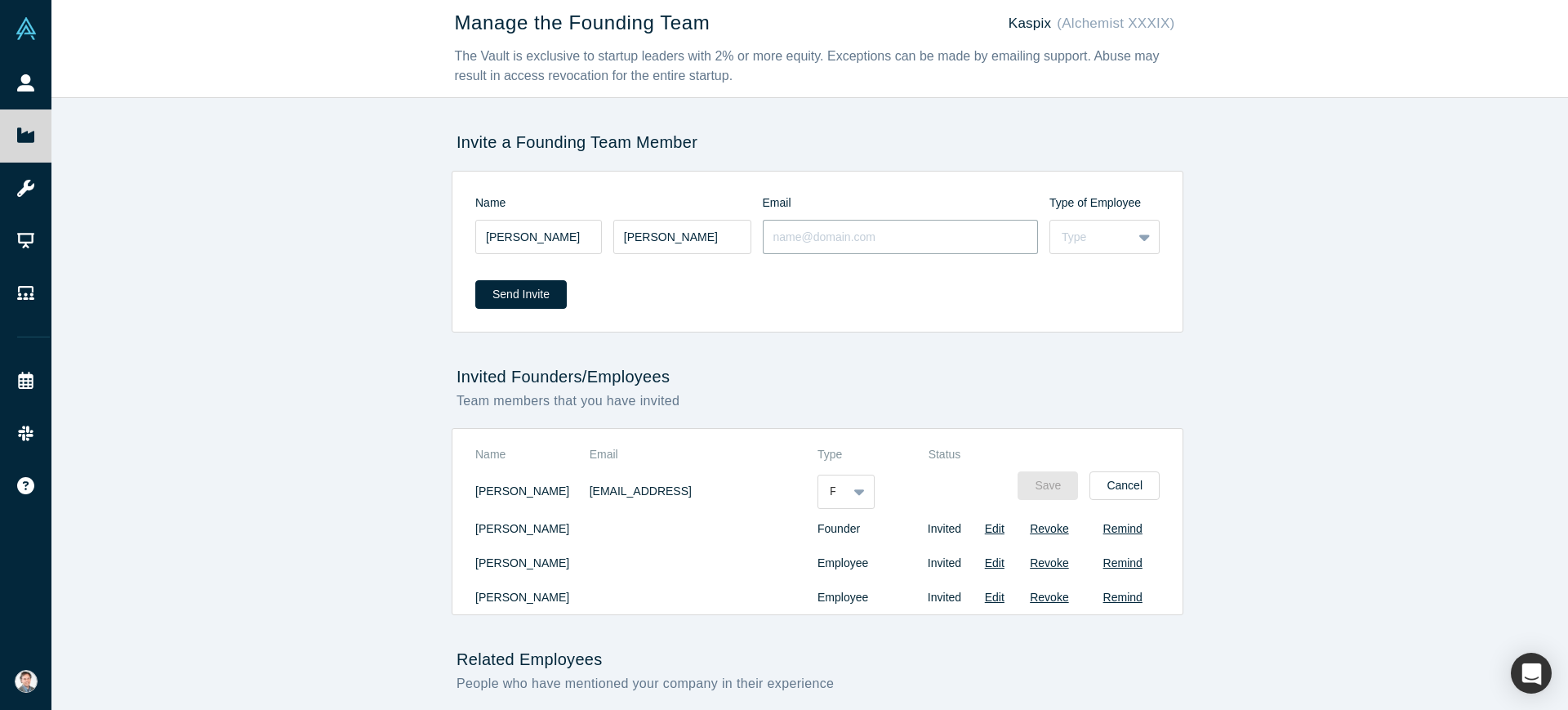
click at [867, 243] on input at bounding box center [900, 237] width 276 height 35
type input "[PERSON_NAME][EMAIL_ADDRESS][DOMAIN_NAME]"
click at [1100, 243] on div "Type" at bounding box center [1090, 237] width 59 height 17
click at [1100, 280] on div "Employee" at bounding box center [1104, 278] width 110 height 31
click at [528, 293] on button "Send Invite" at bounding box center [520, 294] width 92 height 29
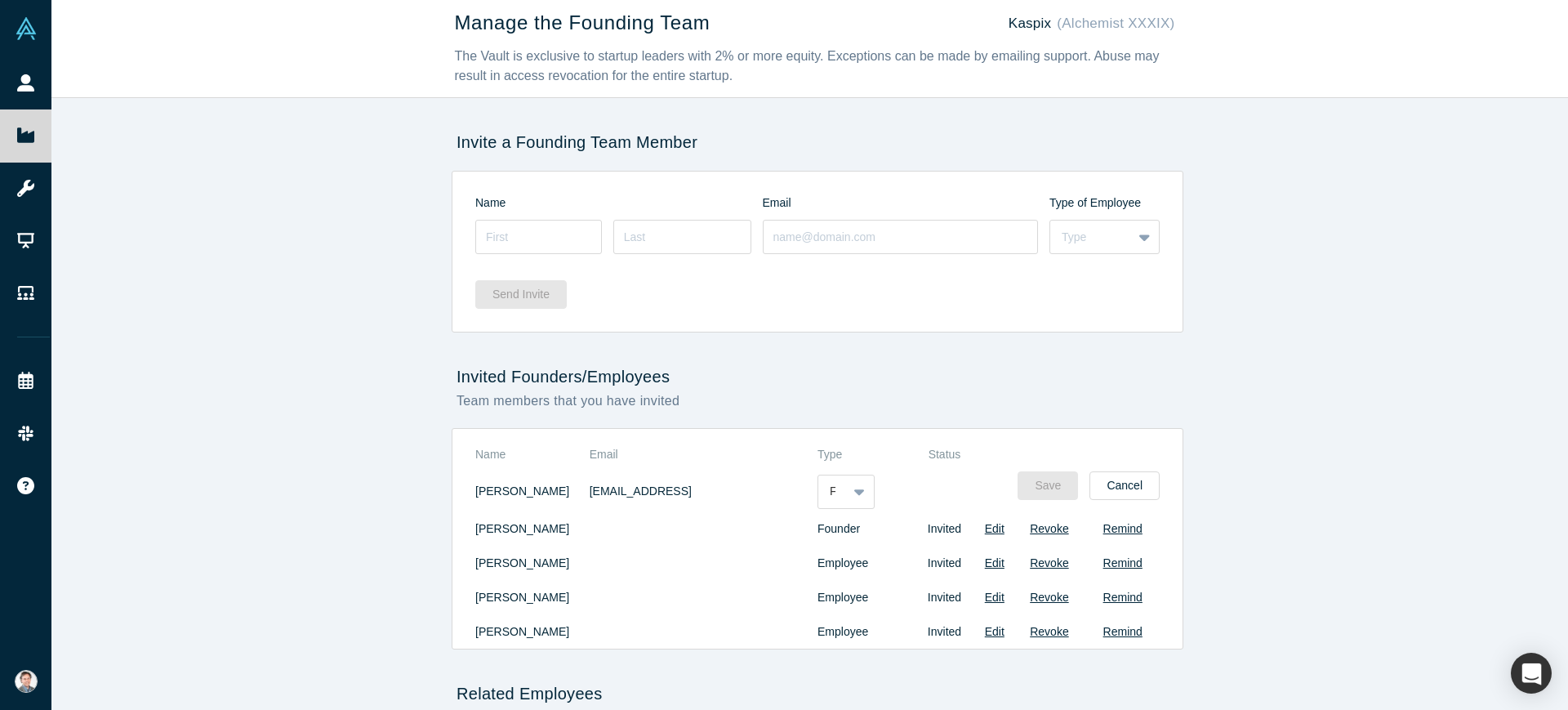
click at [35, 675] on img at bounding box center [26, 682] width 23 height 23
click at [126, 600] on link "My Company" at bounding box center [135, 604] width 135 height 40
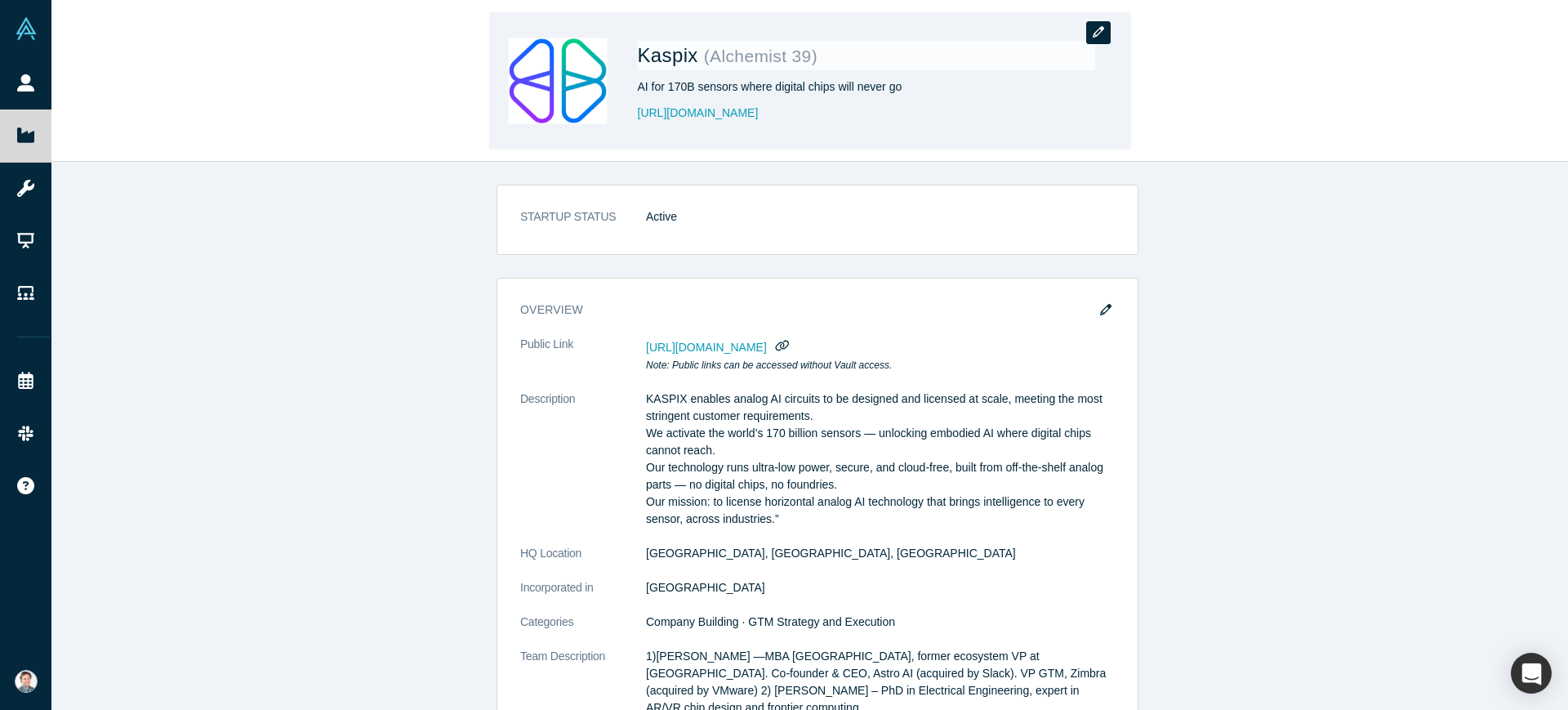
click at [1090, 36] on button "button" at bounding box center [1099, 33] width 25 height 23
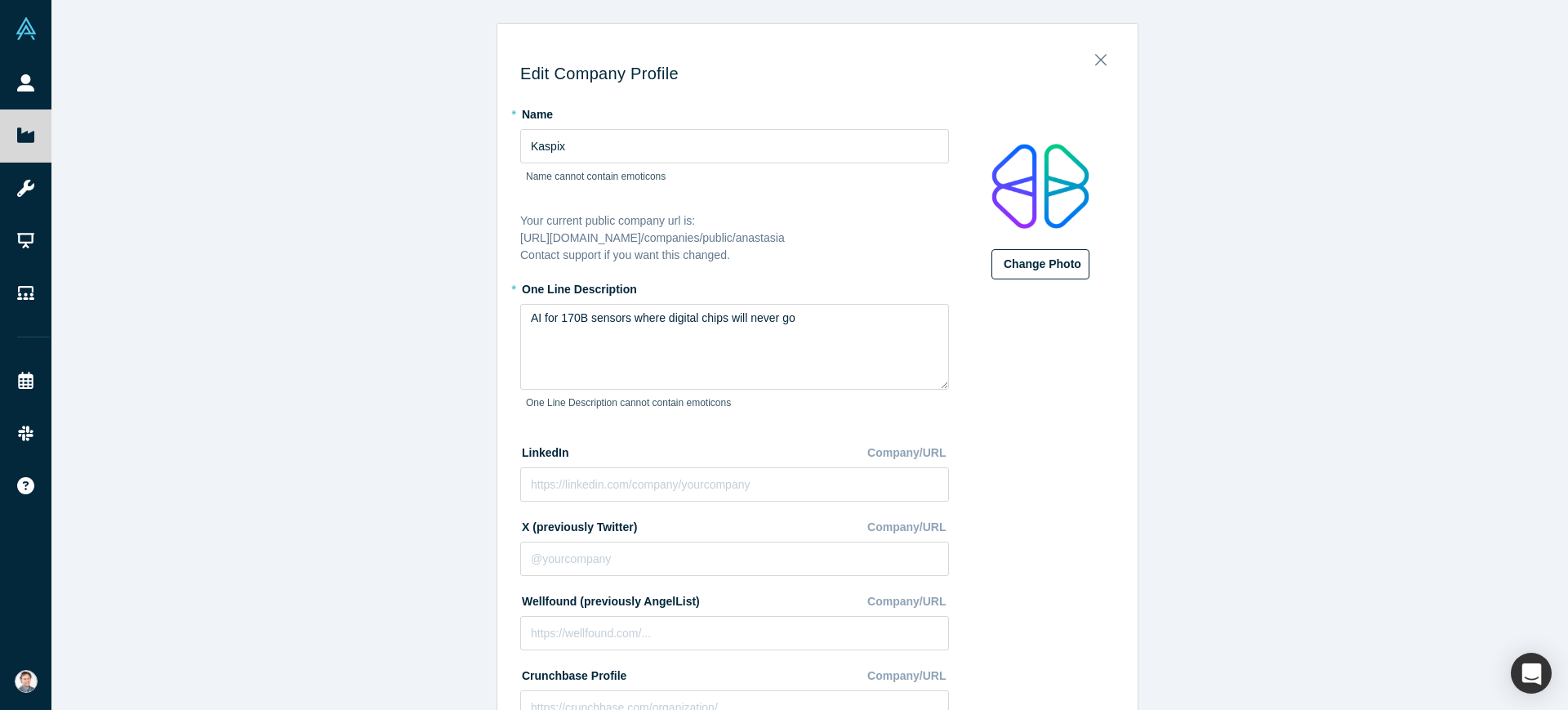
click at [1057, 255] on button "Change Photo" at bounding box center [1040, 264] width 98 height 31
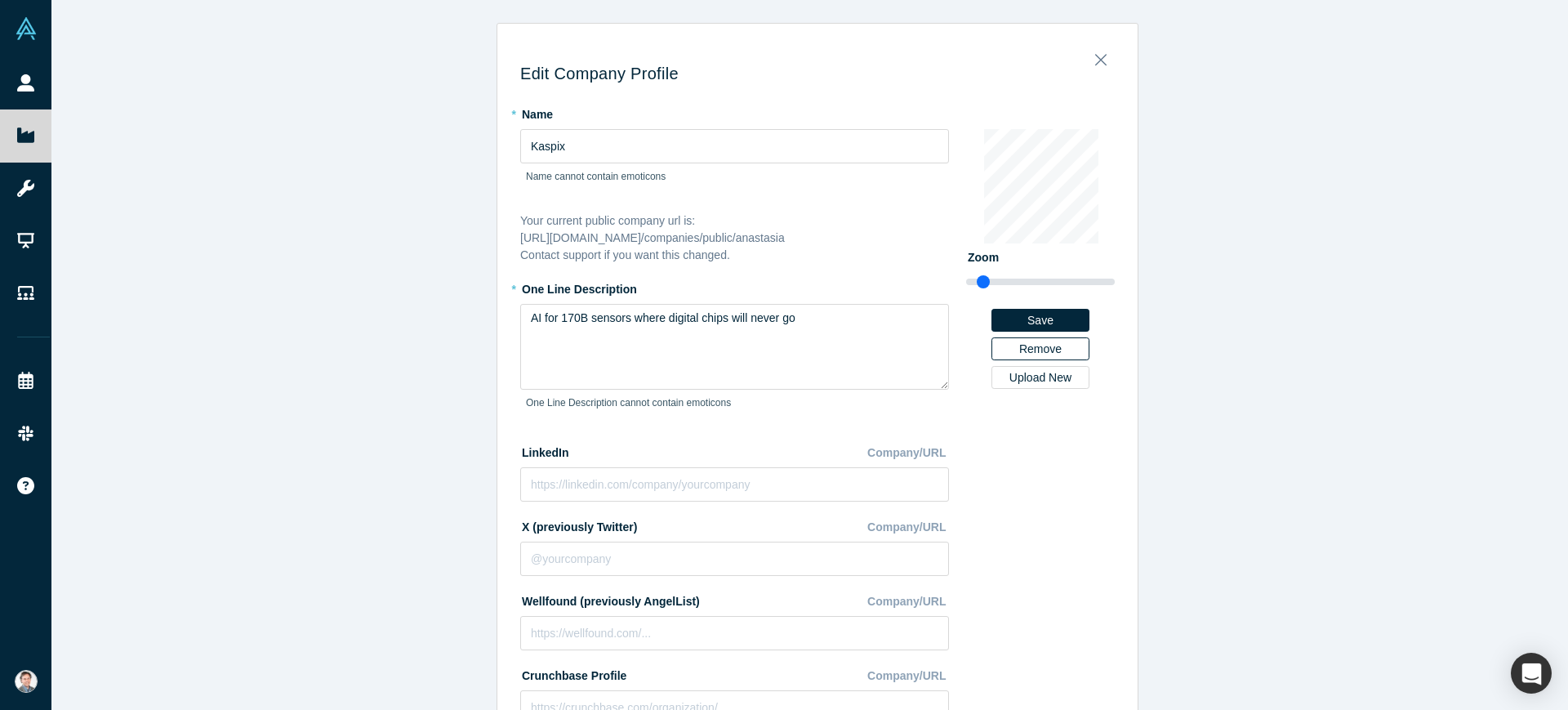
click at [1028, 338] on button "Remove" at bounding box center [1040, 349] width 98 height 23
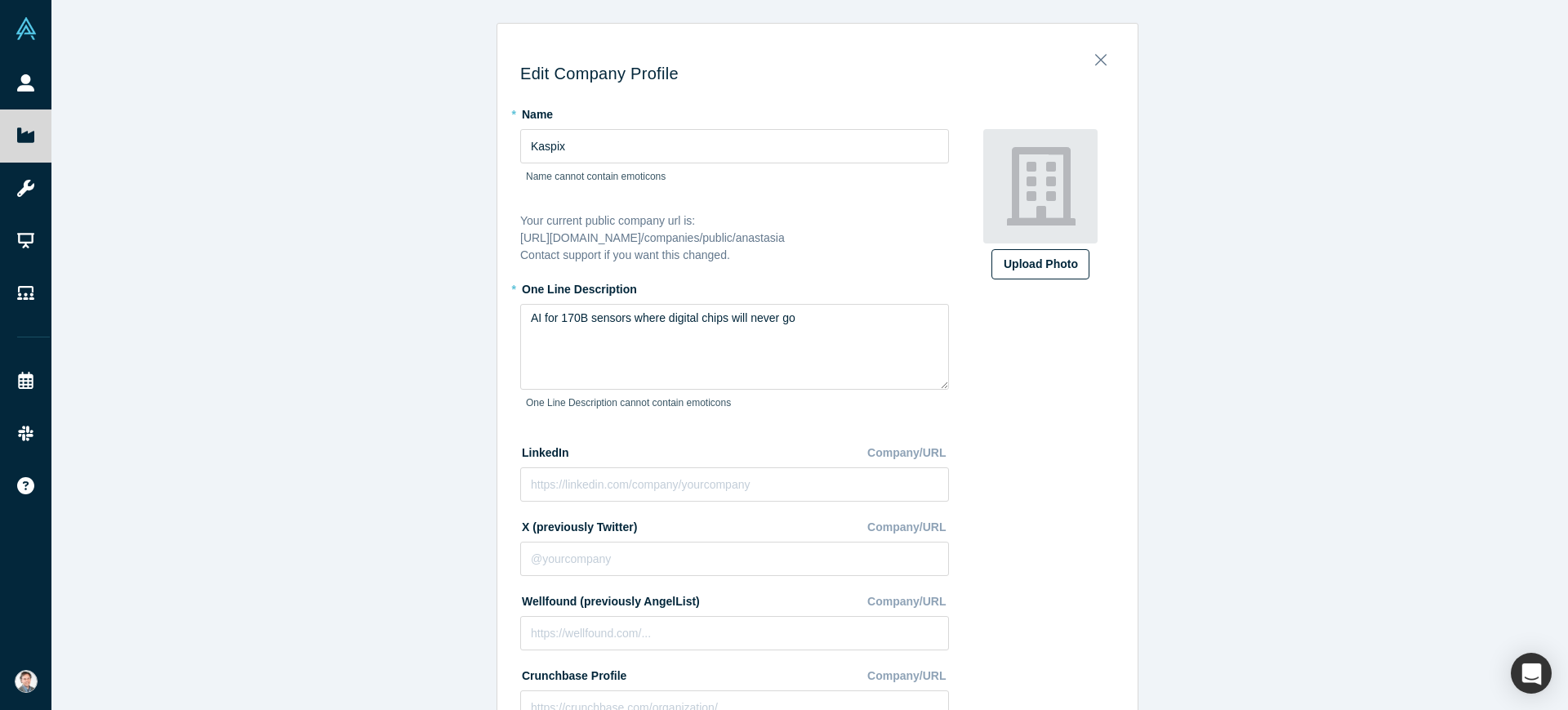
click at [1046, 260] on div "Upload Photo" at bounding box center [1040, 264] width 74 height 17
click at [0, 0] on input "Upload Photo" at bounding box center [0, 0] width 0 height 0
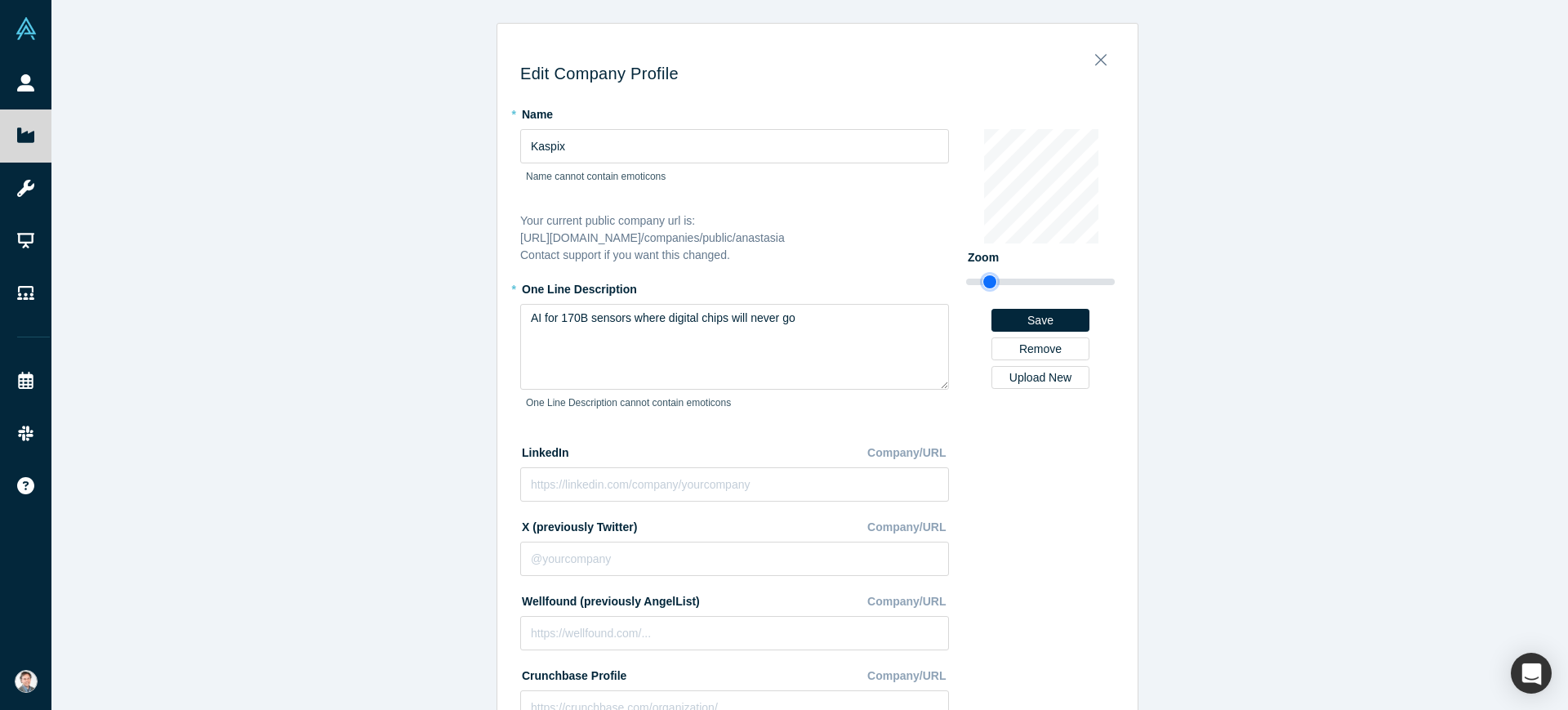
type input "1.17"
click at [982, 279] on input "range" at bounding box center [1041, 282] width 149 height 20
click at [1013, 314] on button "Save" at bounding box center [1040, 321] width 98 height 23
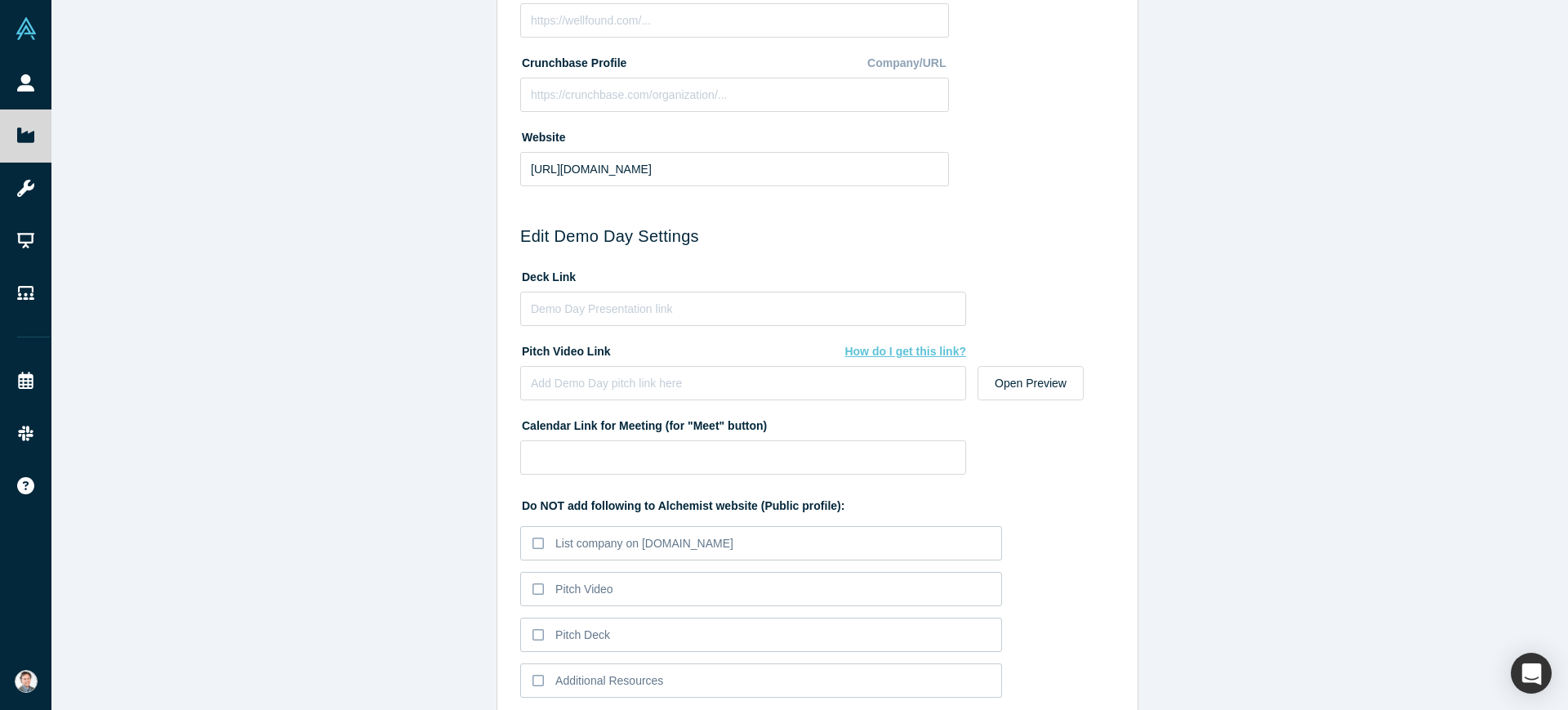
scroll to position [693, 0]
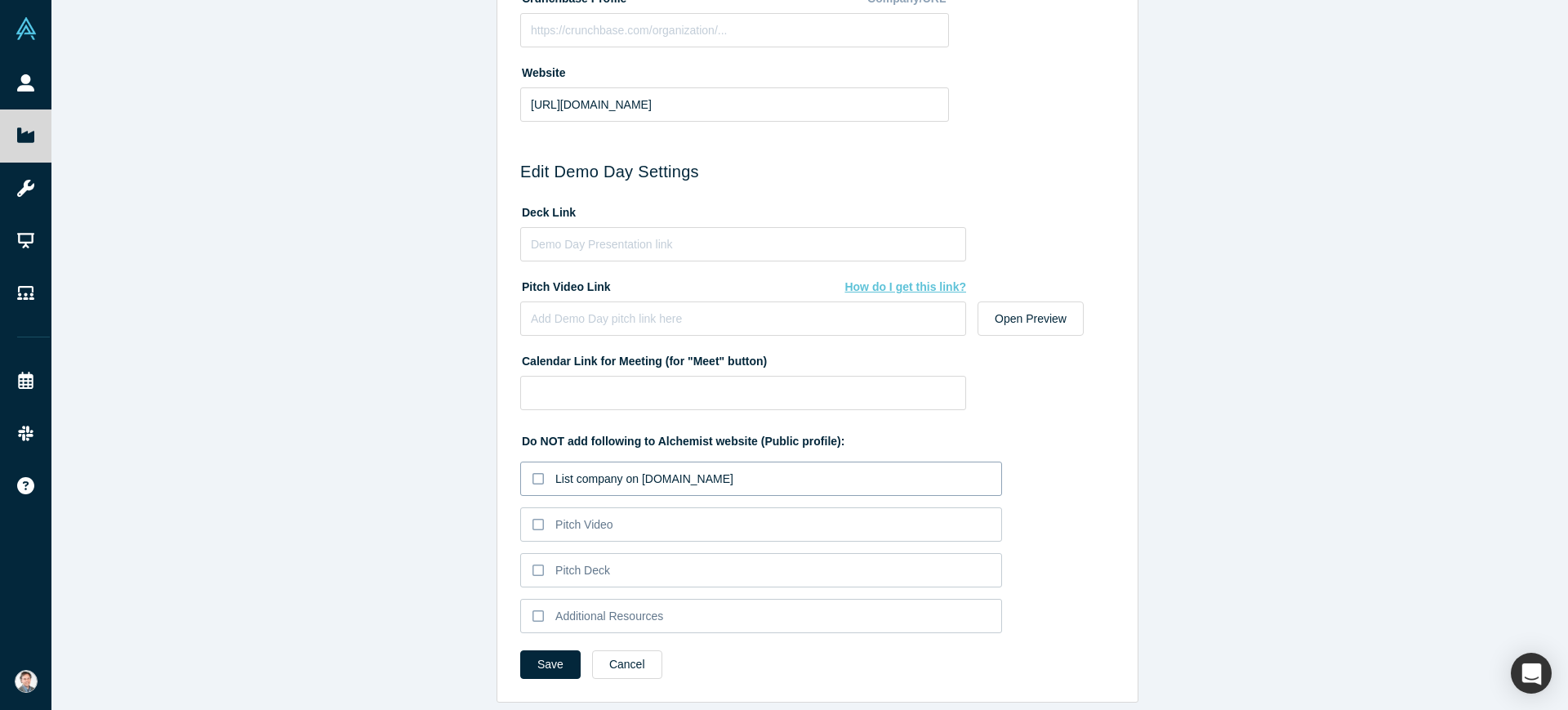
click at [533, 472] on icon at bounding box center [539, 479] width 12 height 13
click at [0, 0] on input "List company on [DOMAIN_NAME]" at bounding box center [0, 0] width 0 height 0
click at [533, 518] on icon at bounding box center [539, 525] width 12 height 13
click at [0, 0] on input "Pitch Video" at bounding box center [0, 0] width 0 height 0
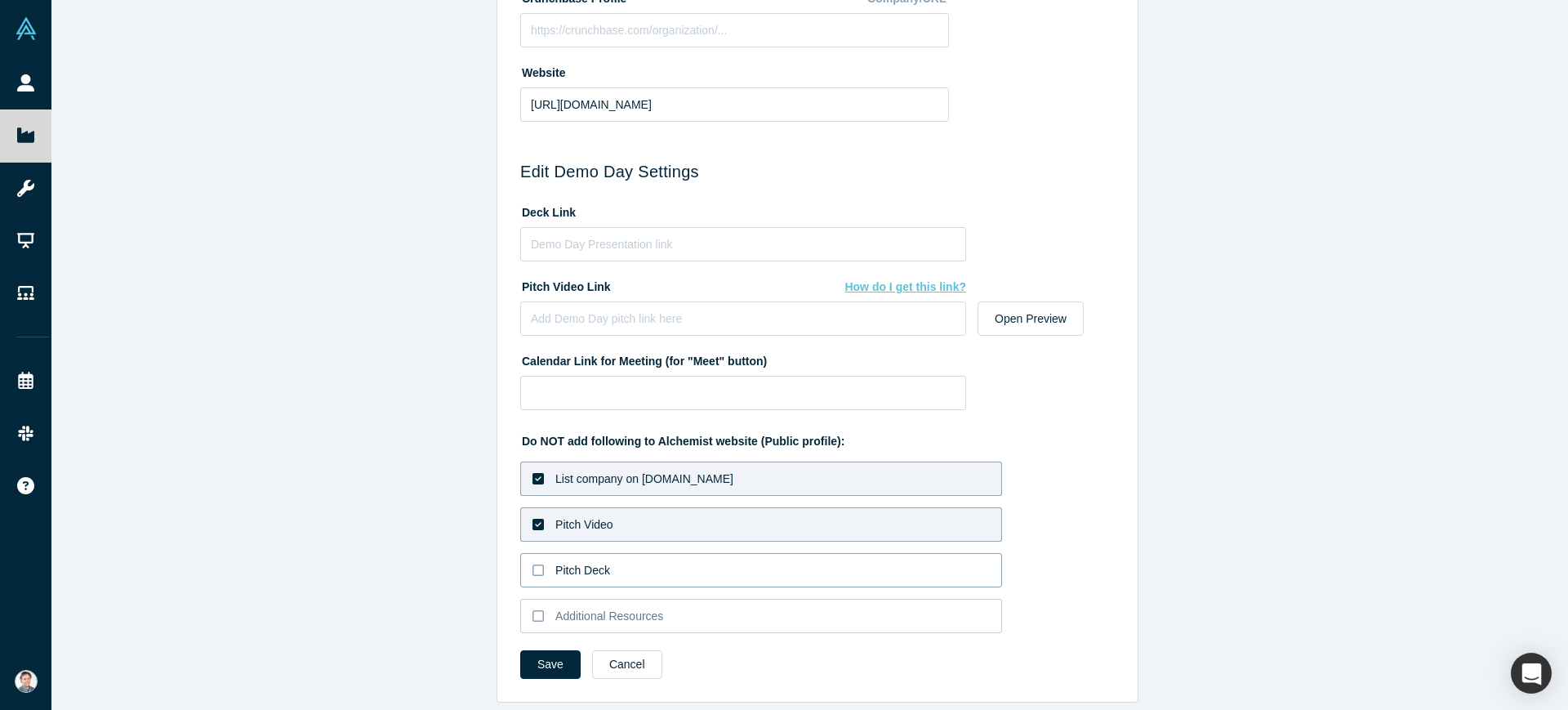
click at [533, 564] on icon at bounding box center [539, 570] width 12 height 13
click at [0, 0] on input "Pitch Deck" at bounding box center [0, 0] width 0 height 0
click at [533, 565] on icon at bounding box center [539, 570] width 12 height 12
click at [0, 0] on input "Pitch Deck" at bounding box center [0, 0] width 0 height 0
click at [542, 650] on button "Save" at bounding box center [550, 665] width 60 height 29
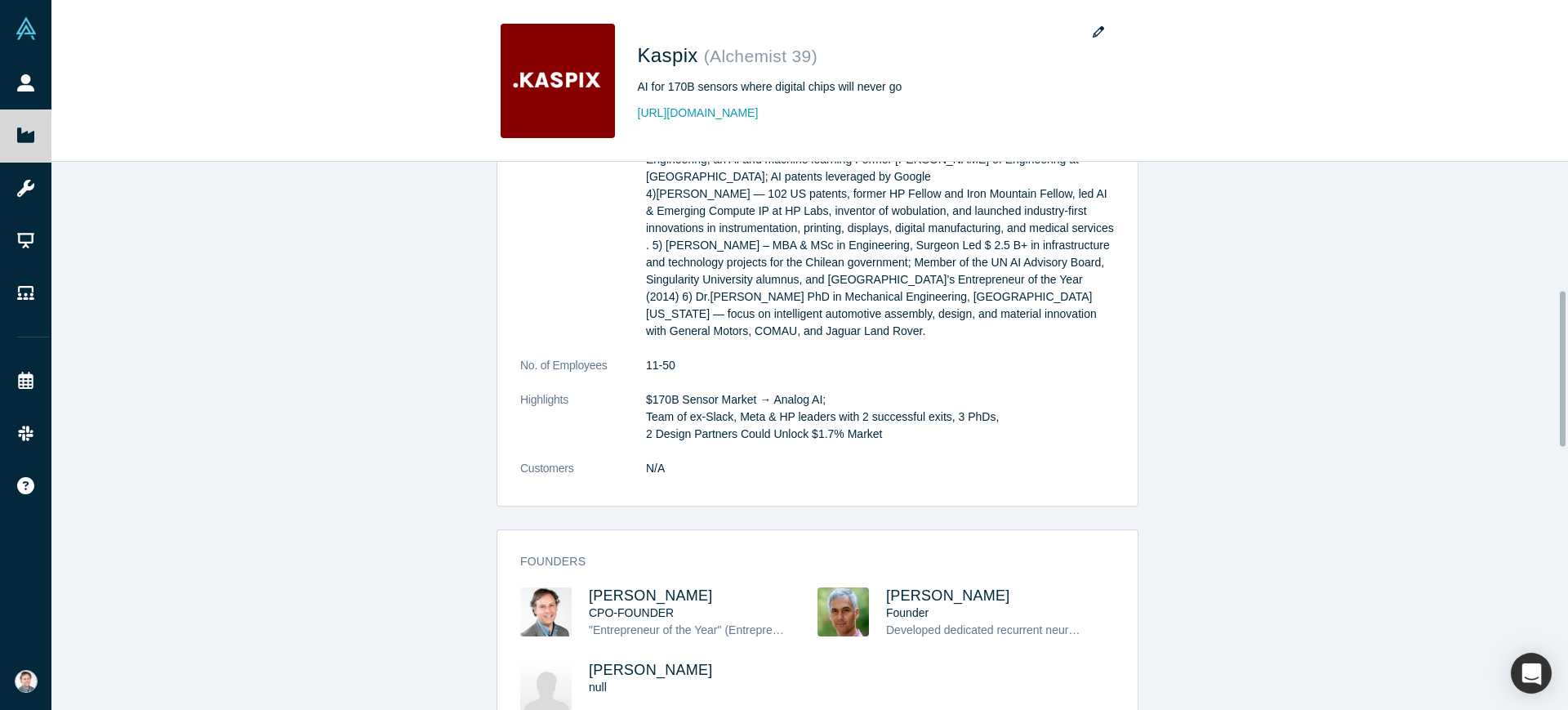
scroll to position [715, 0]
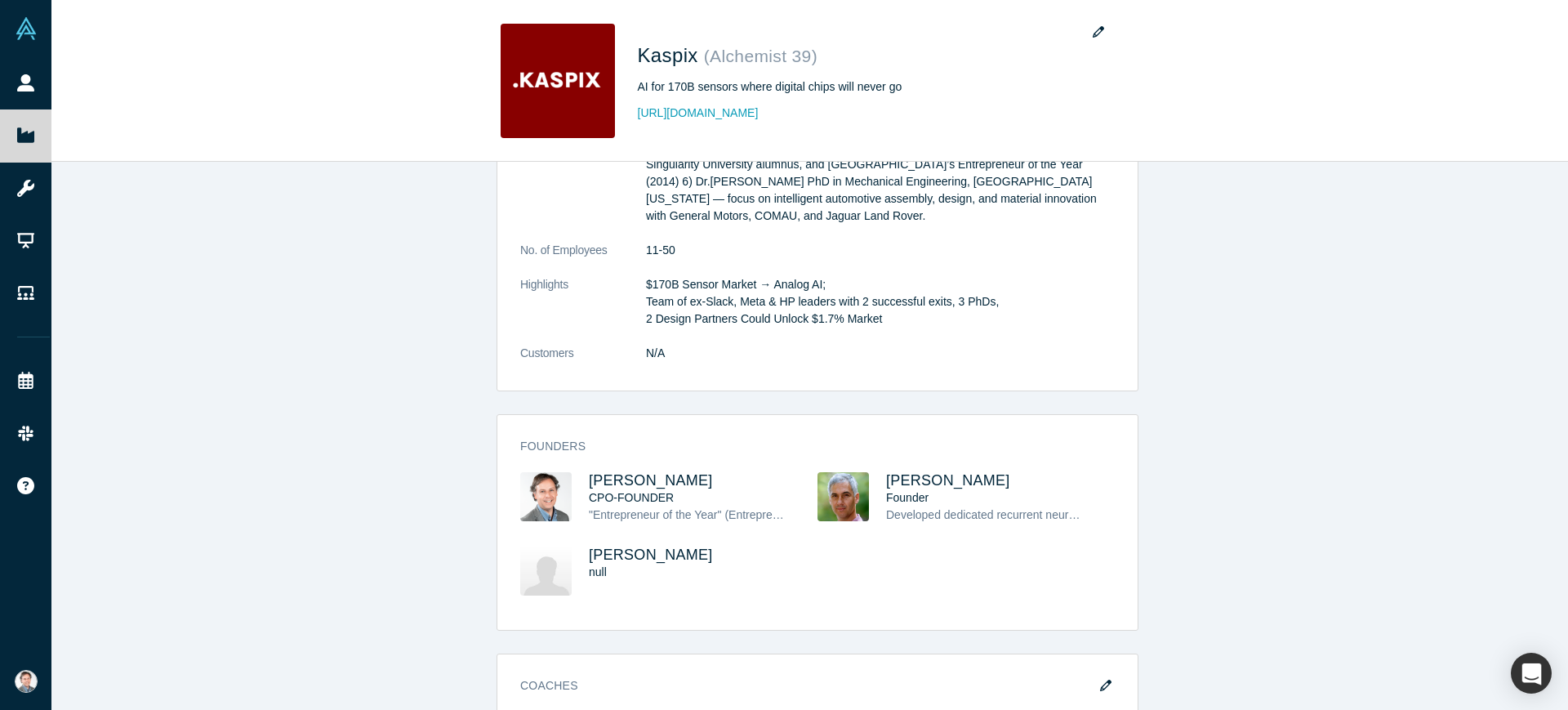
click at [49, 682] on span "My Account" at bounding box center [49, 681] width 0 height 17
click at [141, 557] on link "My Profile" at bounding box center [135, 564] width 135 height 40
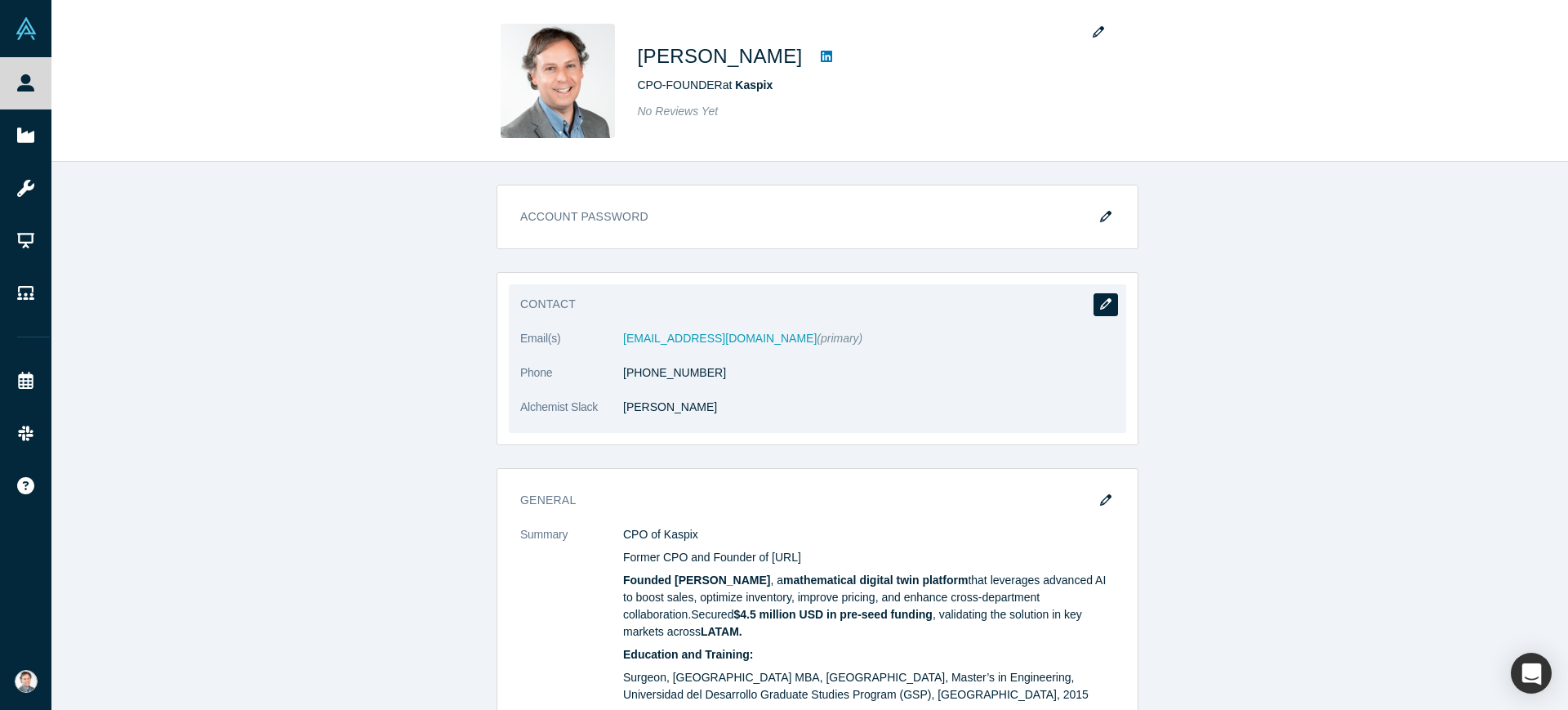
click at [1103, 303] on icon "button" at bounding box center [1106, 304] width 12 height 12
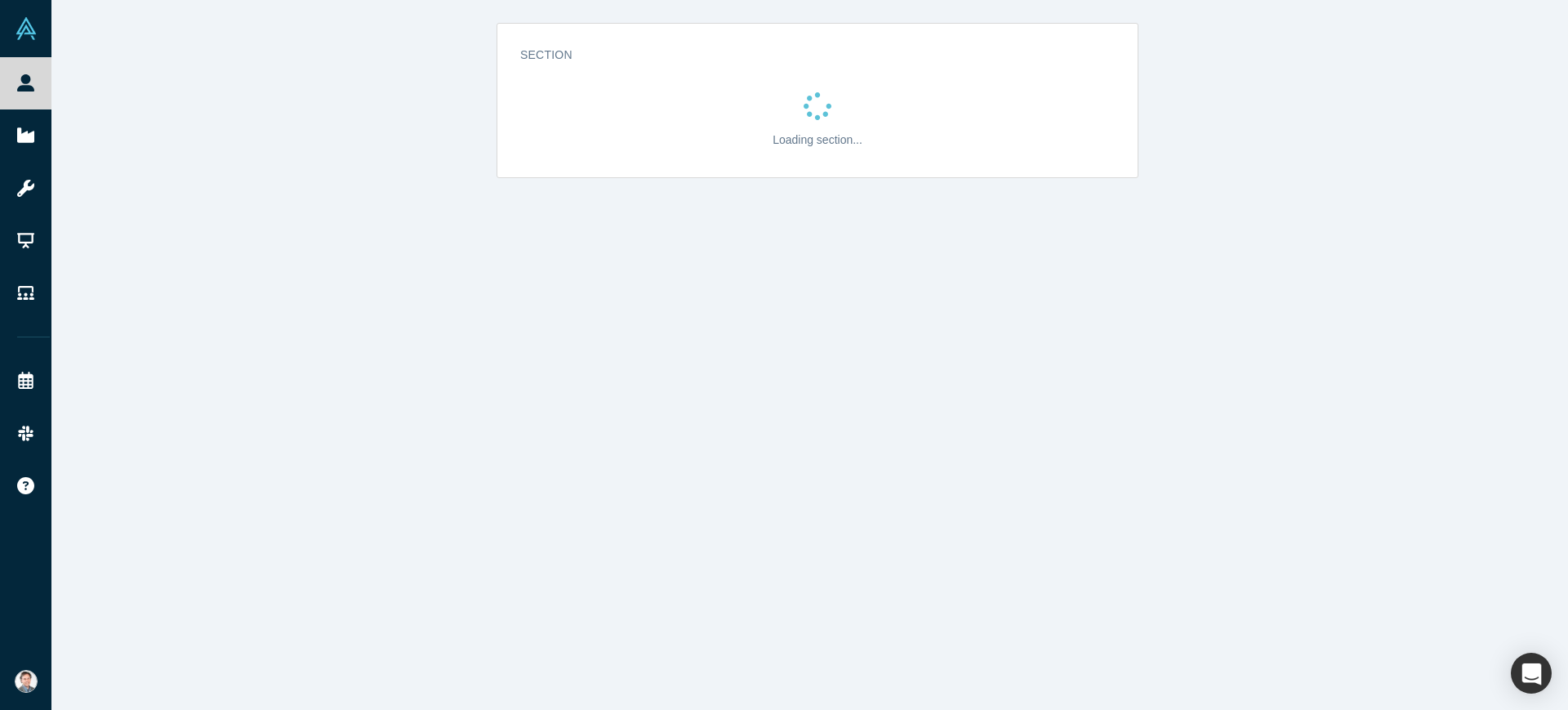
select select "US"
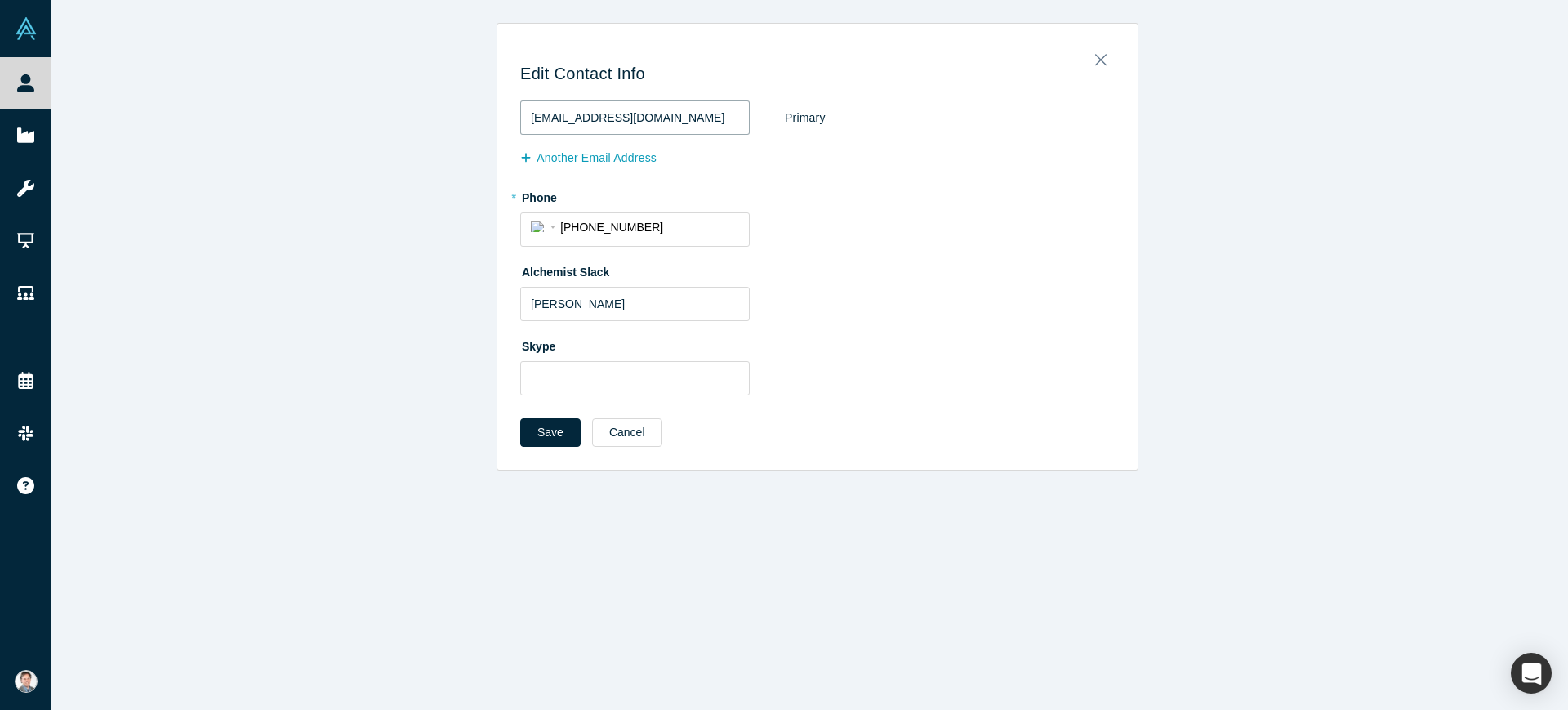
click at [642, 123] on input "[EMAIL_ADDRESS][DOMAIN_NAME]" at bounding box center [635, 118] width 230 height 35
type input "[EMAIL_ADDRESS][DOMAIN_NAME]"
click at [787, 162] on div "[EMAIL_ADDRESS][DOMAIN_NAME] Primary Another Email Address" at bounding box center [818, 136] width 595 height 72
click at [544, 434] on button "Save" at bounding box center [550, 432] width 60 height 29
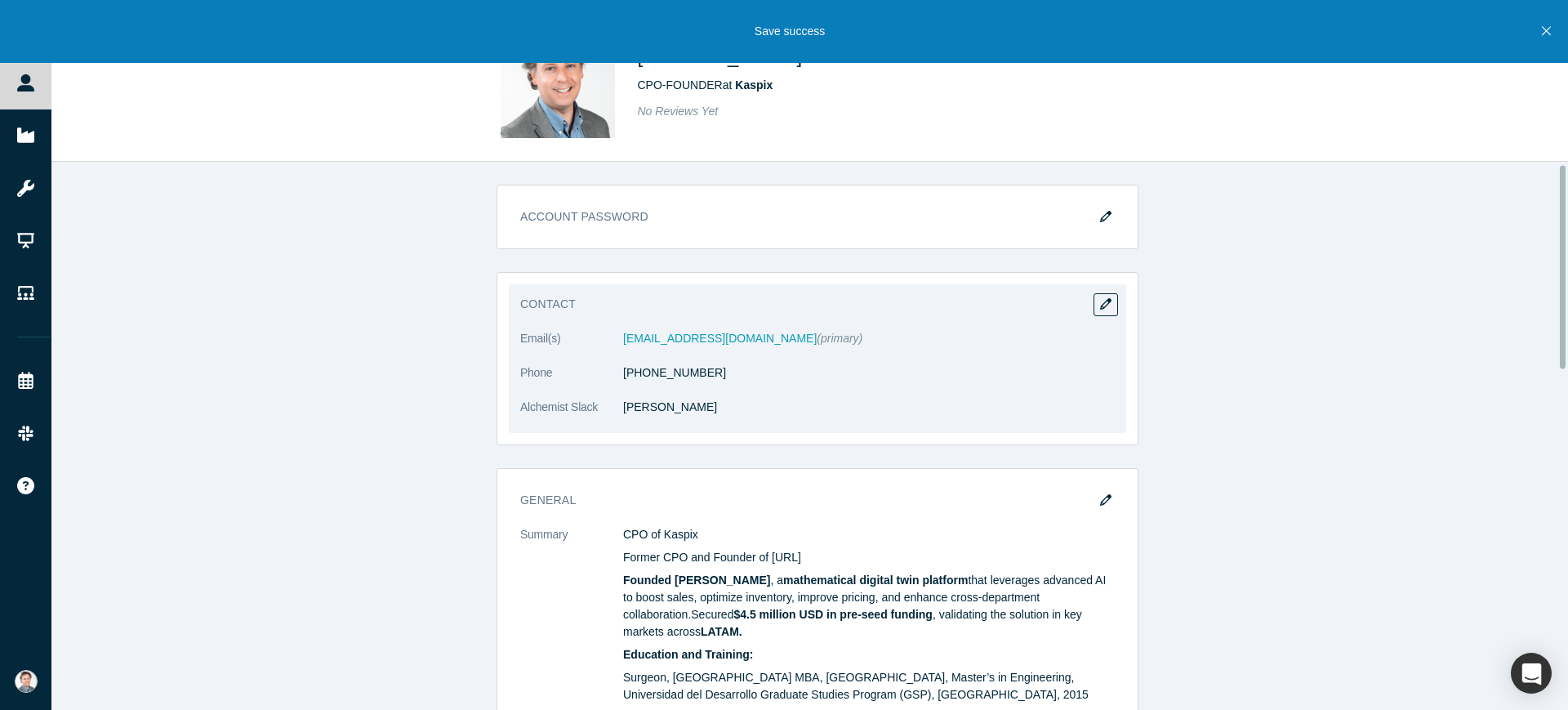
scroll to position [102, 0]
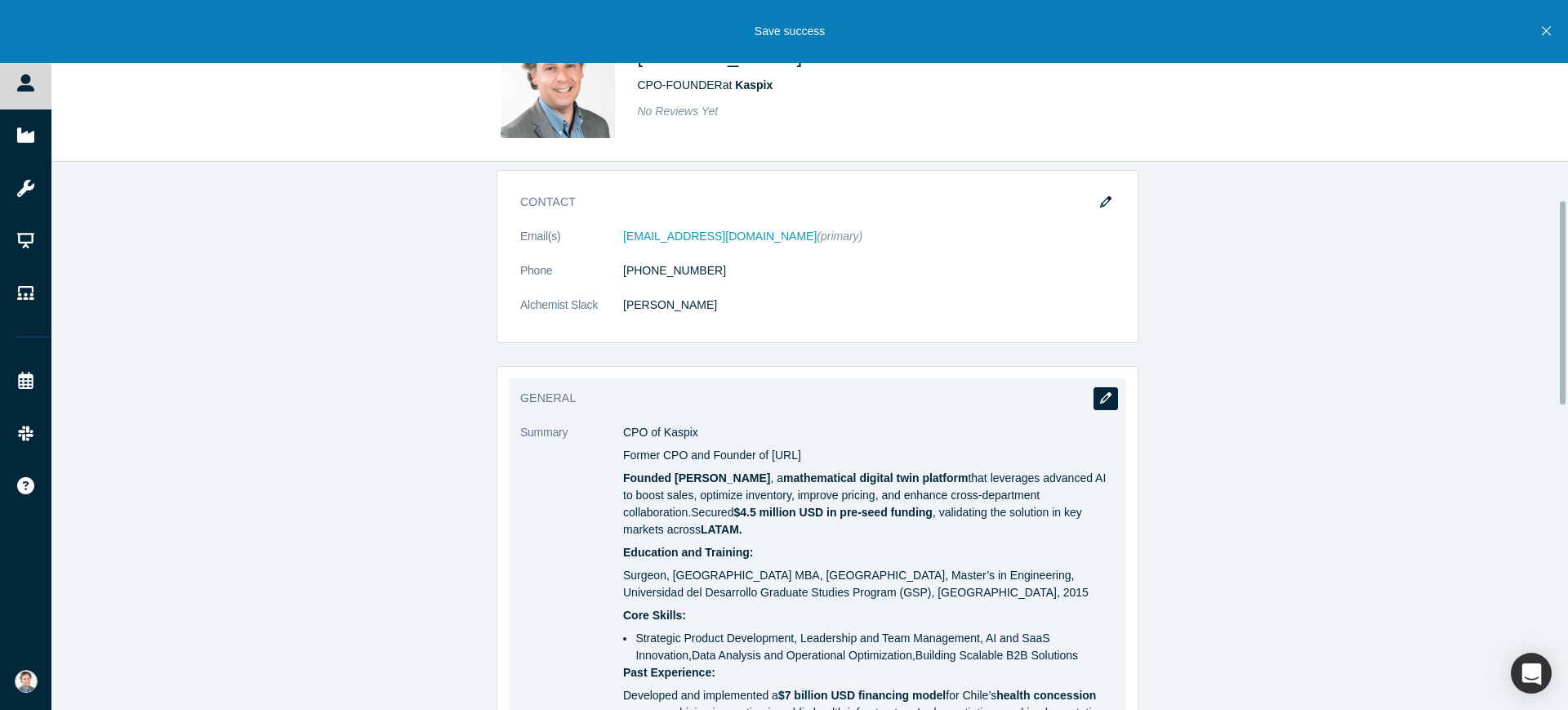
click at [1099, 390] on button "button" at bounding box center [1106, 399] width 25 height 23
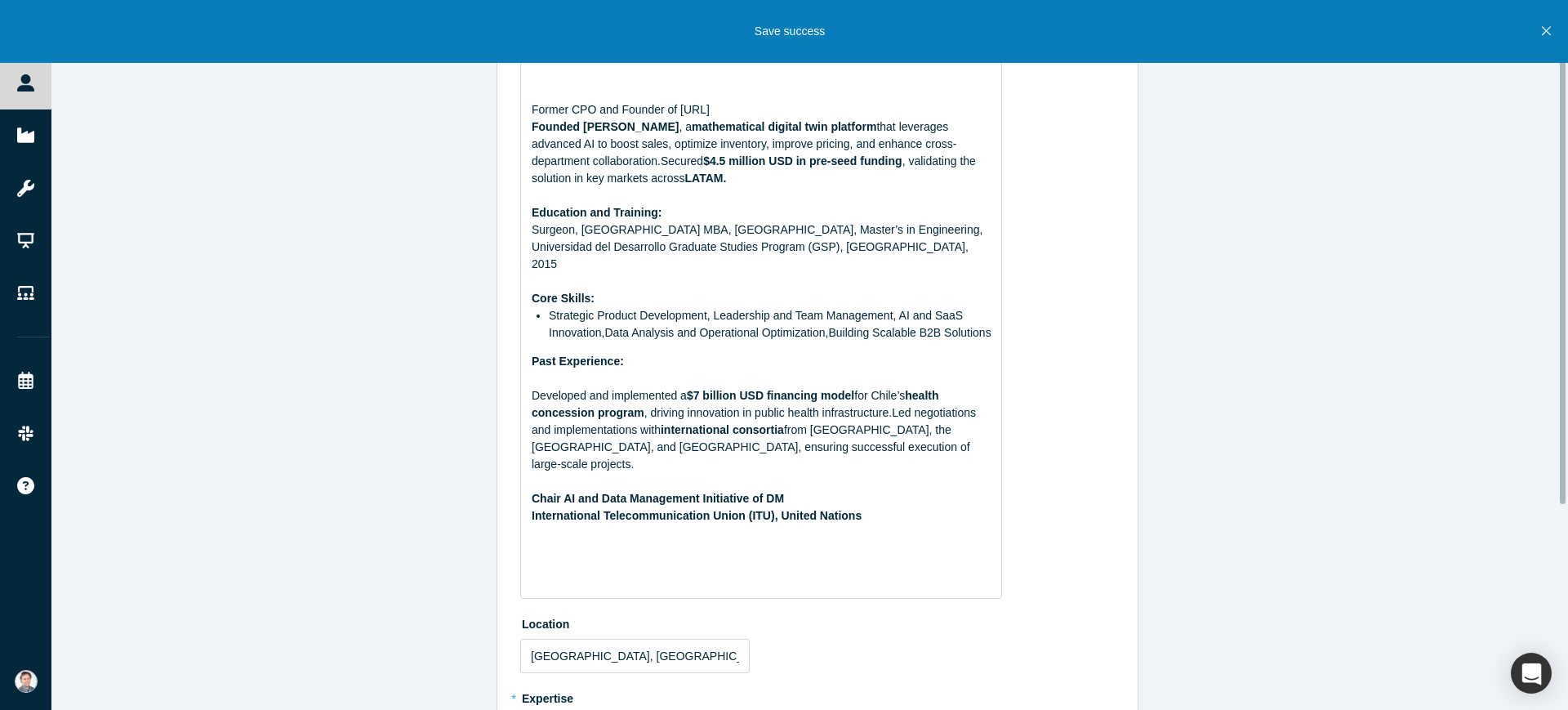
scroll to position [0, 0]
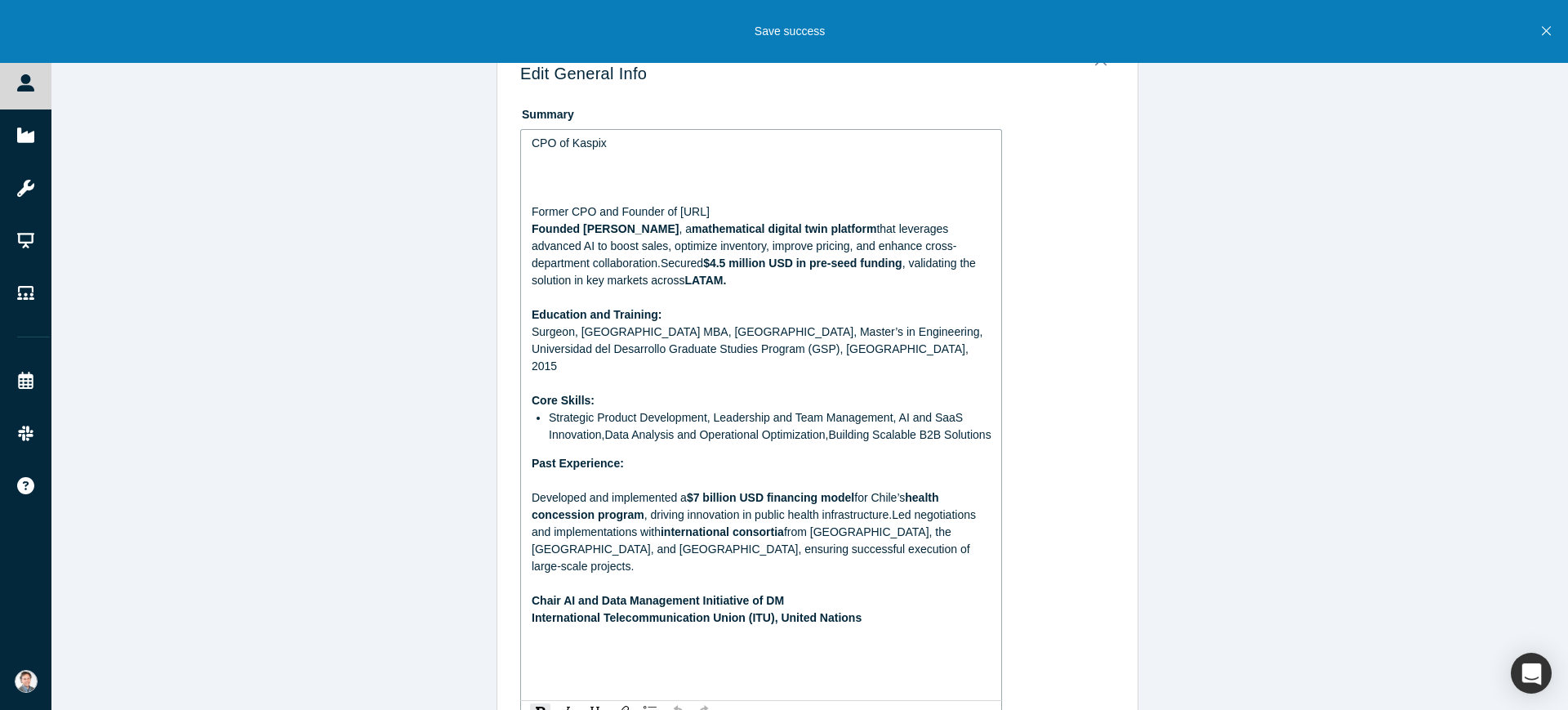
click at [539, 150] on span "CPO of Kaspix" at bounding box center [569, 143] width 75 height 13
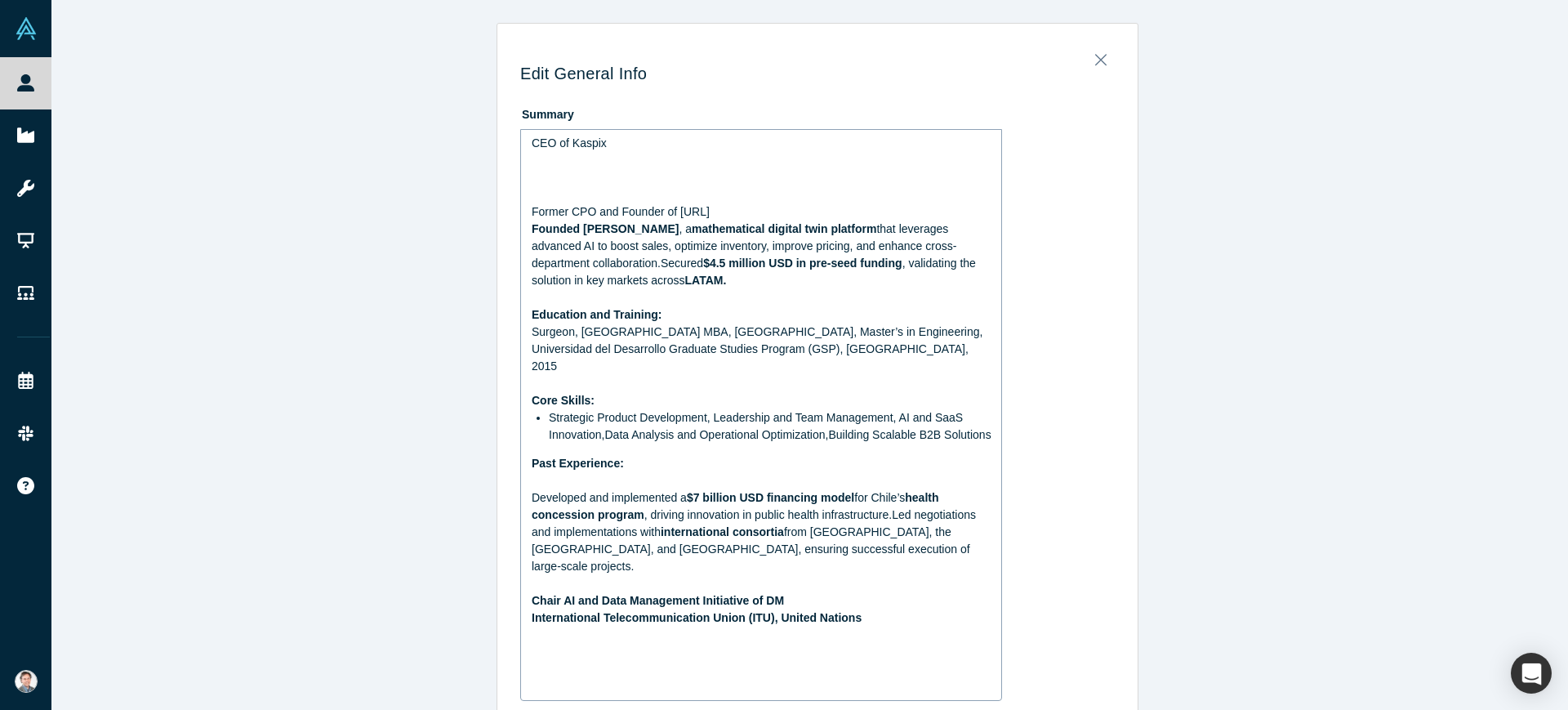
click at [450, 172] on div "Edit General Info Summary CEO of Kaspix Former CPO and Founder of [PERSON_NAME]…" at bounding box center [817, 517] width 1532 height 987
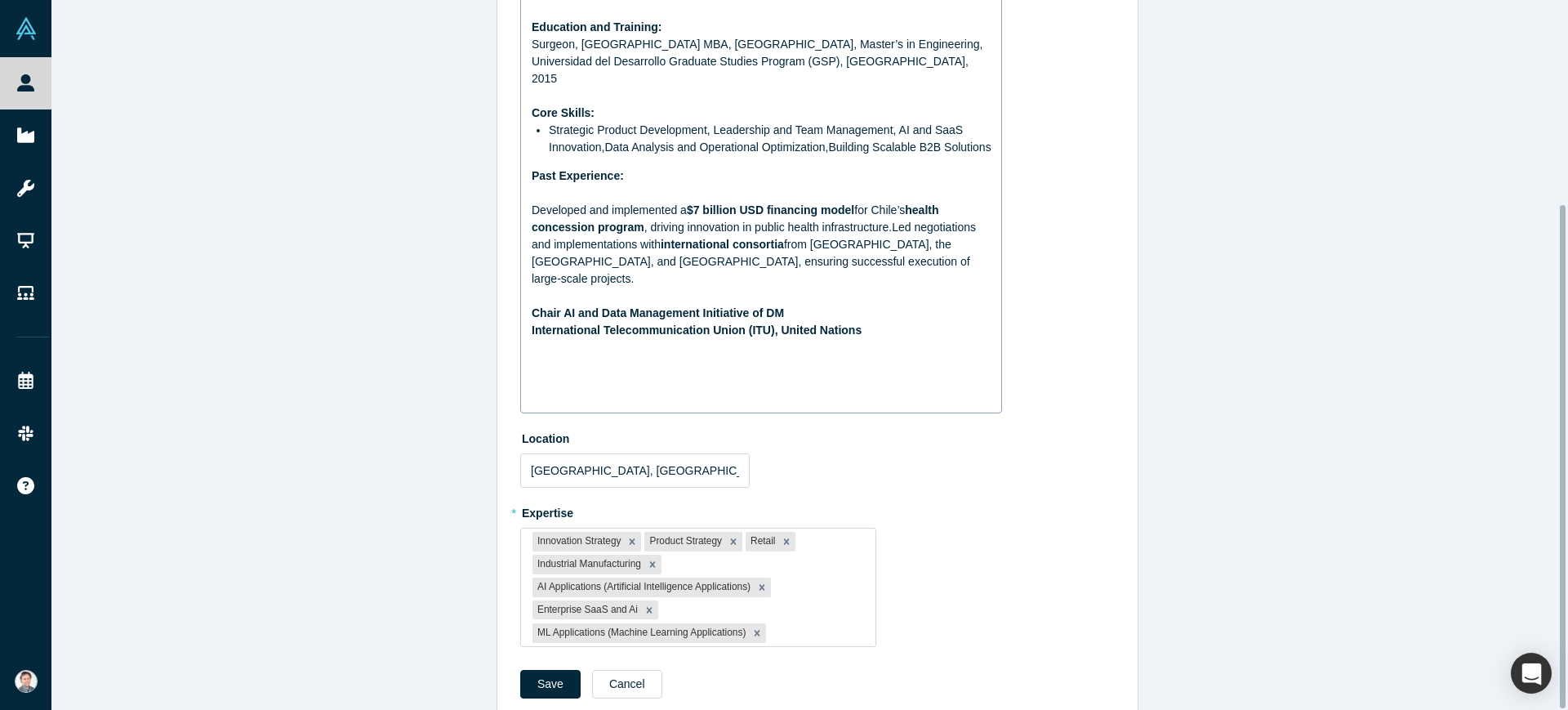
scroll to position [288, 0]
click at [541, 630] on form "Summary CEO of Kaspix Former CPO and Founder of [URL] Founded [PERSON_NAME] , a…" at bounding box center [818, 261] width 595 height 898
click at [544, 669] on button "Save" at bounding box center [550, 684] width 60 height 29
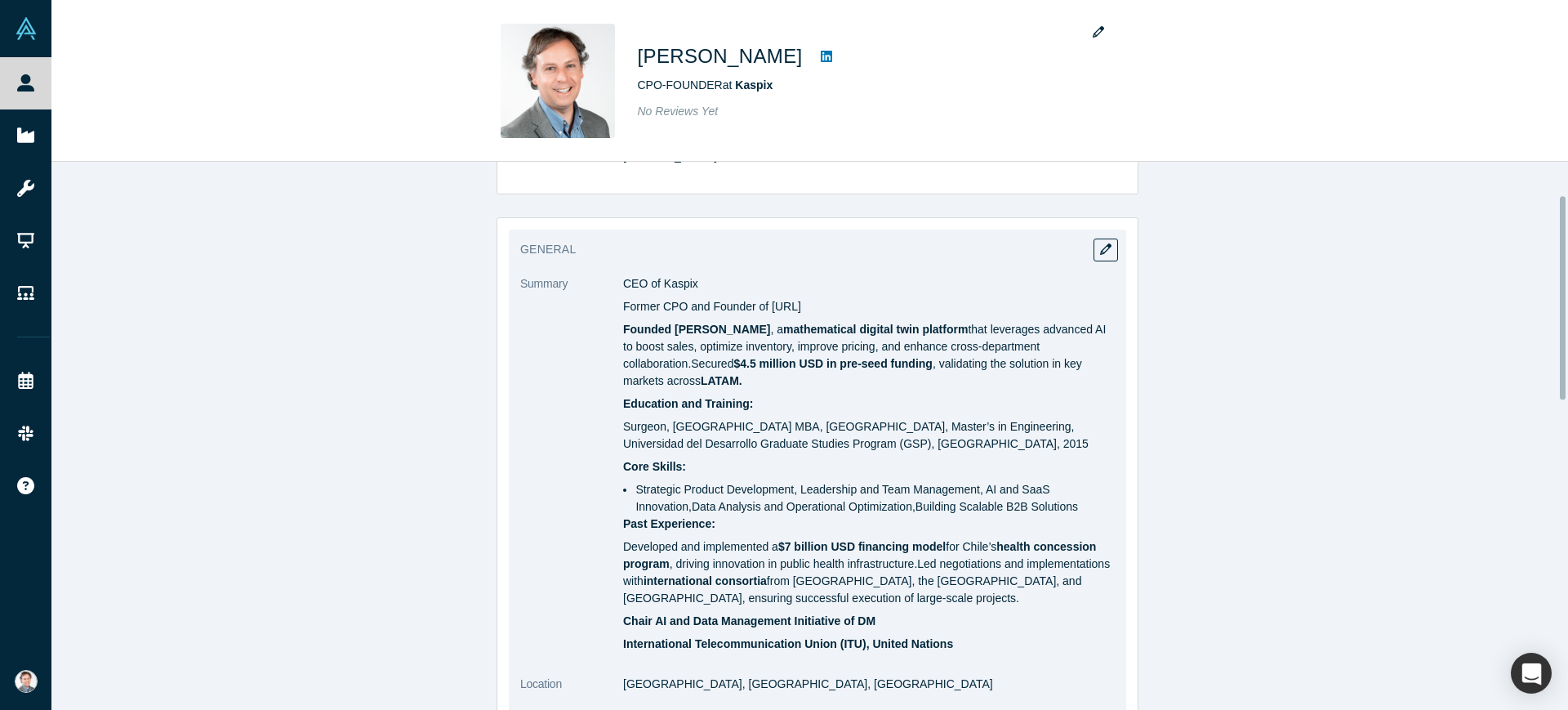
scroll to position [6, 0]
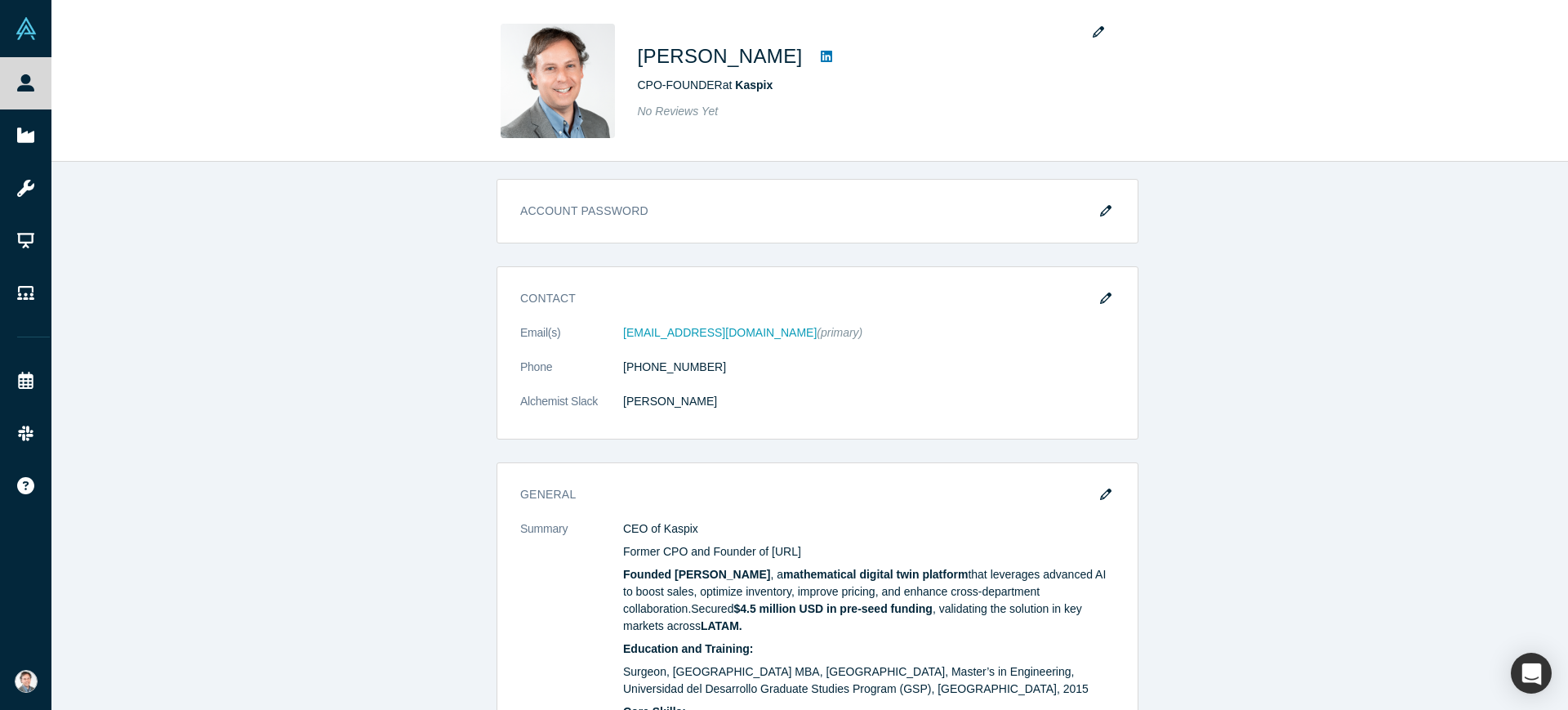
click at [49, 682] on span "My Account" at bounding box center [49, 681] width 0 height 17
click at [155, 631] on link "Manage Team" at bounding box center [135, 638] width 135 height 29
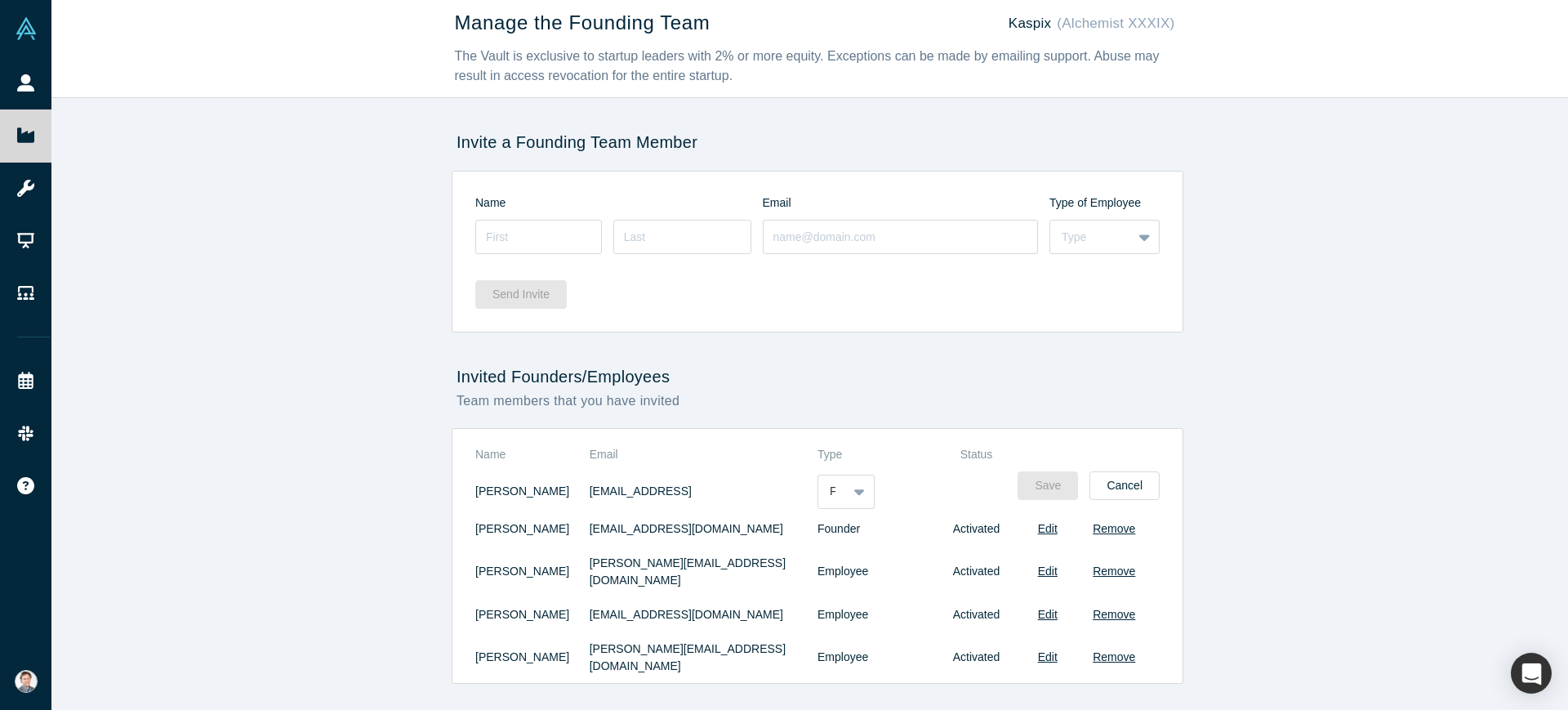
click at [49, 673] on span "My Account" at bounding box center [49, 681] width 0 height 17
click at [137, 599] on link "My Company" at bounding box center [135, 604] width 135 height 40
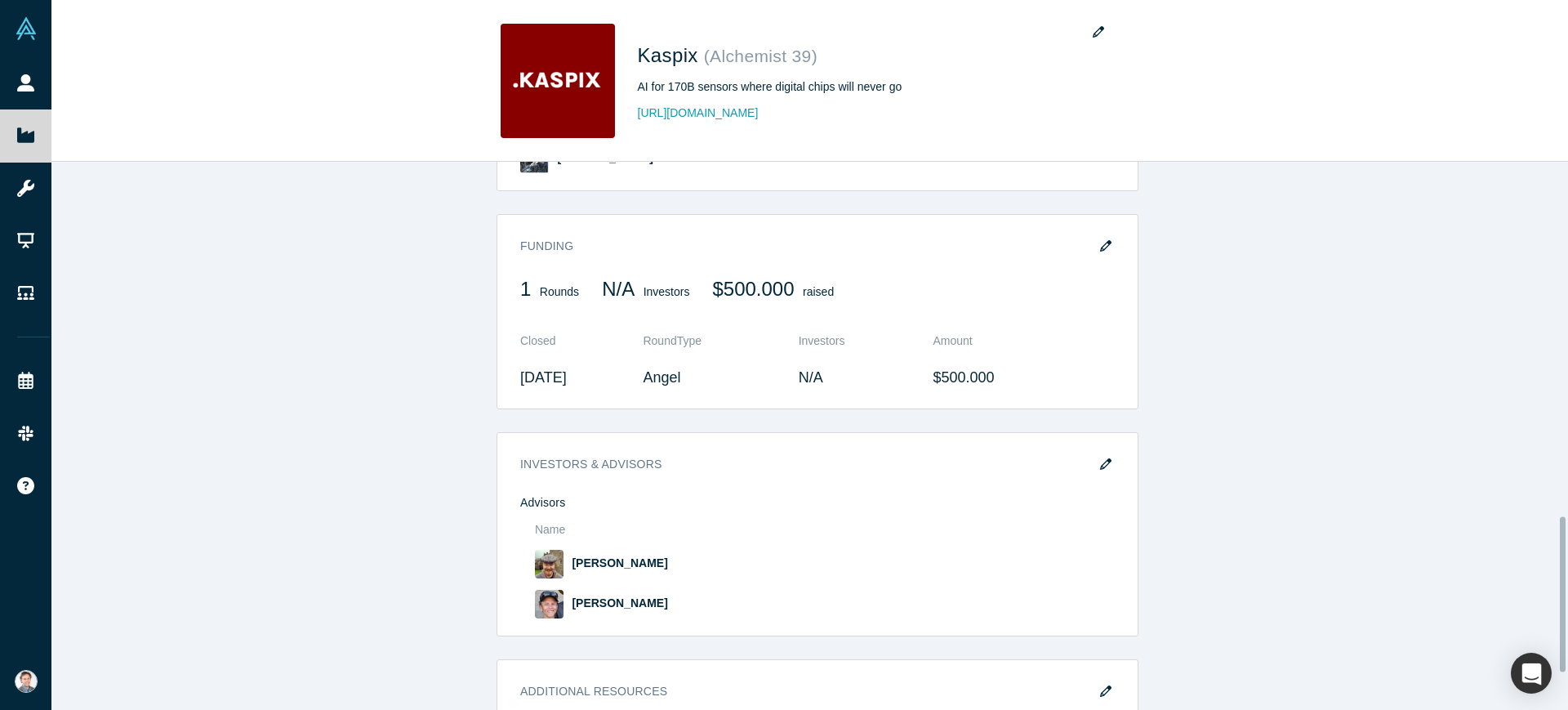
scroll to position [1022, 0]
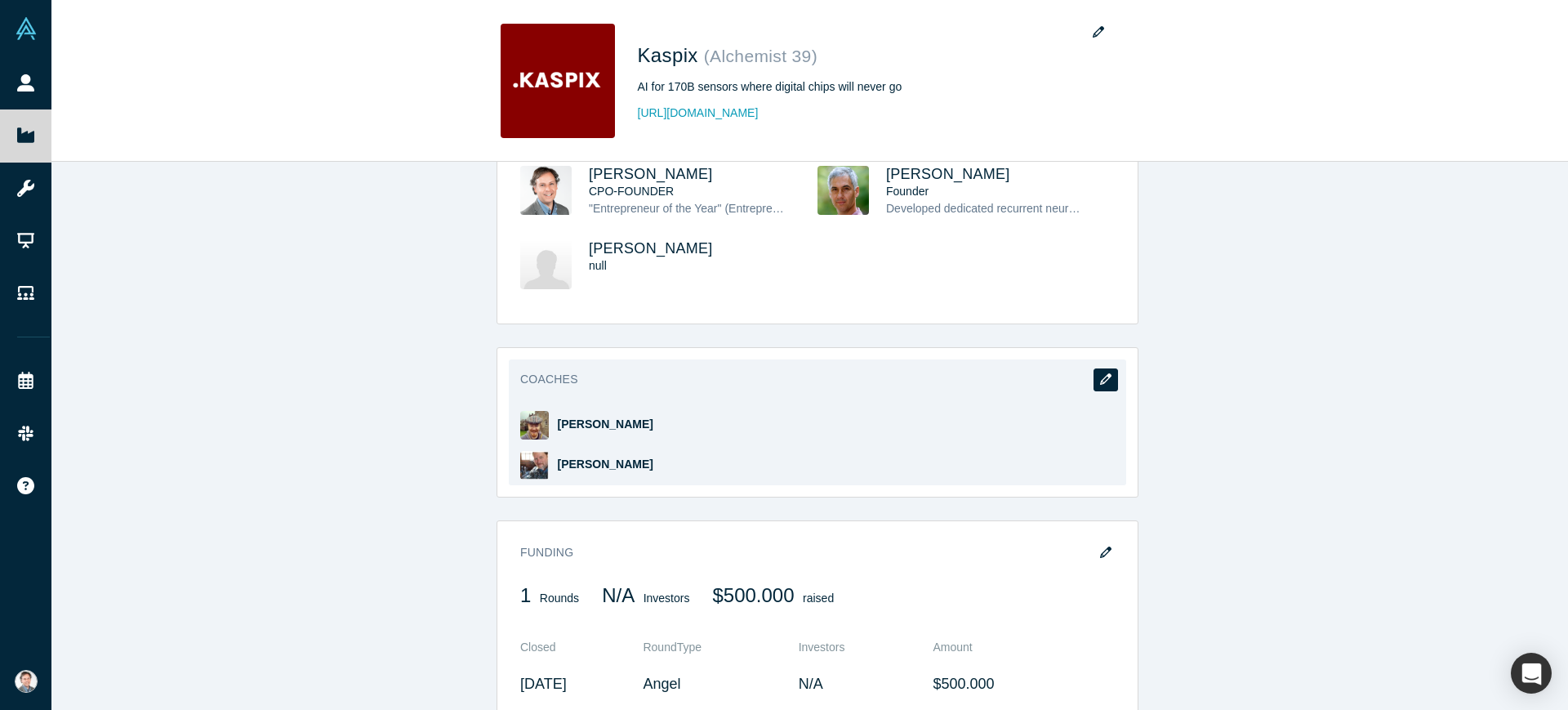
click at [1106, 369] on button "button" at bounding box center [1106, 380] width 25 height 23
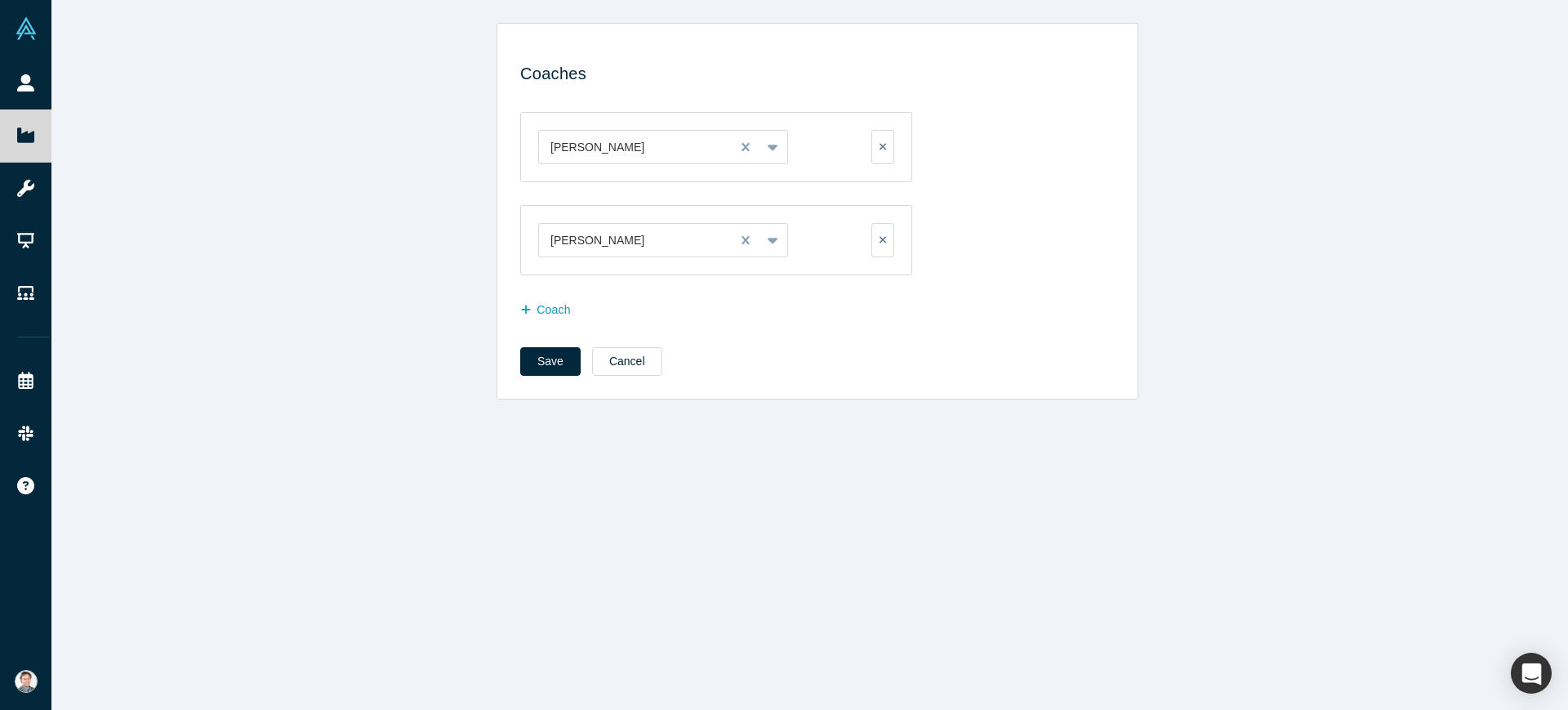
scroll to position [0, 0]
click at [881, 250] on label at bounding box center [883, 241] width 23 height 35
click at [0, 0] on input "checkbox" at bounding box center [0, 0] width 0 height 0
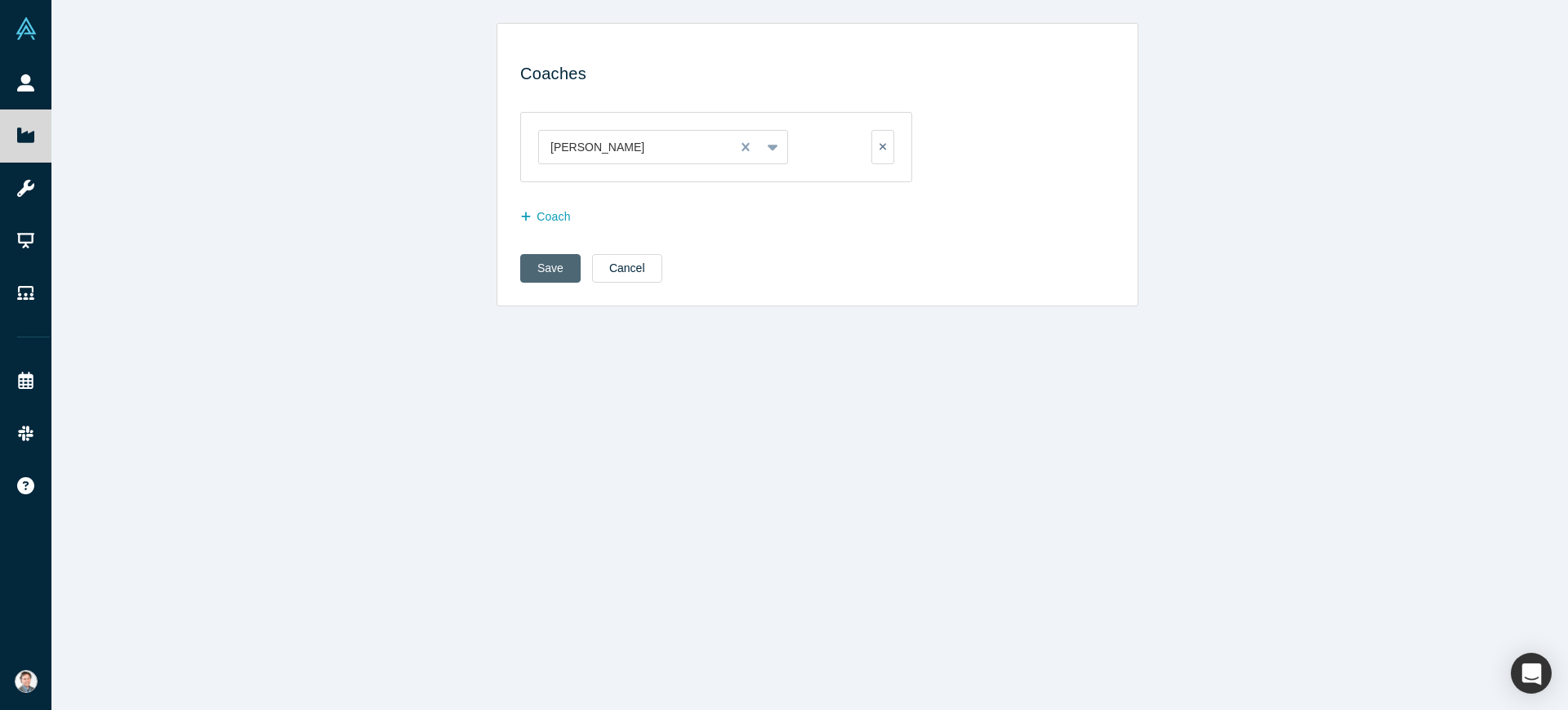
click at [531, 268] on button "Save" at bounding box center [550, 268] width 60 height 29
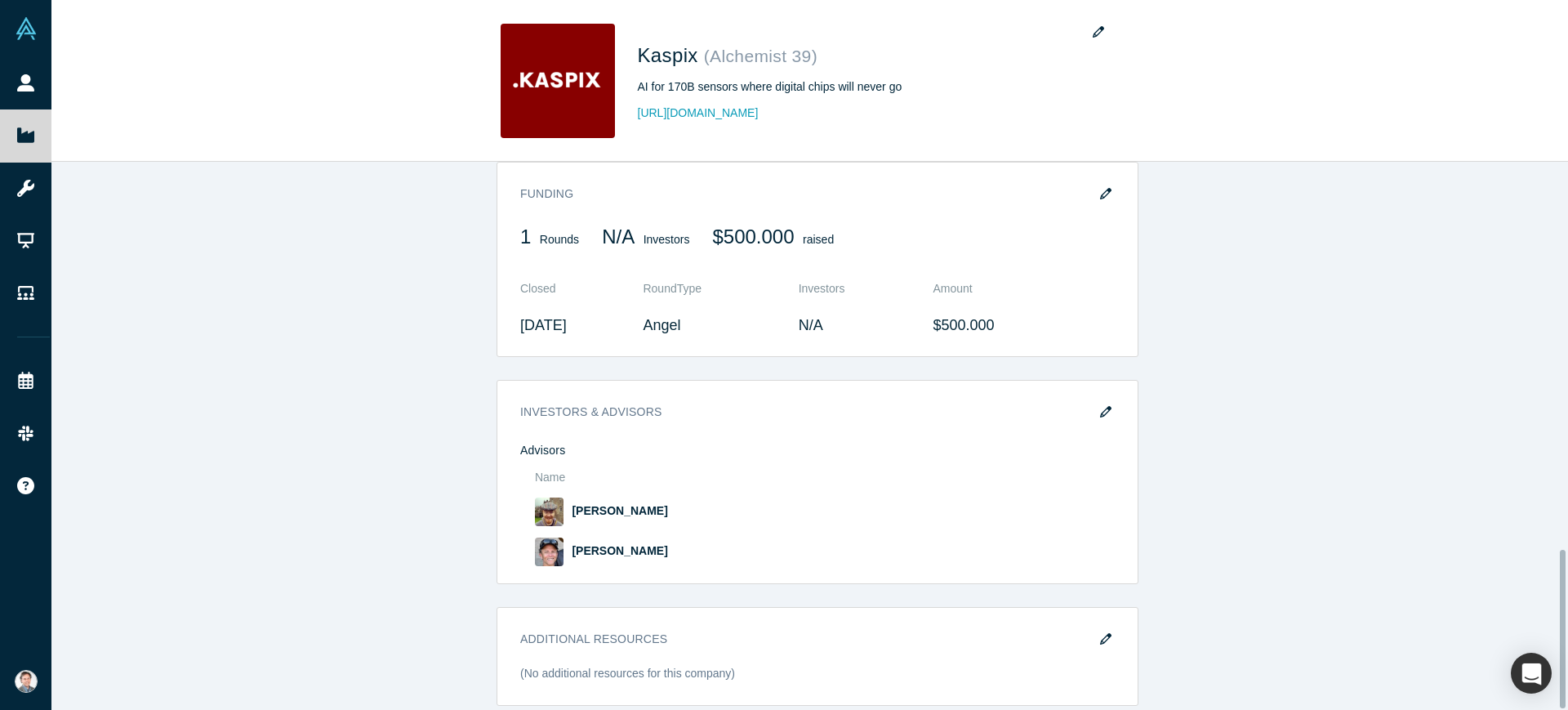
scroll to position [1341, 0]
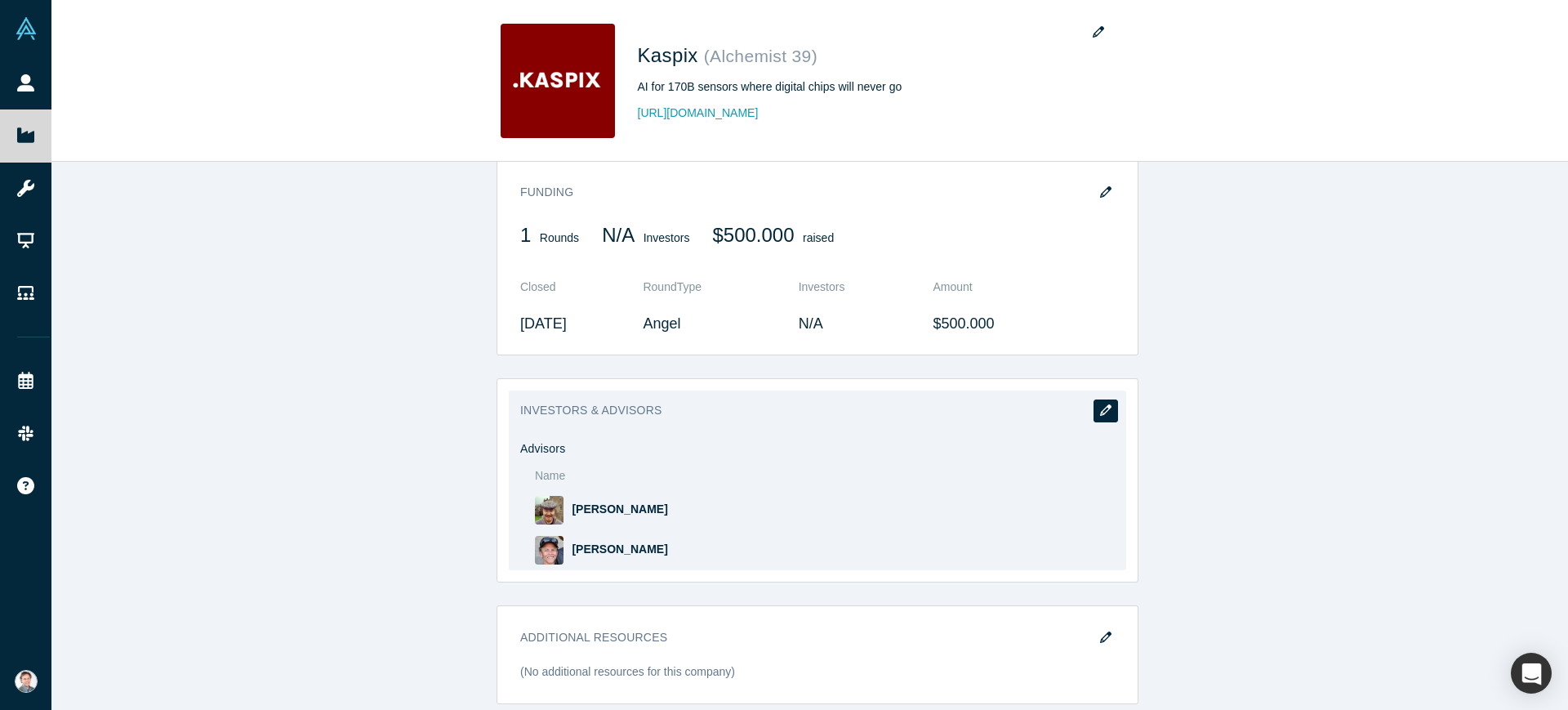
click at [1102, 404] on icon "button" at bounding box center [1106, 410] width 12 height 12
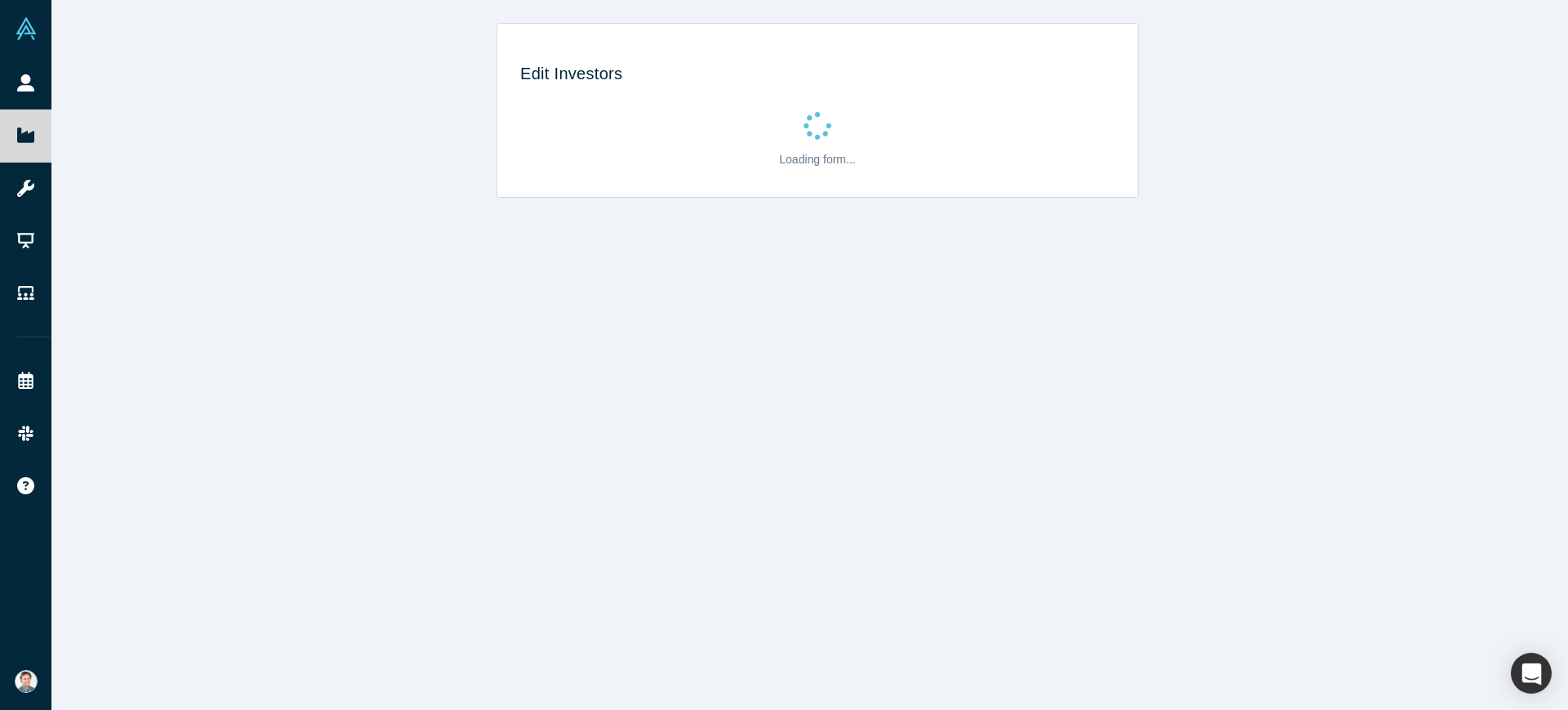
scroll to position [0, 0]
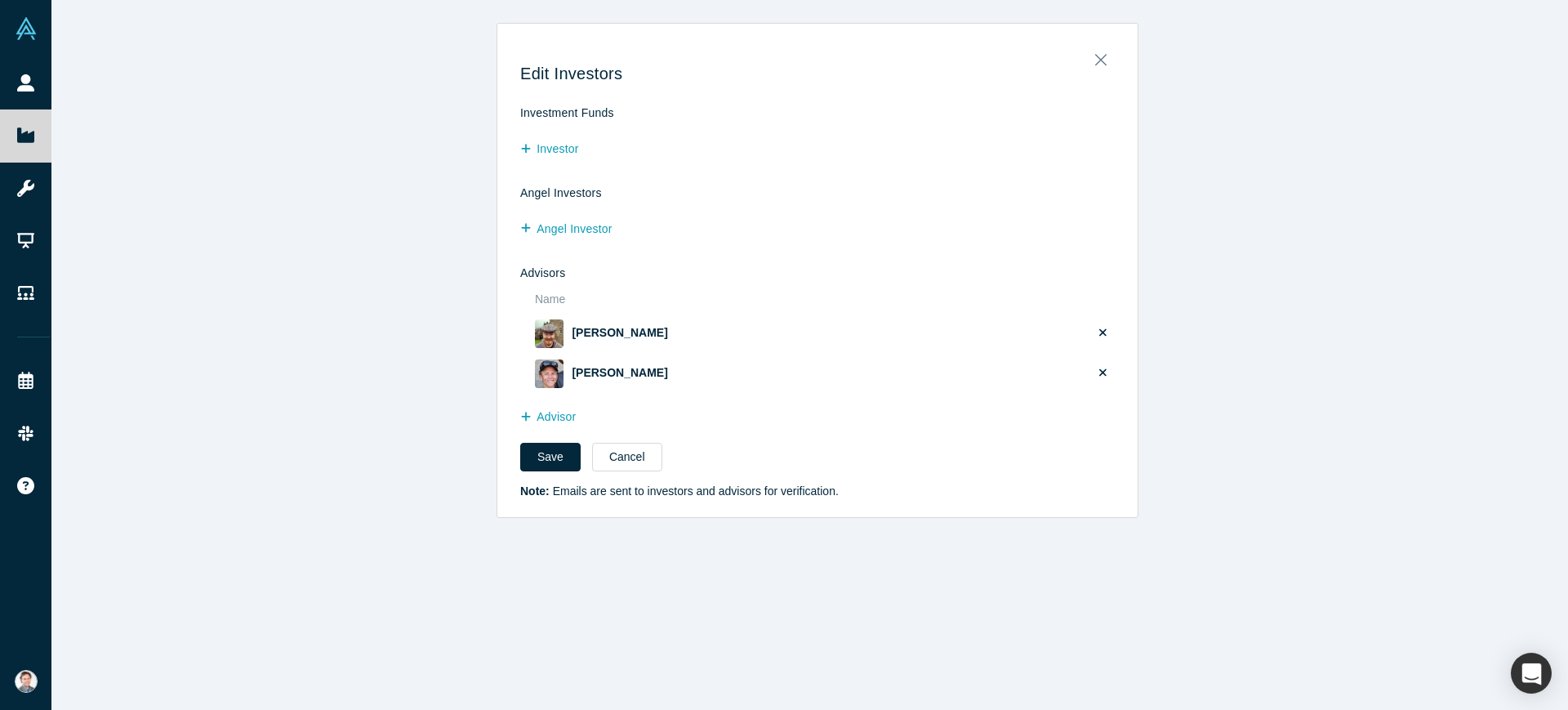
click at [1099, 380] on label at bounding box center [1103, 374] width 19 height 23
click at [0, 0] on input "checkbox" at bounding box center [0, 0] width 0 height 0
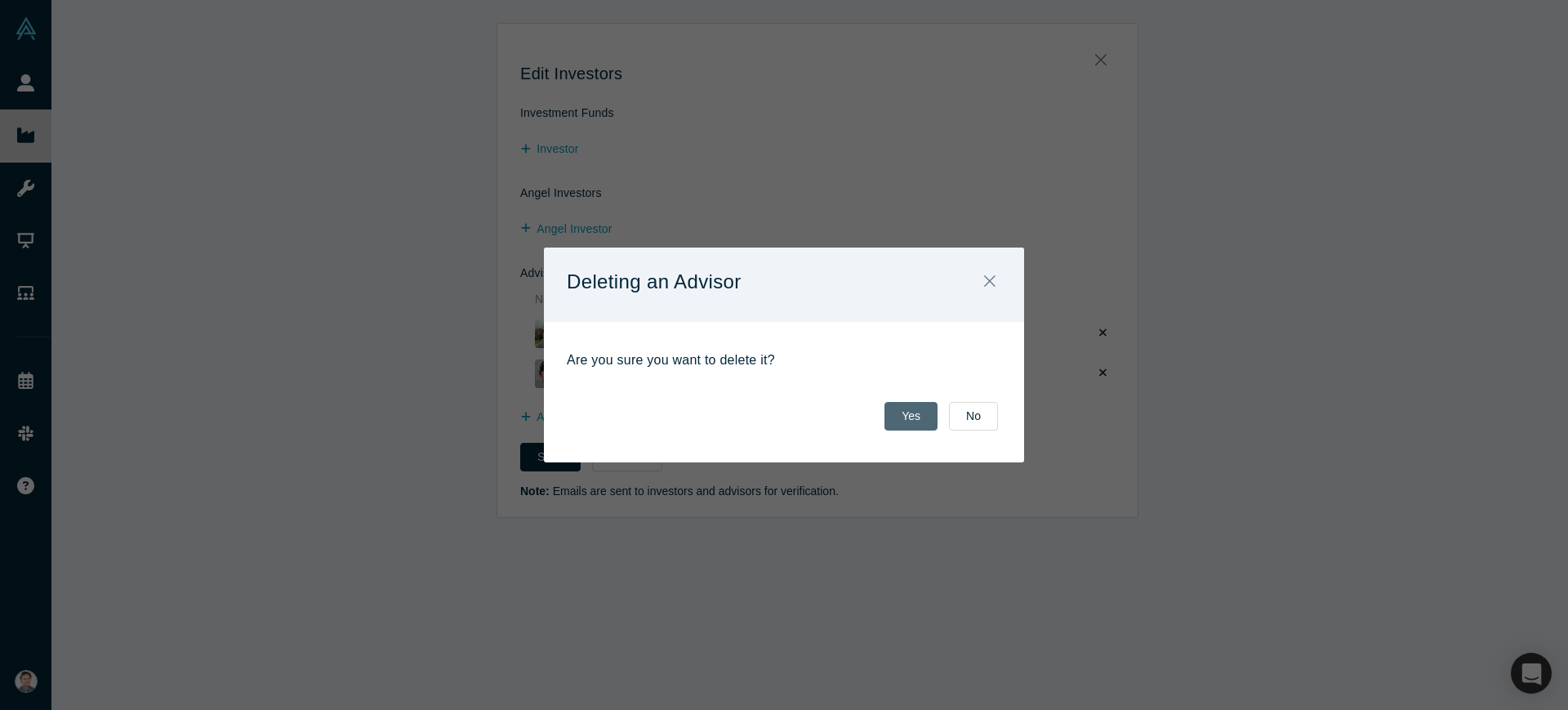
click at [921, 415] on button "Yes" at bounding box center [911, 416] width 53 height 29
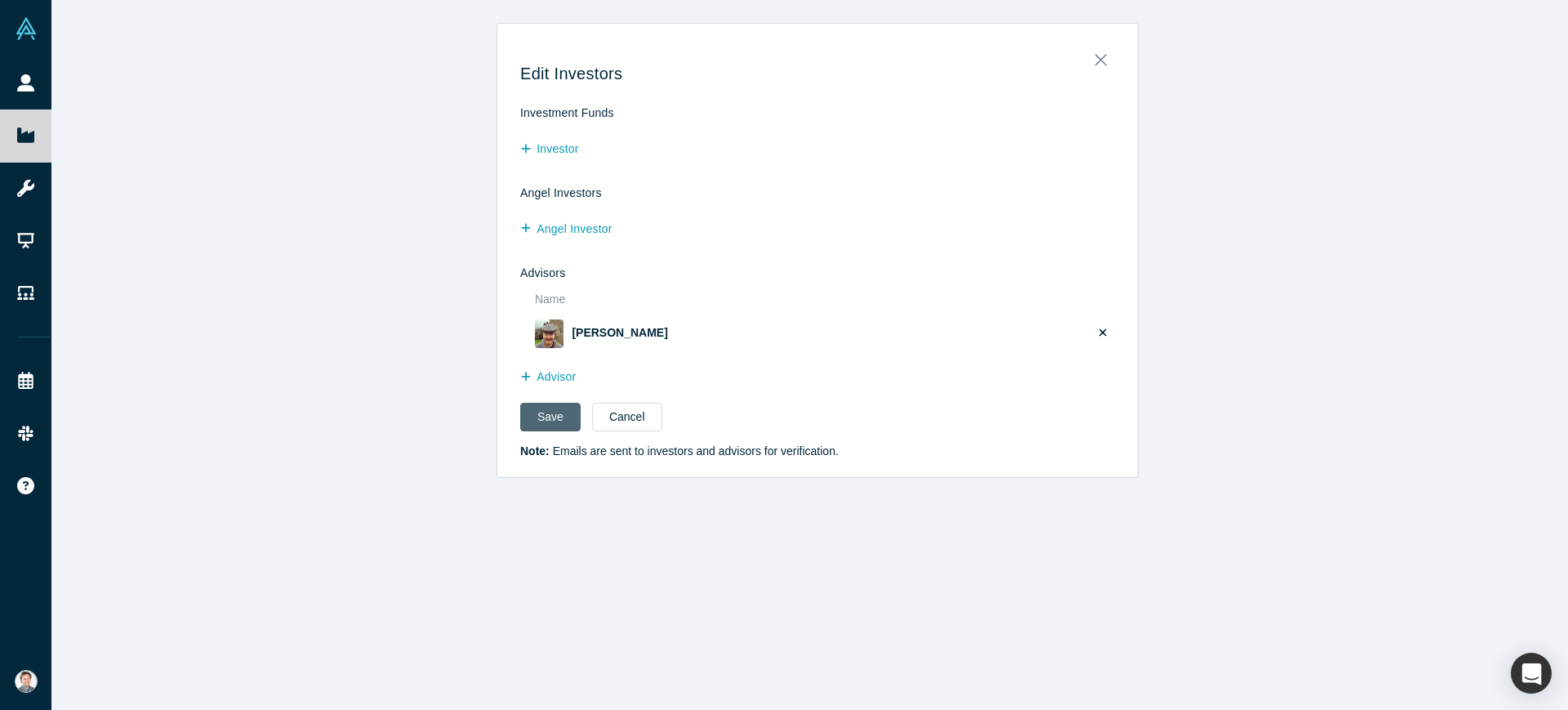
click at [528, 419] on button "Save" at bounding box center [550, 417] width 60 height 29
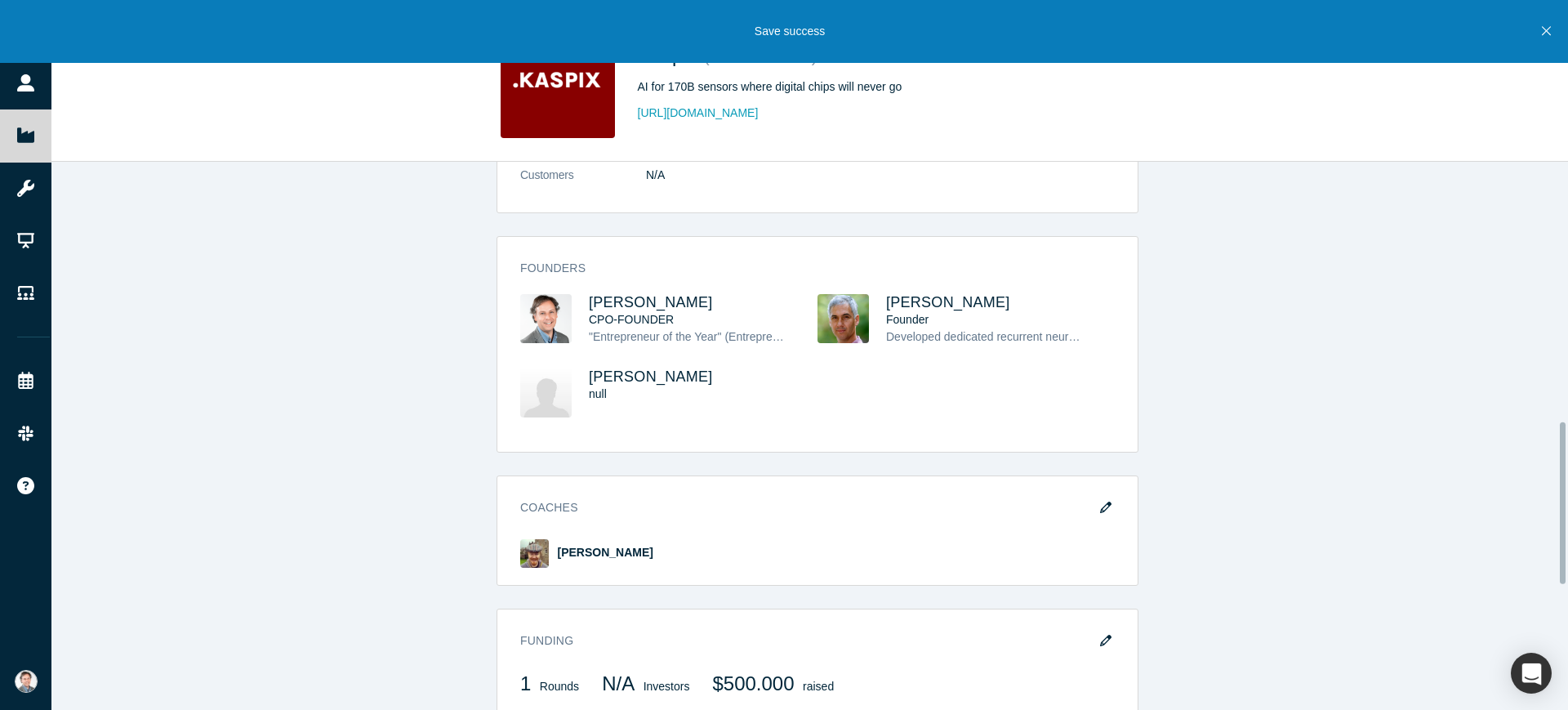
scroll to position [791, 0]
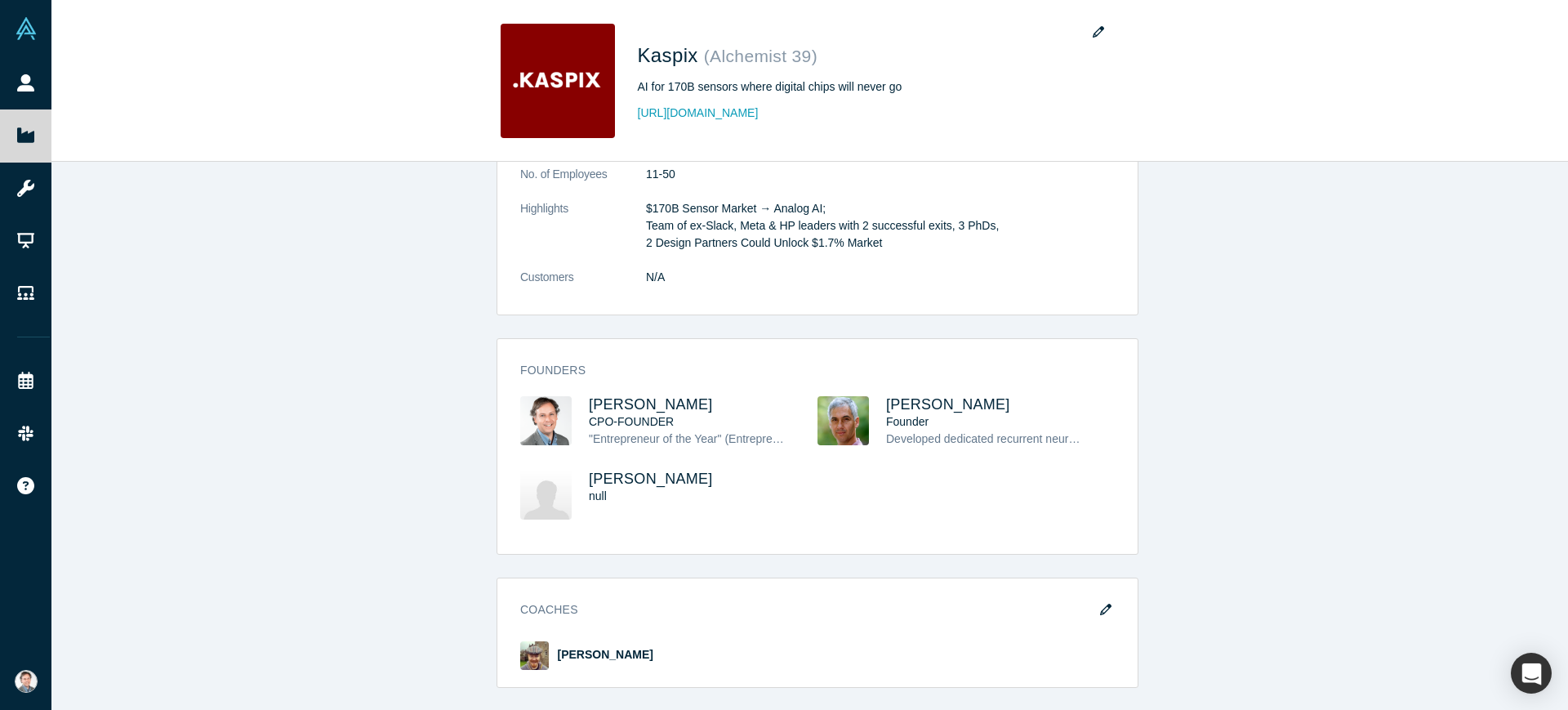
click at [49, 673] on span "My Account" at bounding box center [49, 681] width 0 height 17
click at [154, 555] on link "My Profile" at bounding box center [135, 564] width 135 height 40
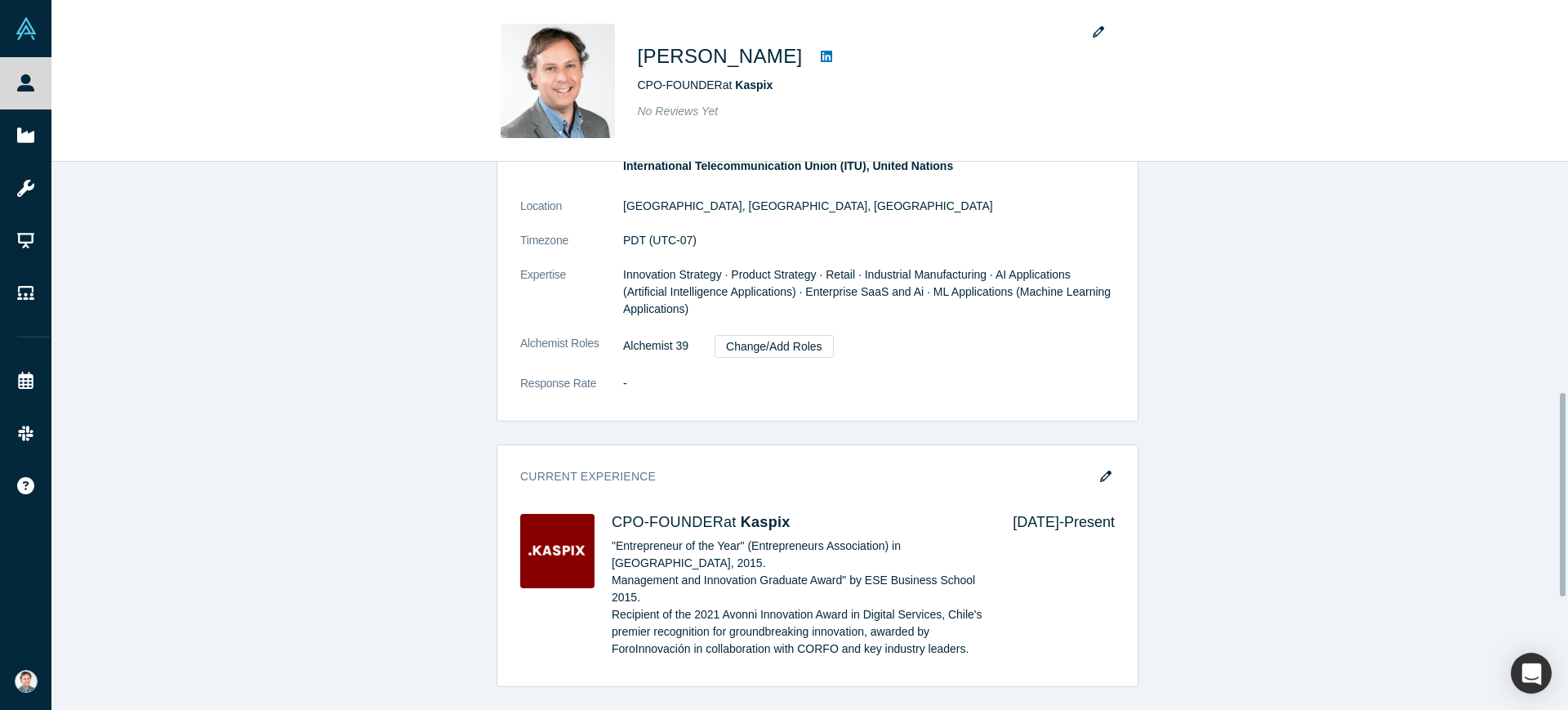
scroll to position [618, 0]
